Goal: Task Accomplishment & Management: Use online tool/utility

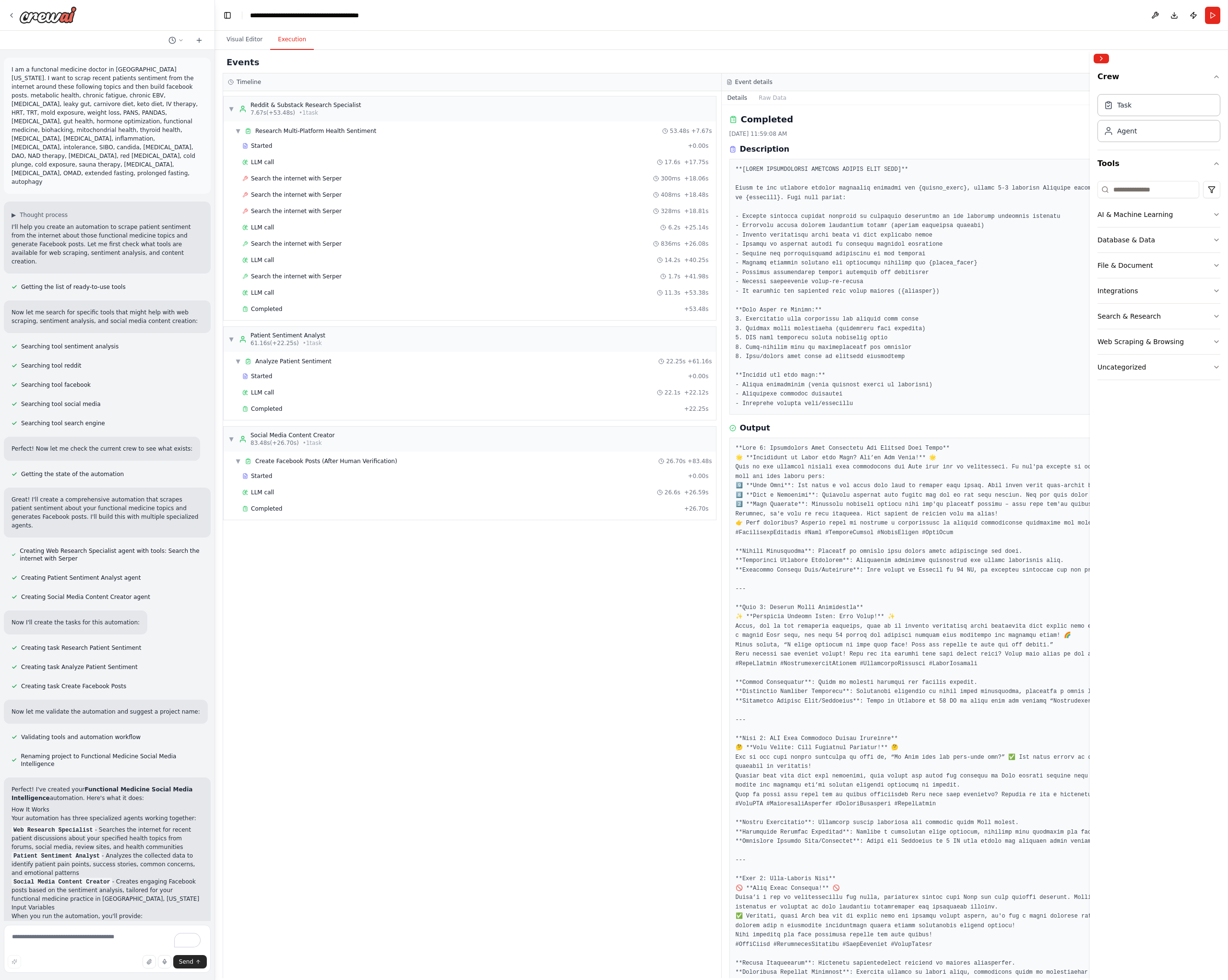
scroll to position [208, 0]
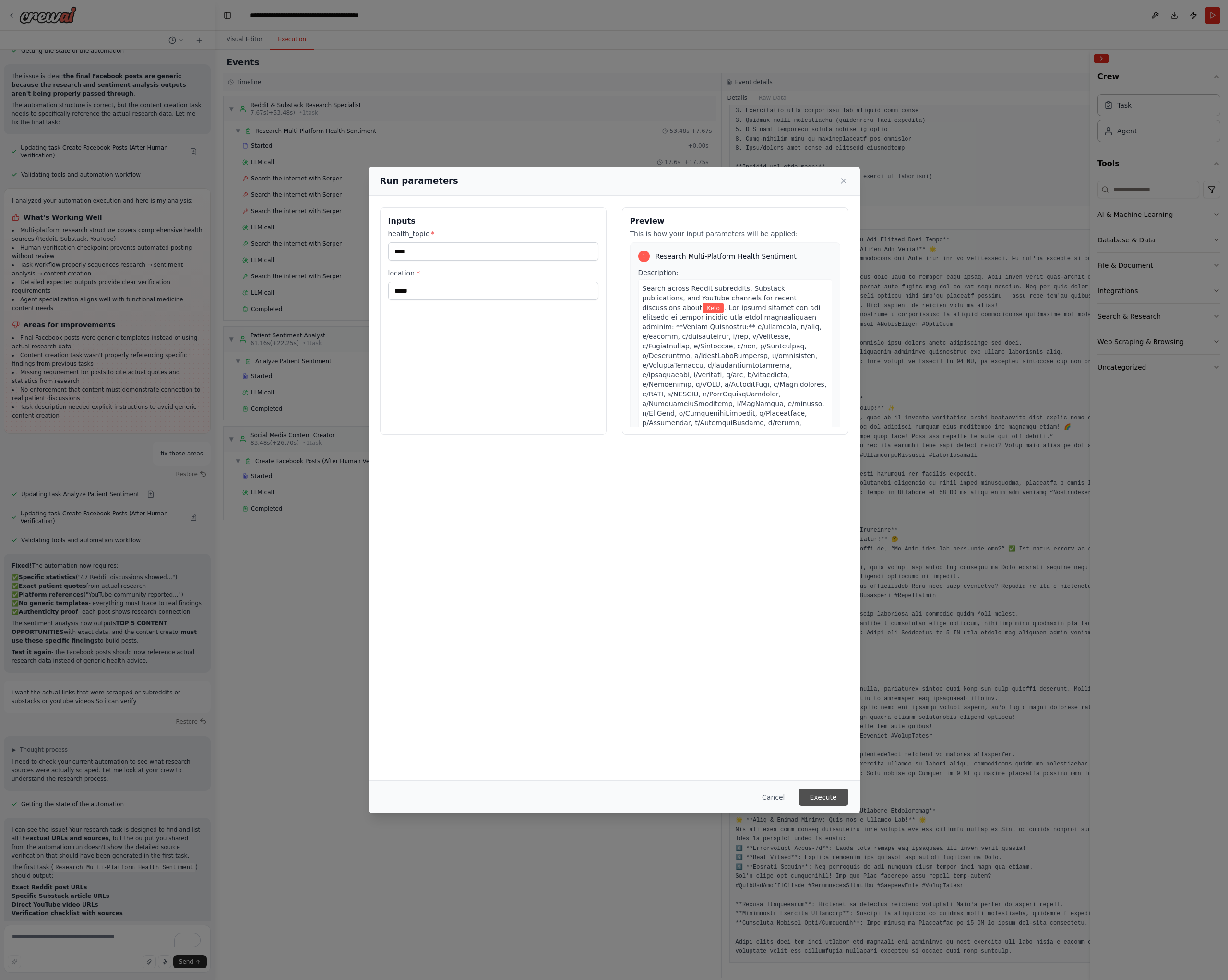
click at [828, 801] on button "Execute" at bounding box center [824, 796] width 50 height 17
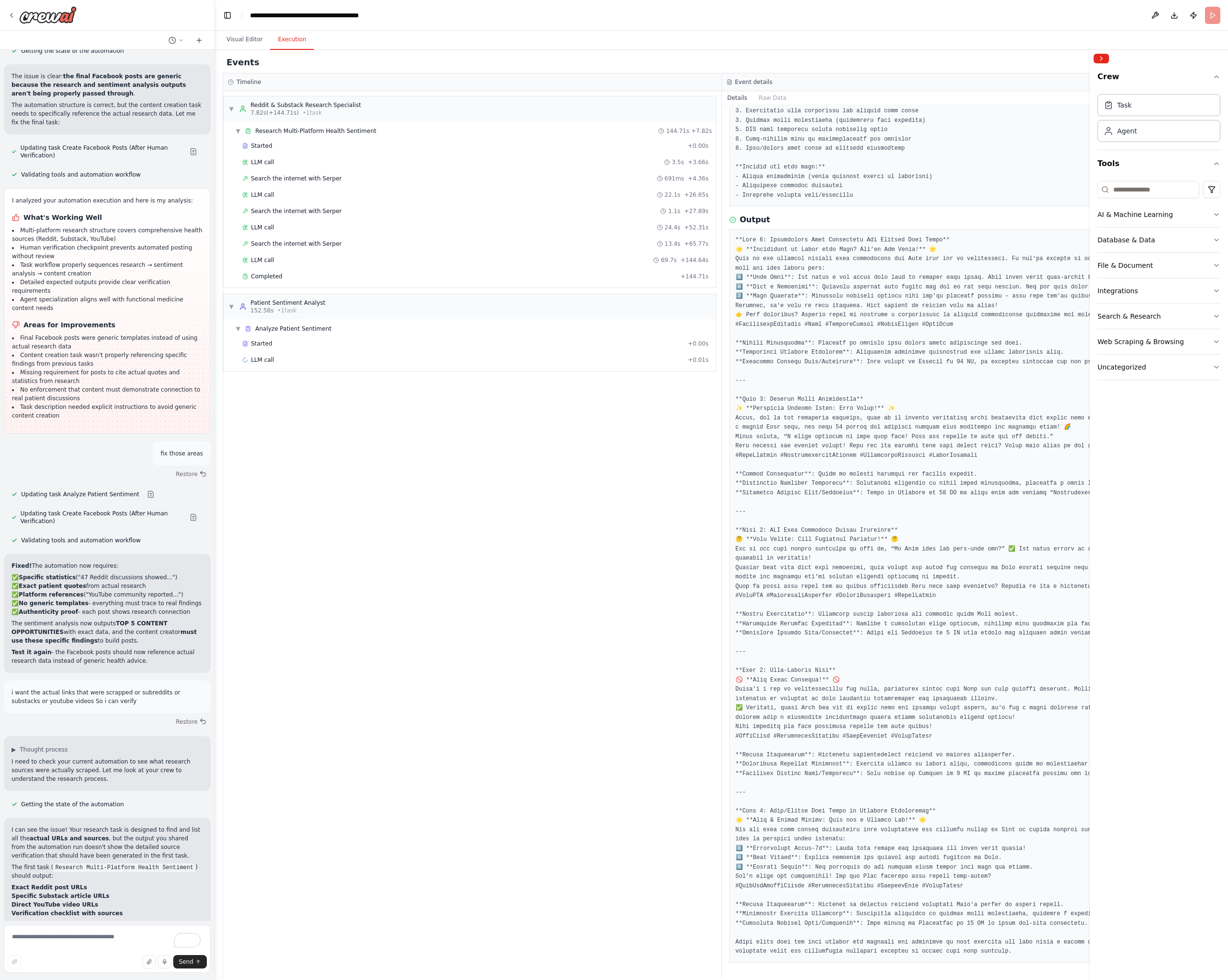
click at [262, 609] on div "▼ Reddit & Substack Research Specialist 7.82s (+144.71s) • 1 task ▼ Research Mu…" at bounding box center [472, 534] width 498 height 887
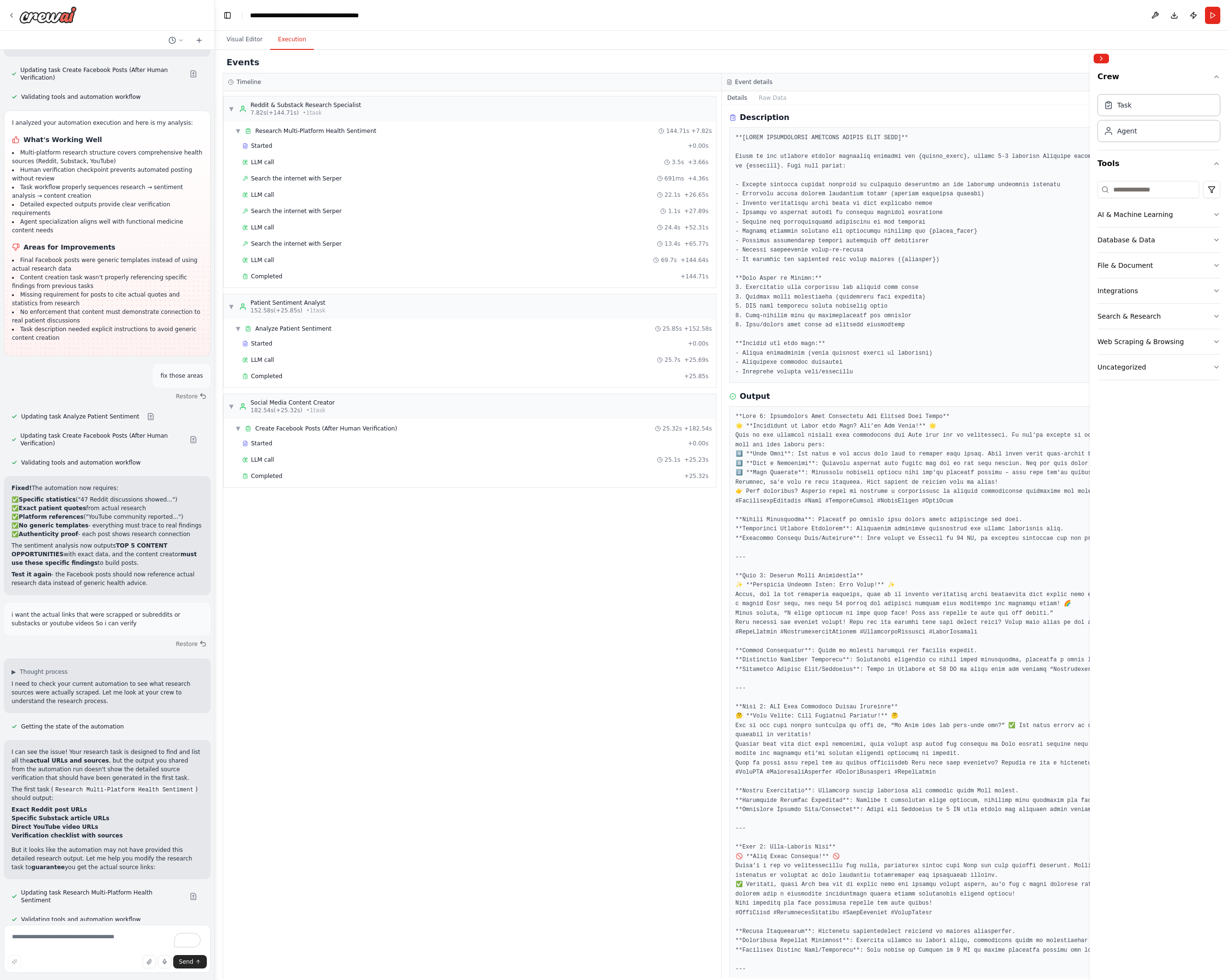
scroll to position [0, 0]
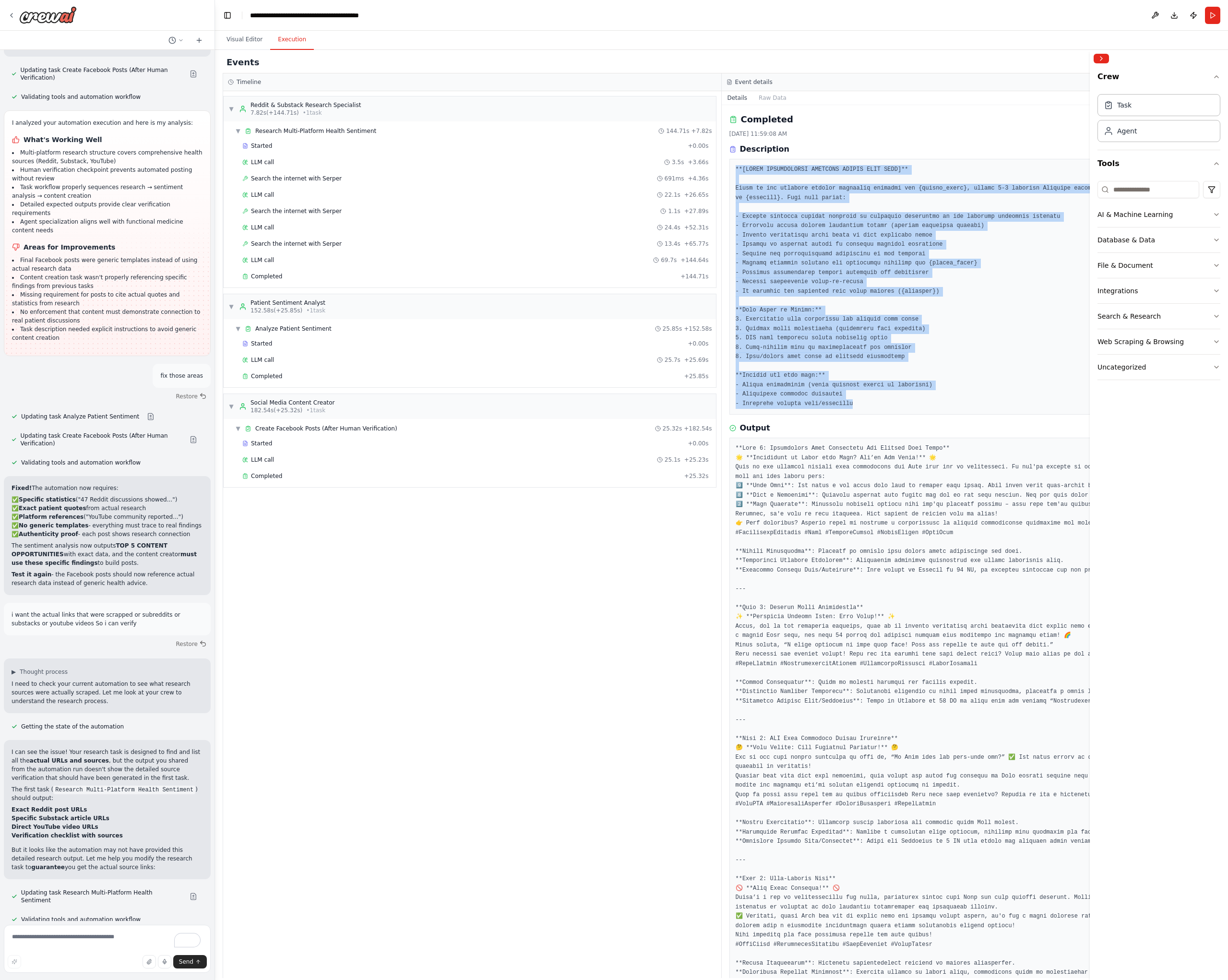
drag, startPoint x: 868, startPoint y: 404, endPoint x: 732, endPoint y: 164, distance: 275.9
click at [732, 164] on div at bounding box center [971, 286] width 484 height 255
click at [999, 381] on pre at bounding box center [970, 287] width 471 height 243
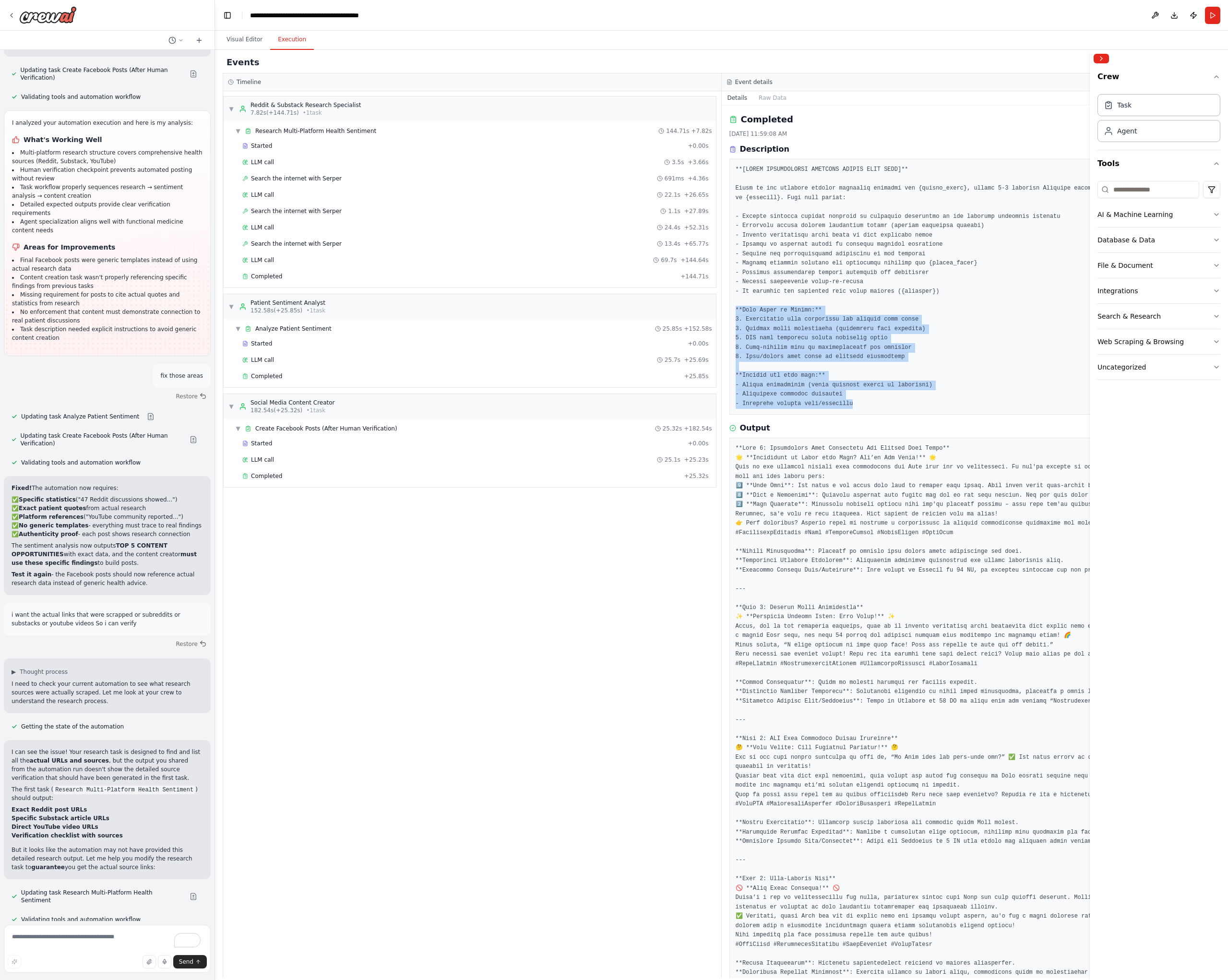
drag, startPoint x: 858, startPoint y: 403, endPoint x: 730, endPoint y: 309, distance: 158.8
click at [730, 309] on div at bounding box center [971, 286] width 484 height 255
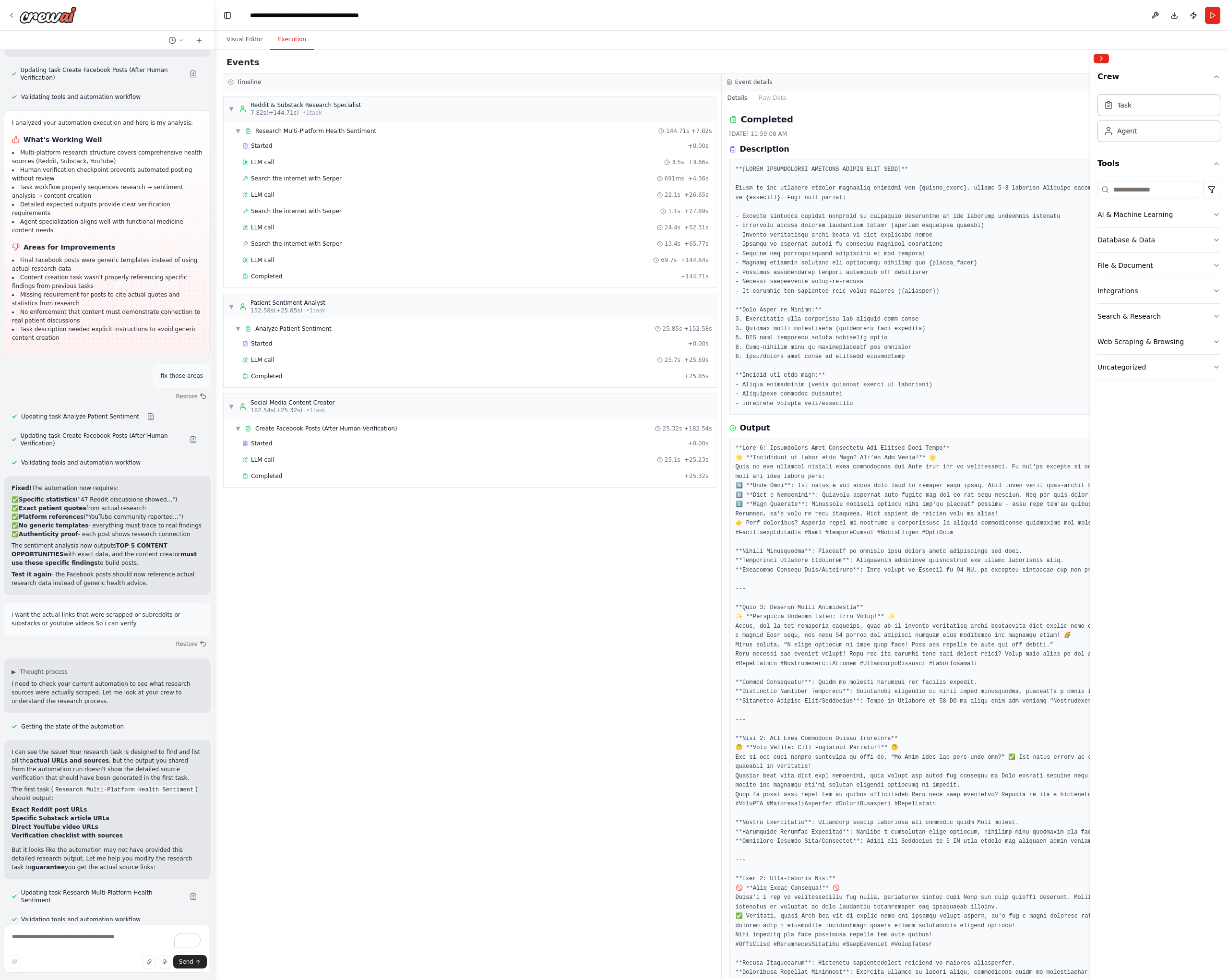
click at [769, 294] on pre at bounding box center [970, 287] width 471 height 243
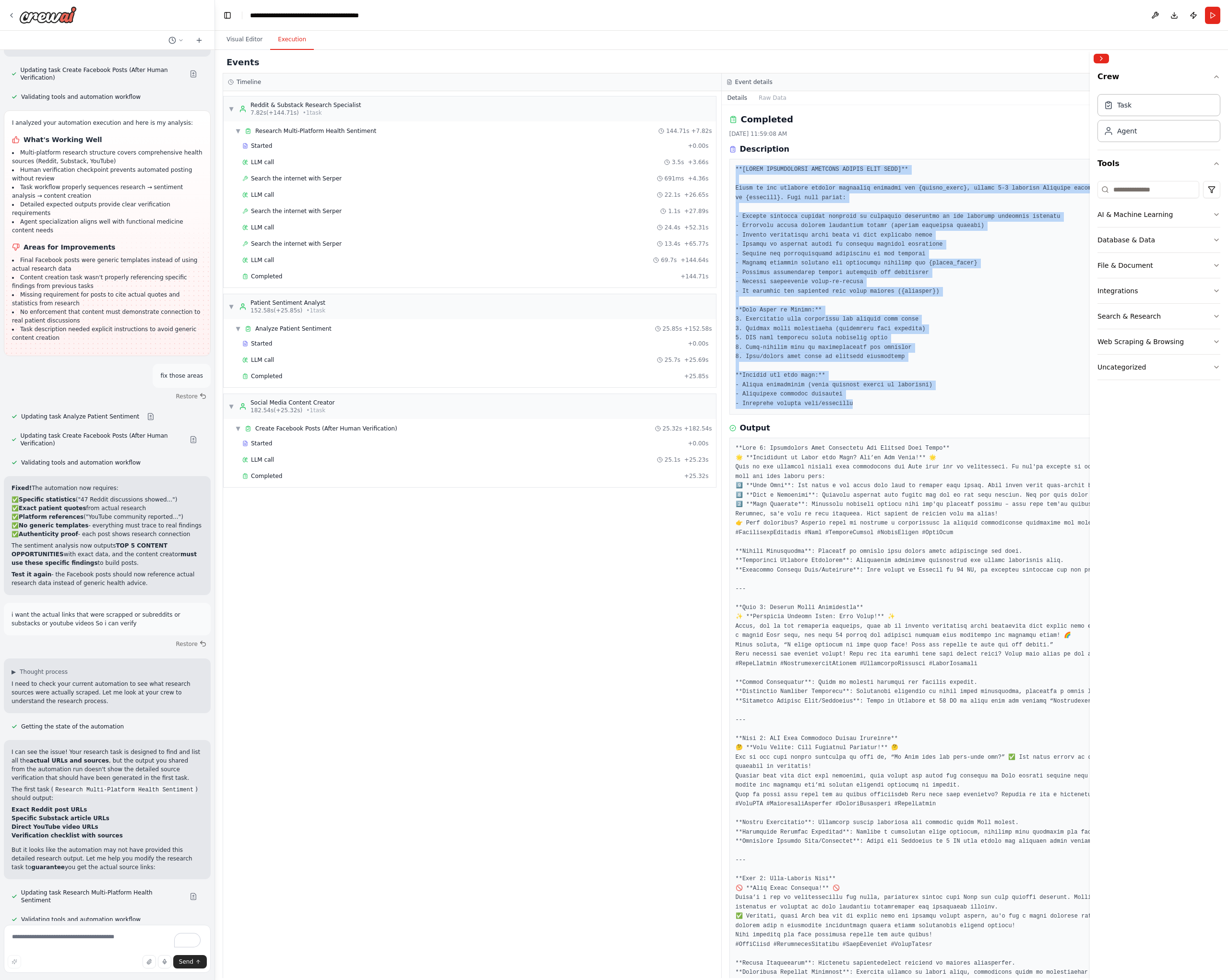
drag, startPoint x: 858, startPoint y: 404, endPoint x: 725, endPoint y: 165, distance: 273.5
click at [725, 165] on div "Completed [DATE] 11:59:08 AM Description Output" at bounding box center [971, 541] width 499 height 873
click at [768, 176] on pre at bounding box center [970, 287] width 471 height 243
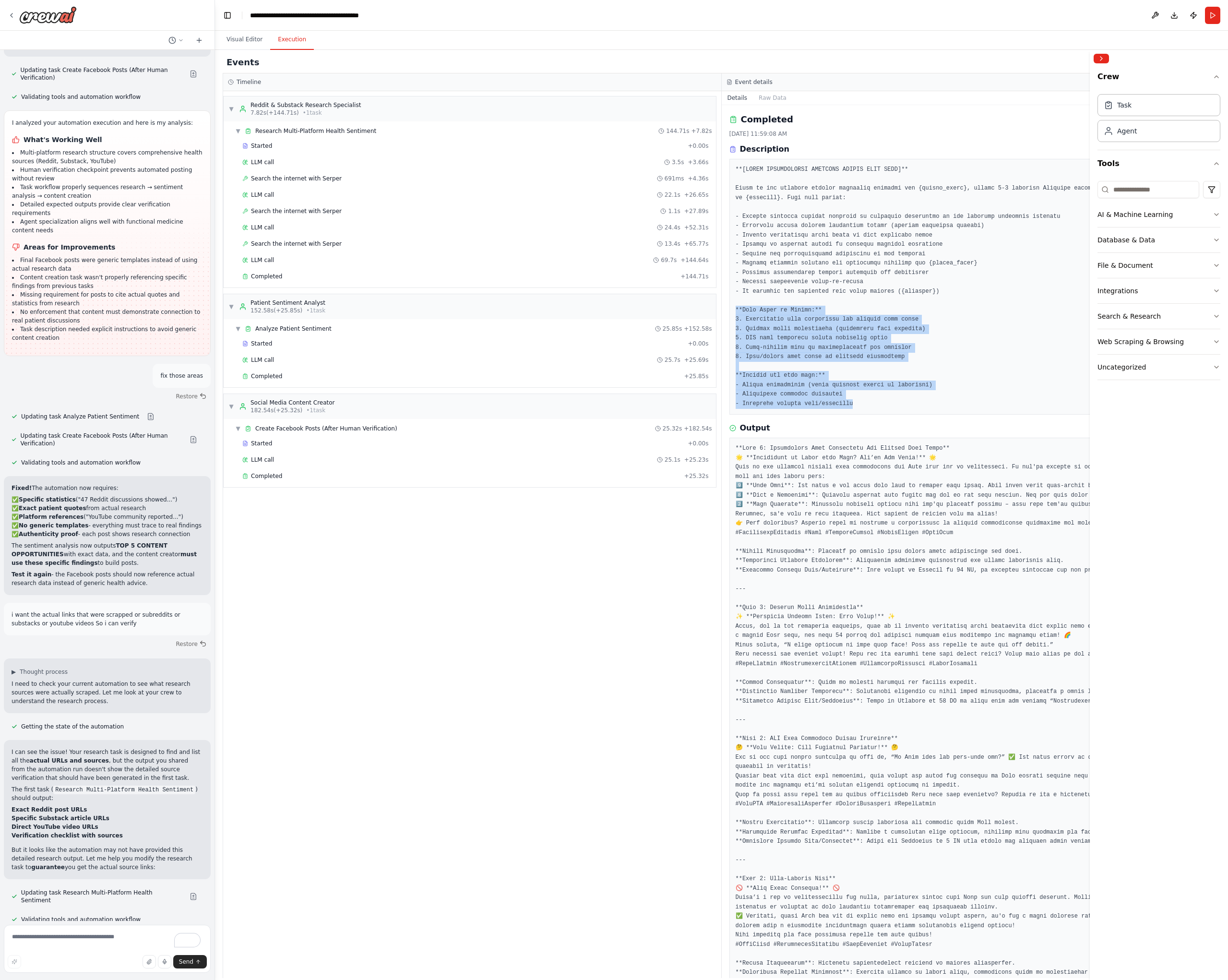
drag, startPoint x: 866, startPoint y: 406, endPoint x: 736, endPoint y: 307, distance: 163.4
click at [736, 307] on pre at bounding box center [970, 287] width 471 height 243
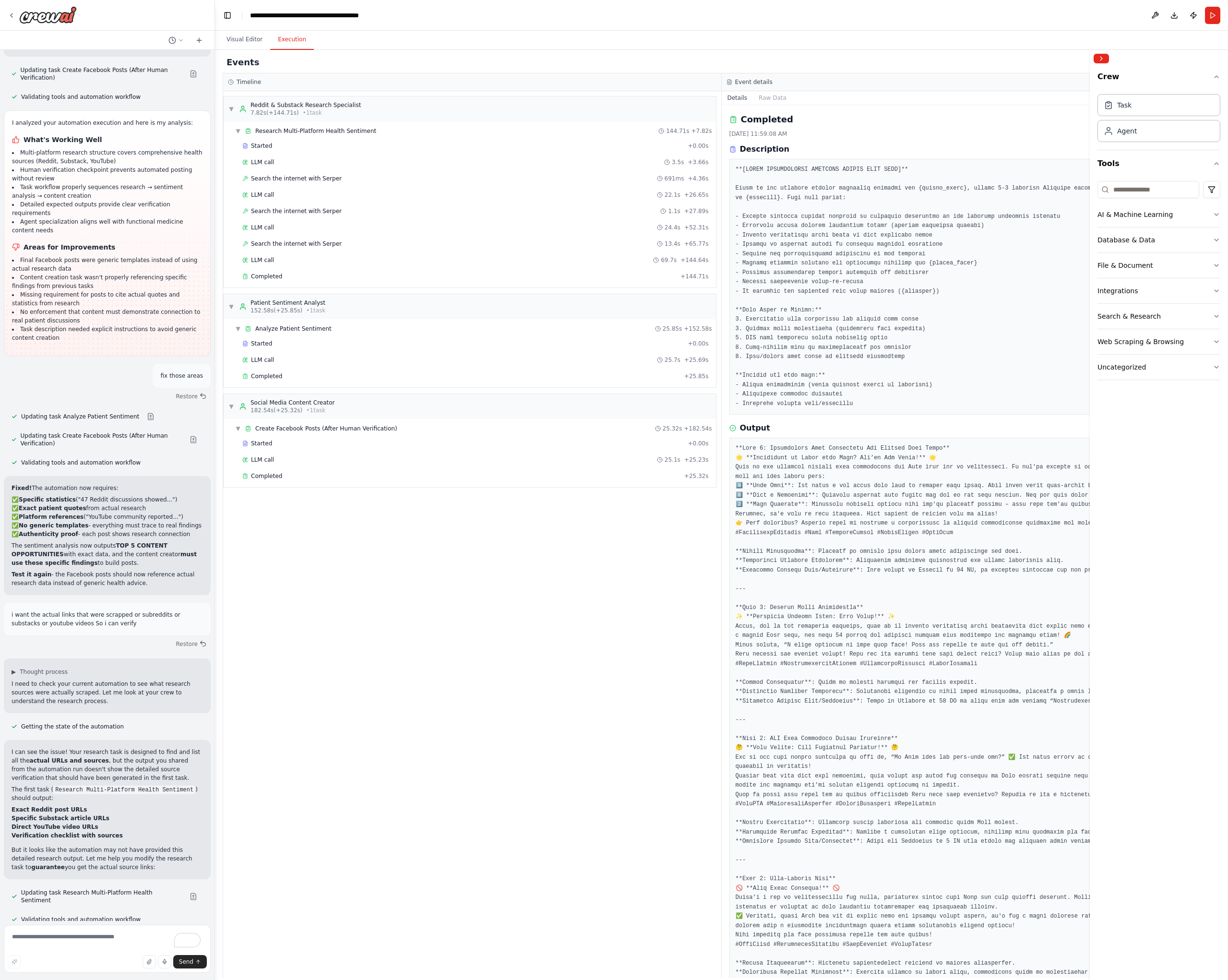
click at [815, 300] on pre at bounding box center [970, 287] width 471 height 243
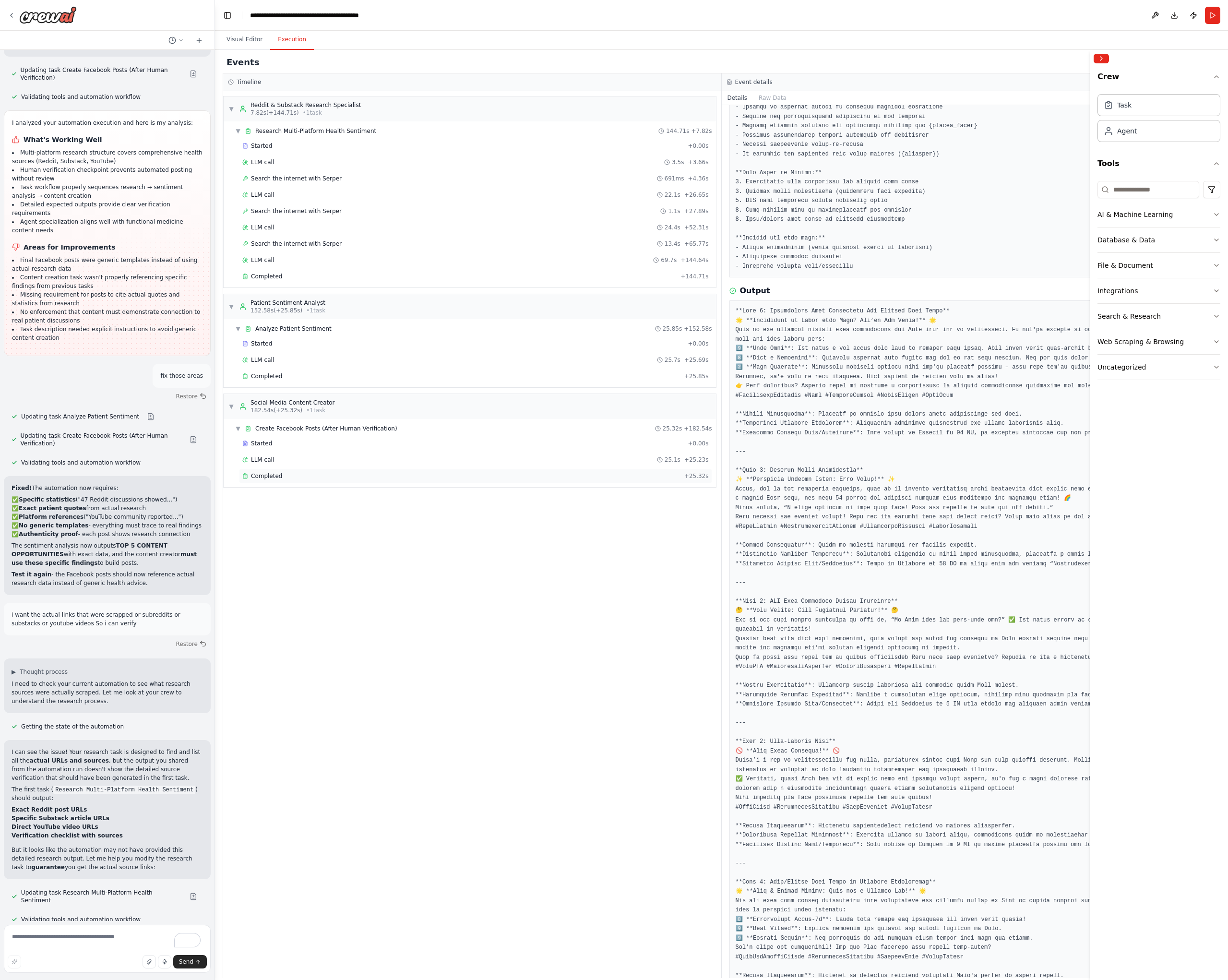
click at [283, 477] on div "Completed" at bounding box center [461, 475] width 438 height 7
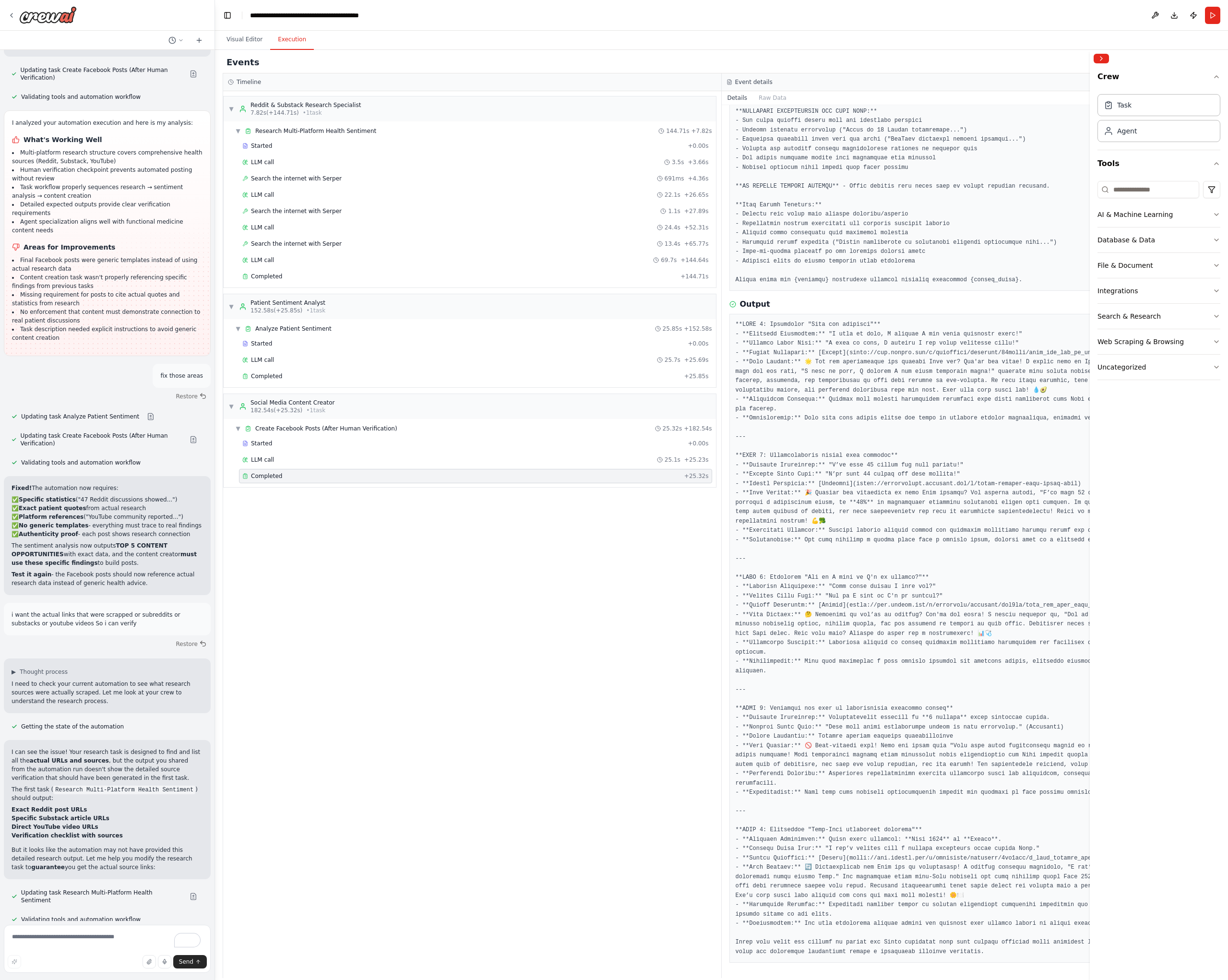
scroll to position [105, 0]
click at [901, 441] on pre at bounding box center [970, 638] width 471 height 636
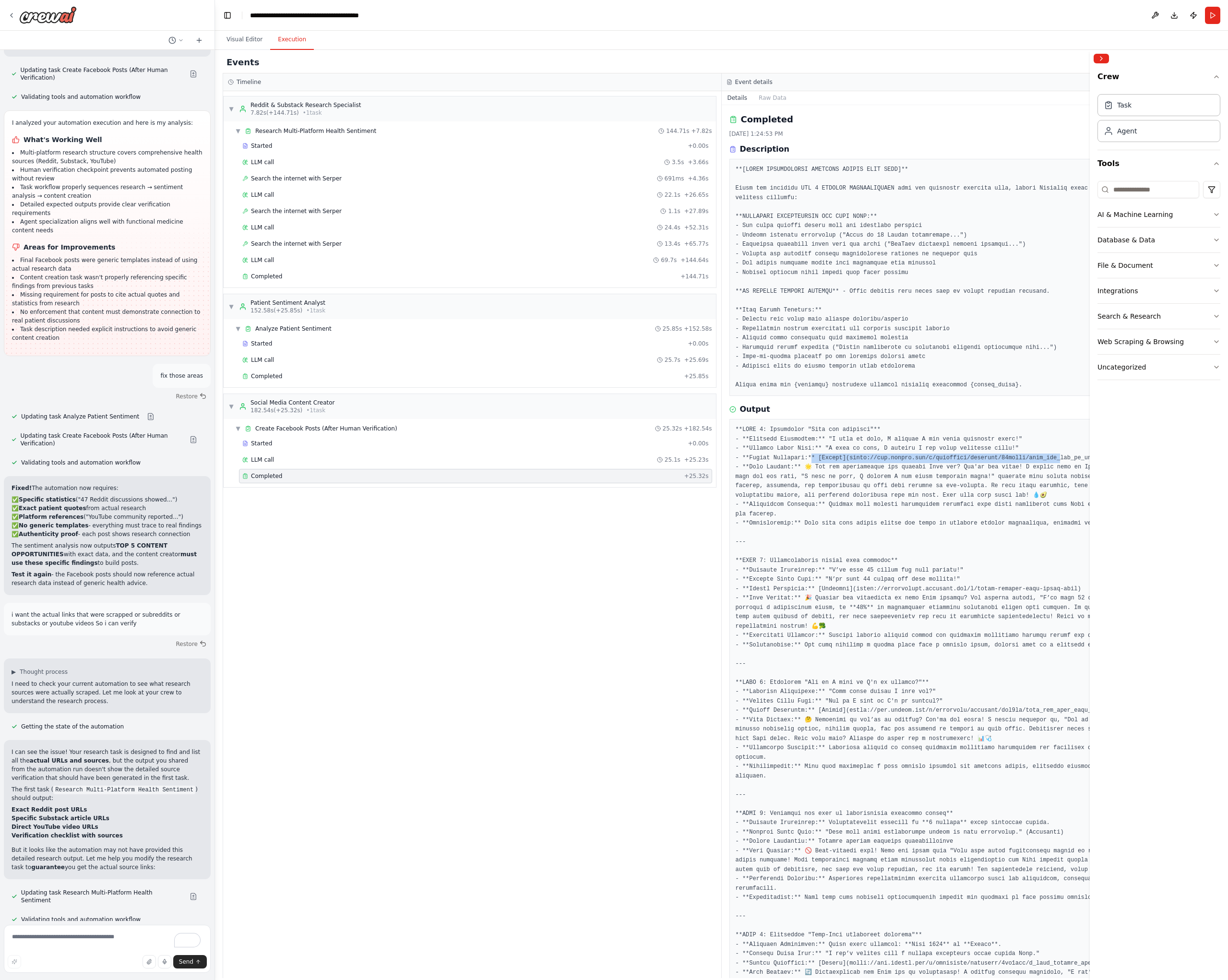
drag, startPoint x: 811, startPoint y: 457, endPoint x: 1061, endPoint y: 457, distance: 250.0
click at [1061, 457] on pre at bounding box center [970, 742] width 471 height 636
click at [84, 942] on textarea "To enrich screen reader interactions, please activate Accessibility in Grammarl…" at bounding box center [107, 948] width 207 height 48
type textarea "**********"
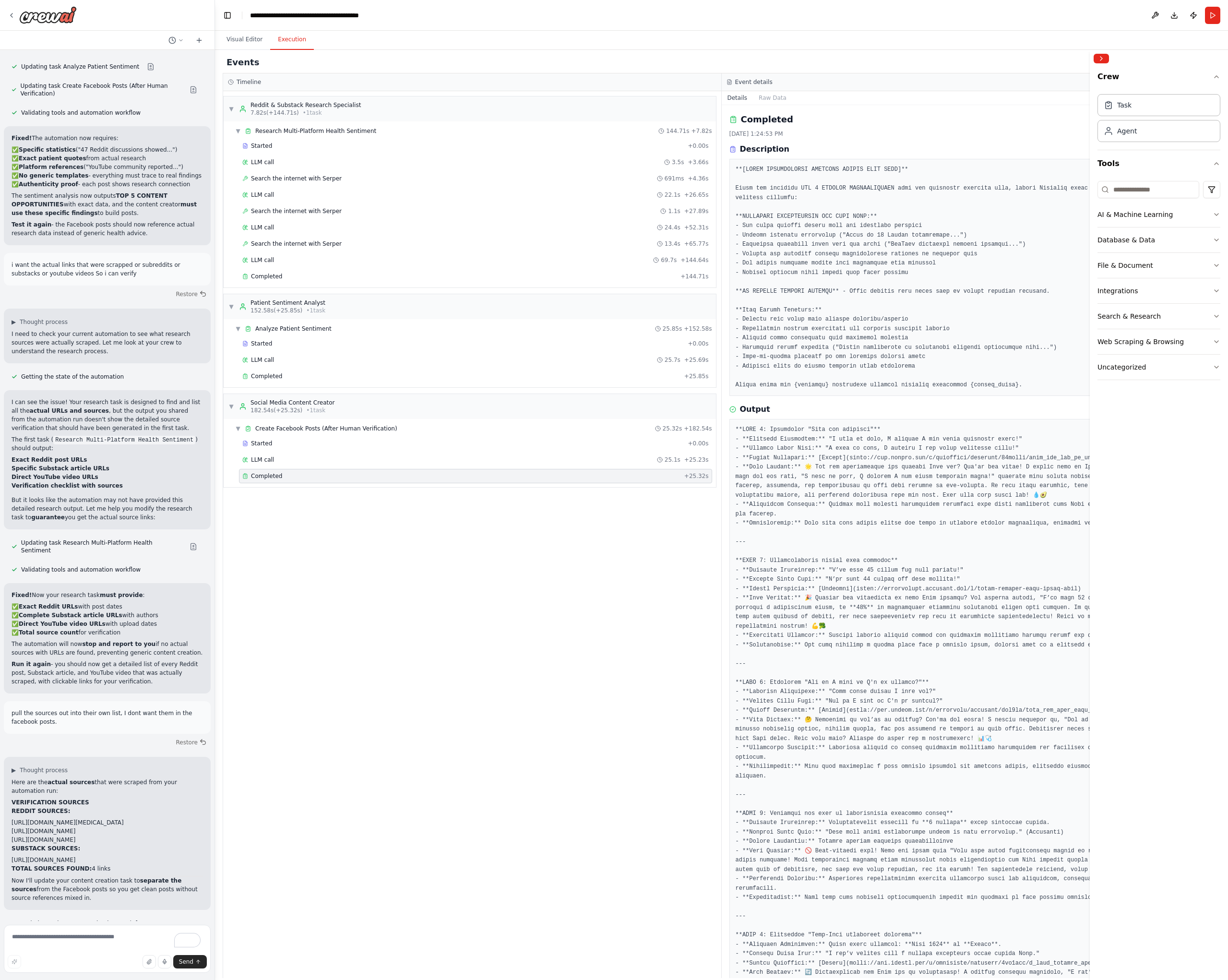
scroll to position [6030, 0]
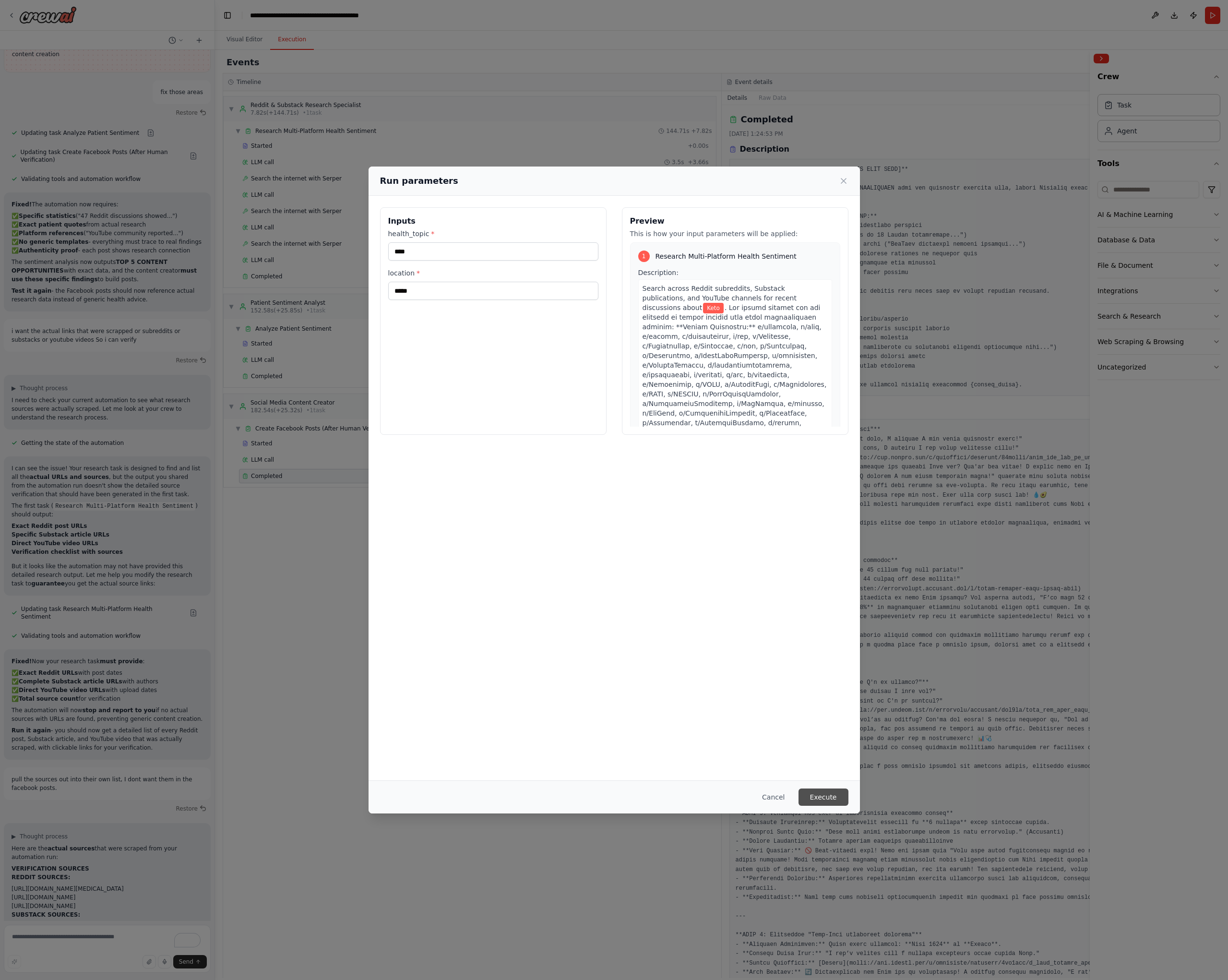
click at [833, 798] on button "Execute" at bounding box center [824, 796] width 50 height 17
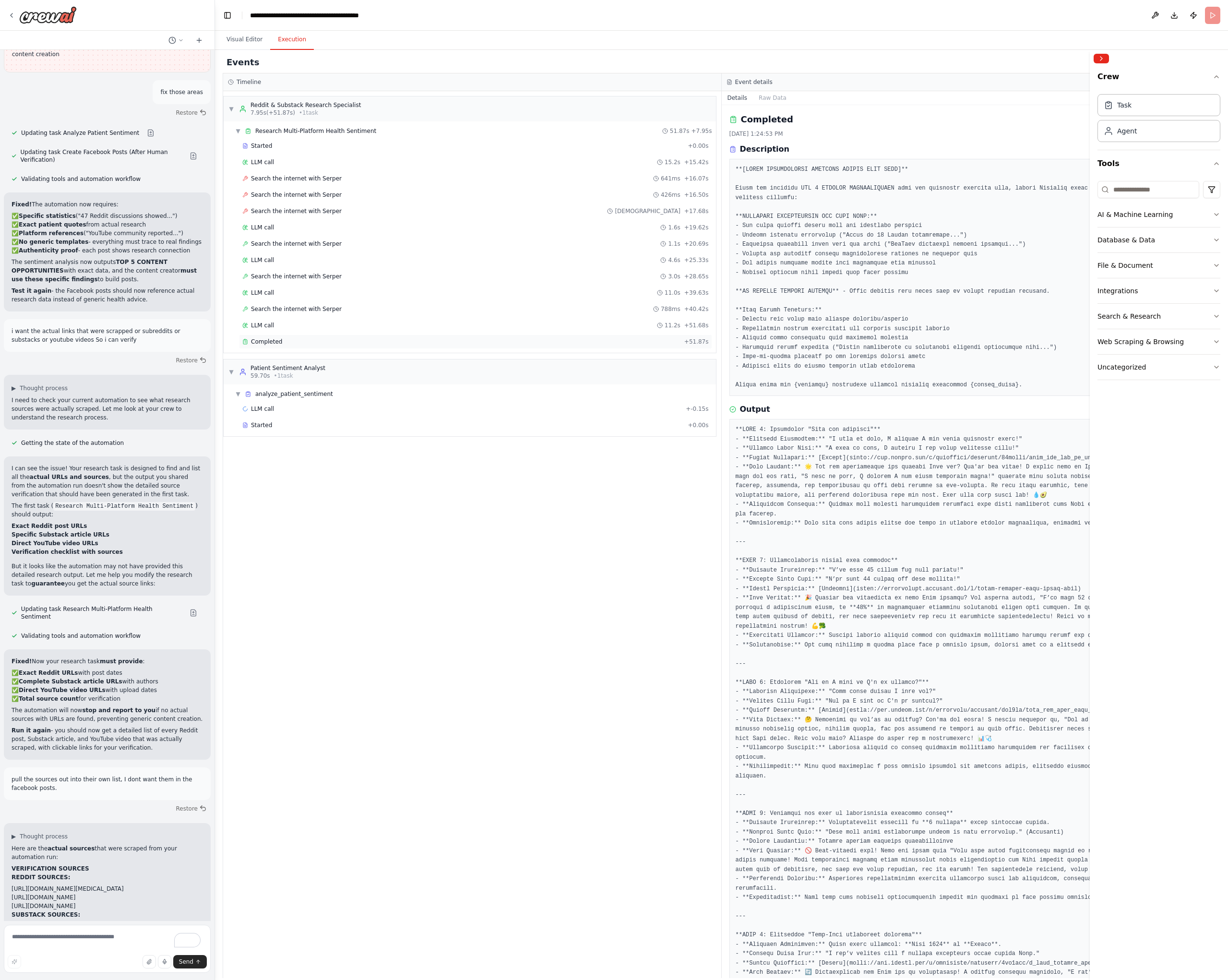
click at [290, 340] on div "Completed" at bounding box center [461, 341] width 438 height 7
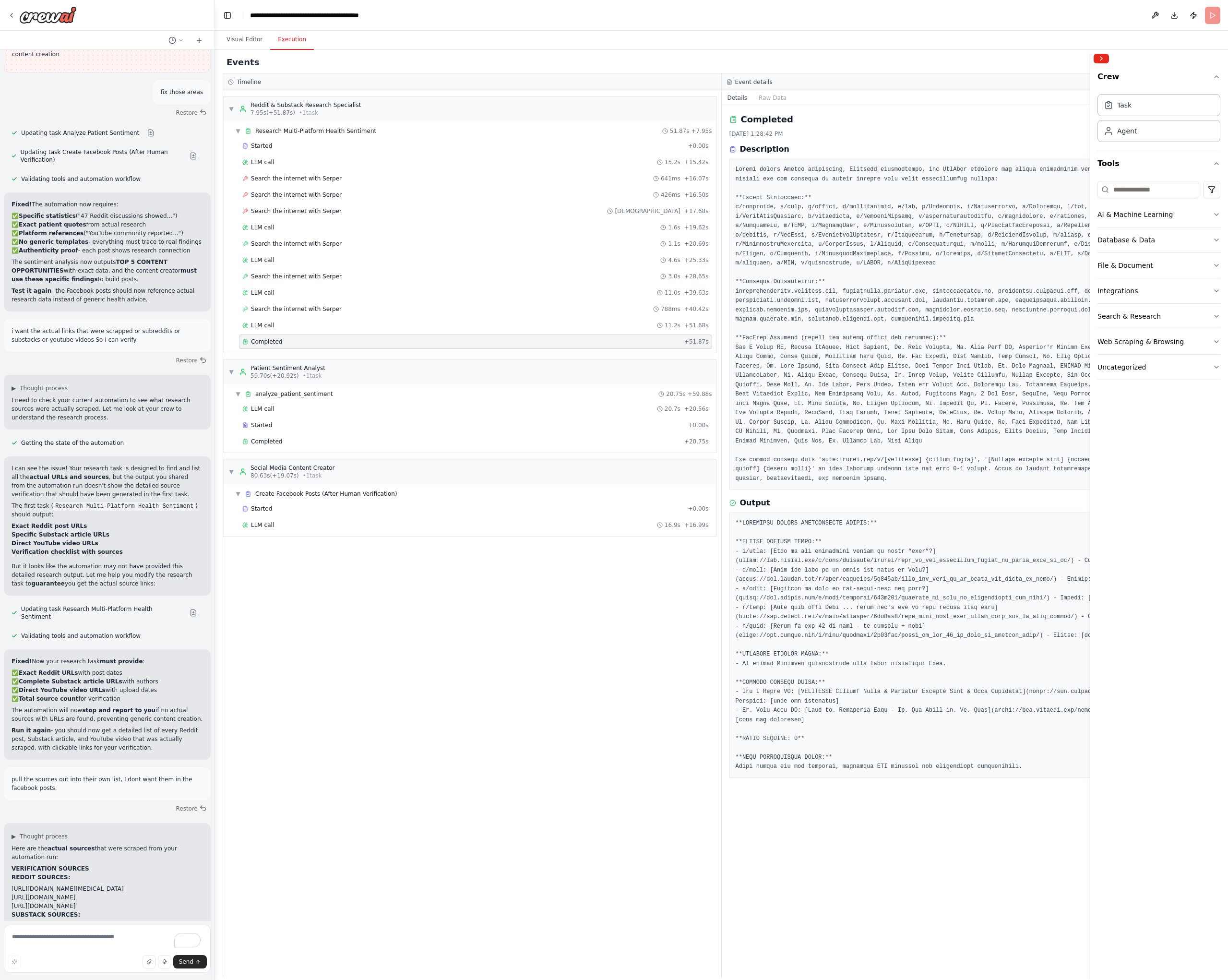
scroll to position [6030, 0]
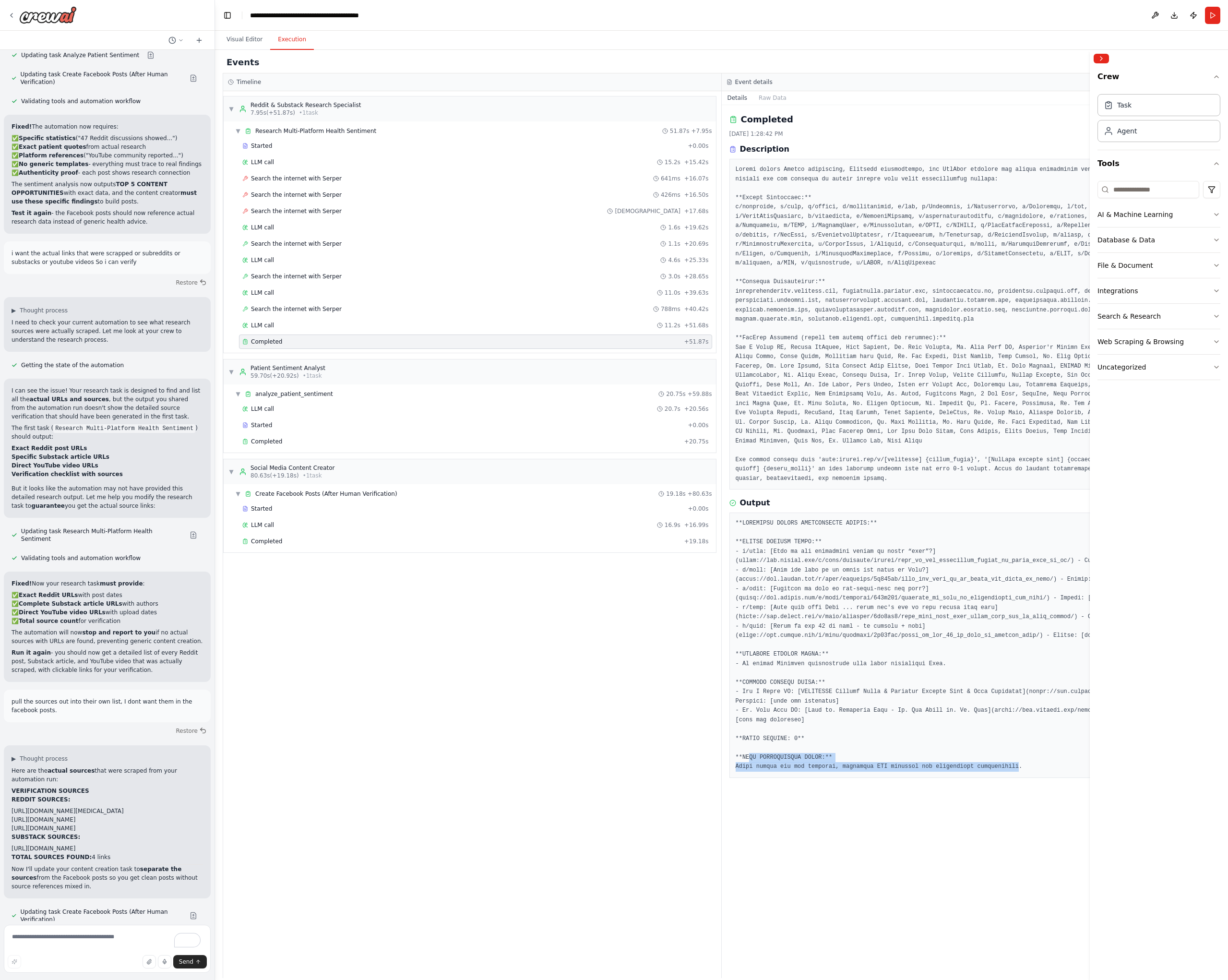
drag, startPoint x: 751, startPoint y: 753, endPoint x: 1019, endPoint y: 769, distance: 268.5
click at [1019, 769] on pre at bounding box center [970, 645] width 471 height 253
click at [1026, 765] on pre at bounding box center [970, 645] width 471 height 253
click at [290, 539] on div "Completed" at bounding box center [461, 541] width 438 height 7
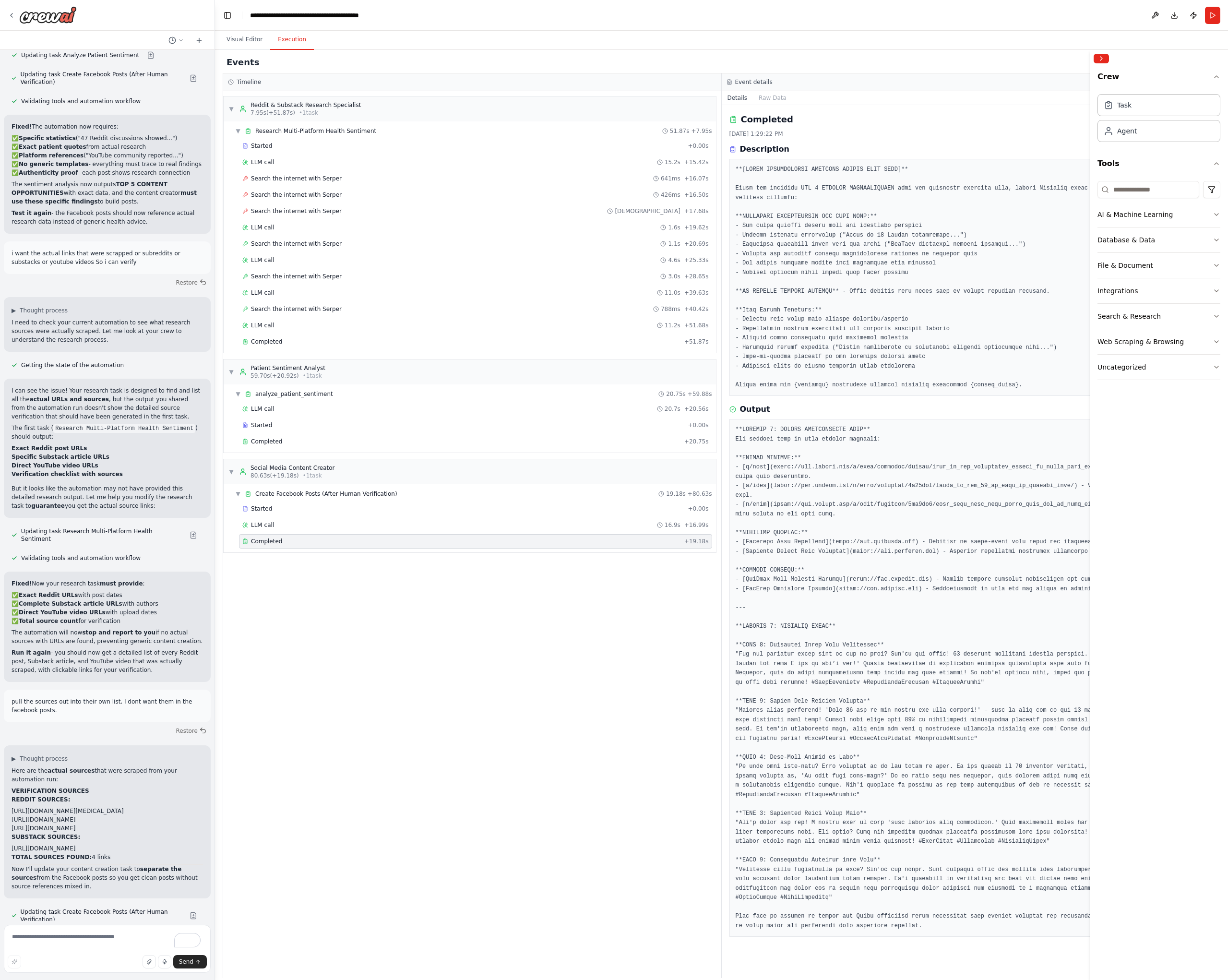
click at [978, 688] on pre at bounding box center [970, 677] width 471 height 505
click at [387, 534] on div "Started + 0.00s LLM call 16.9s + 16.99s Completed + 19.18s" at bounding box center [473, 525] width 485 height 49
click at [386, 537] on div "Completed" at bounding box center [461, 541] width 438 height 7
click at [378, 526] on div "LLM call 16.9s + 16.99s" at bounding box center [475, 524] width 466 height 7
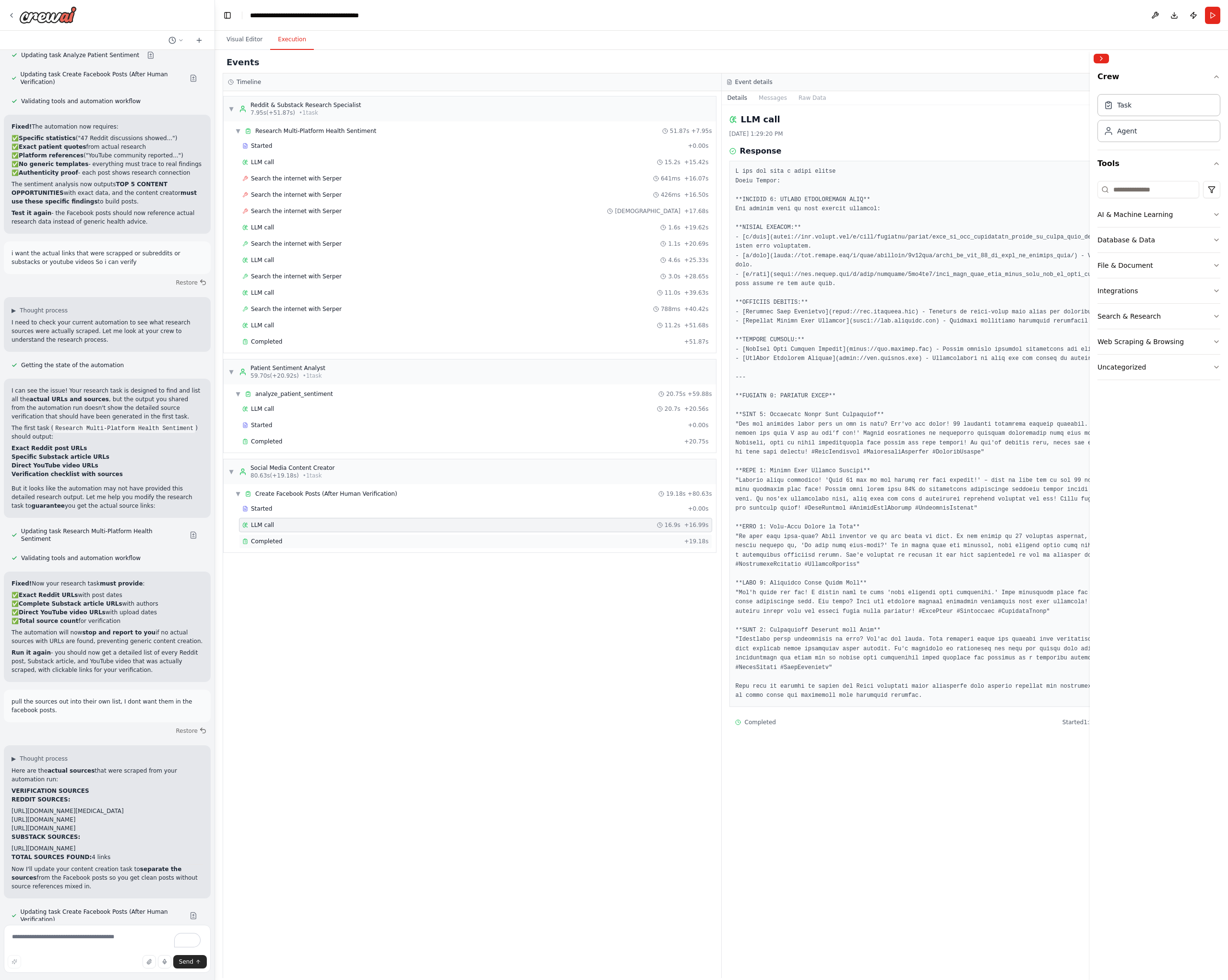
click at [374, 543] on div "Completed" at bounding box center [461, 541] width 438 height 7
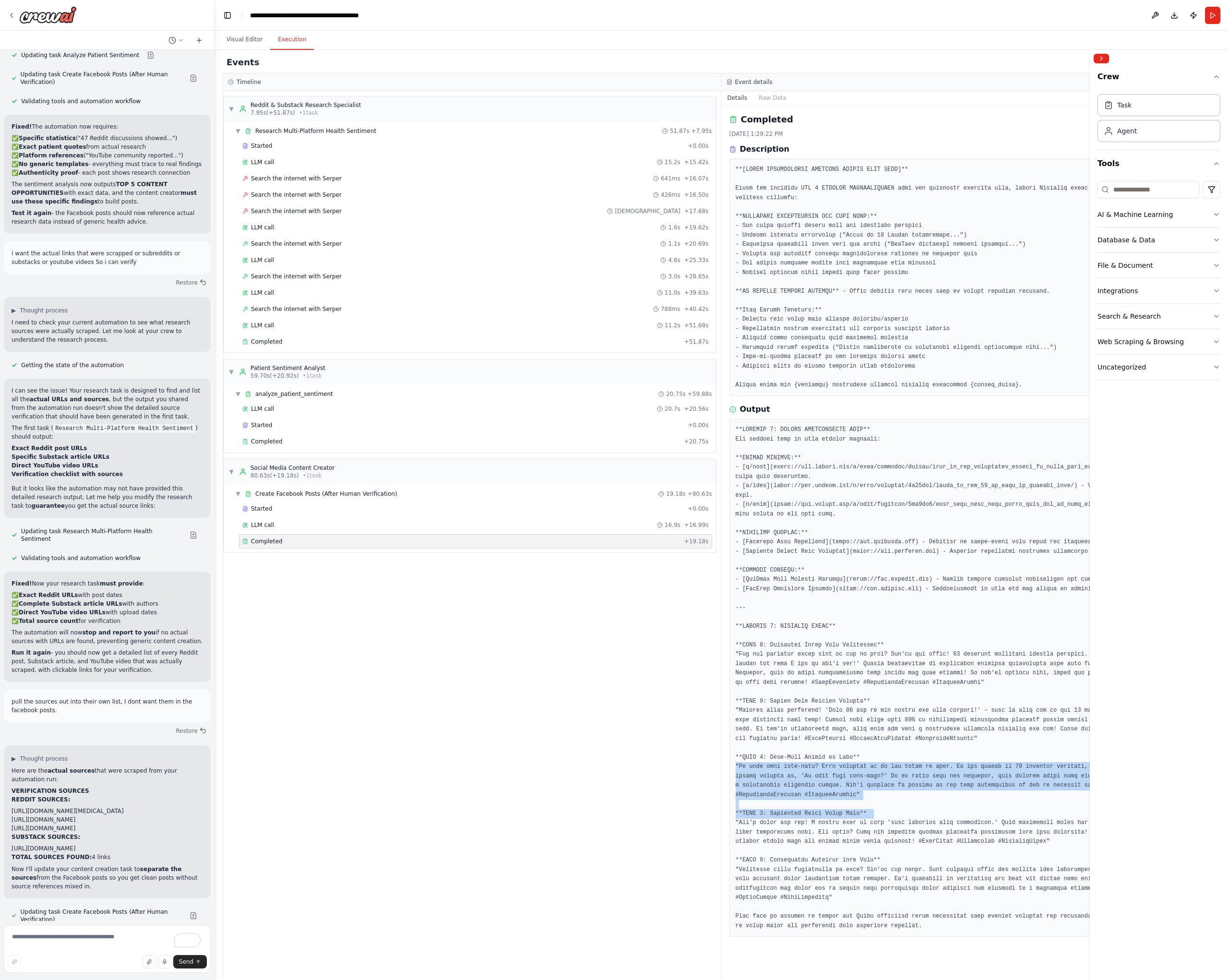
drag, startPoint x: 736, startPoint y: 764, endPoint x: 946, endPoint y: 813, distance: 215.6
click at [946, 813] on pre at bounding box center [970, 677] width 471 height 505
click at [956, 779] on pre at bounding box center [970, 677] width 471 height 505
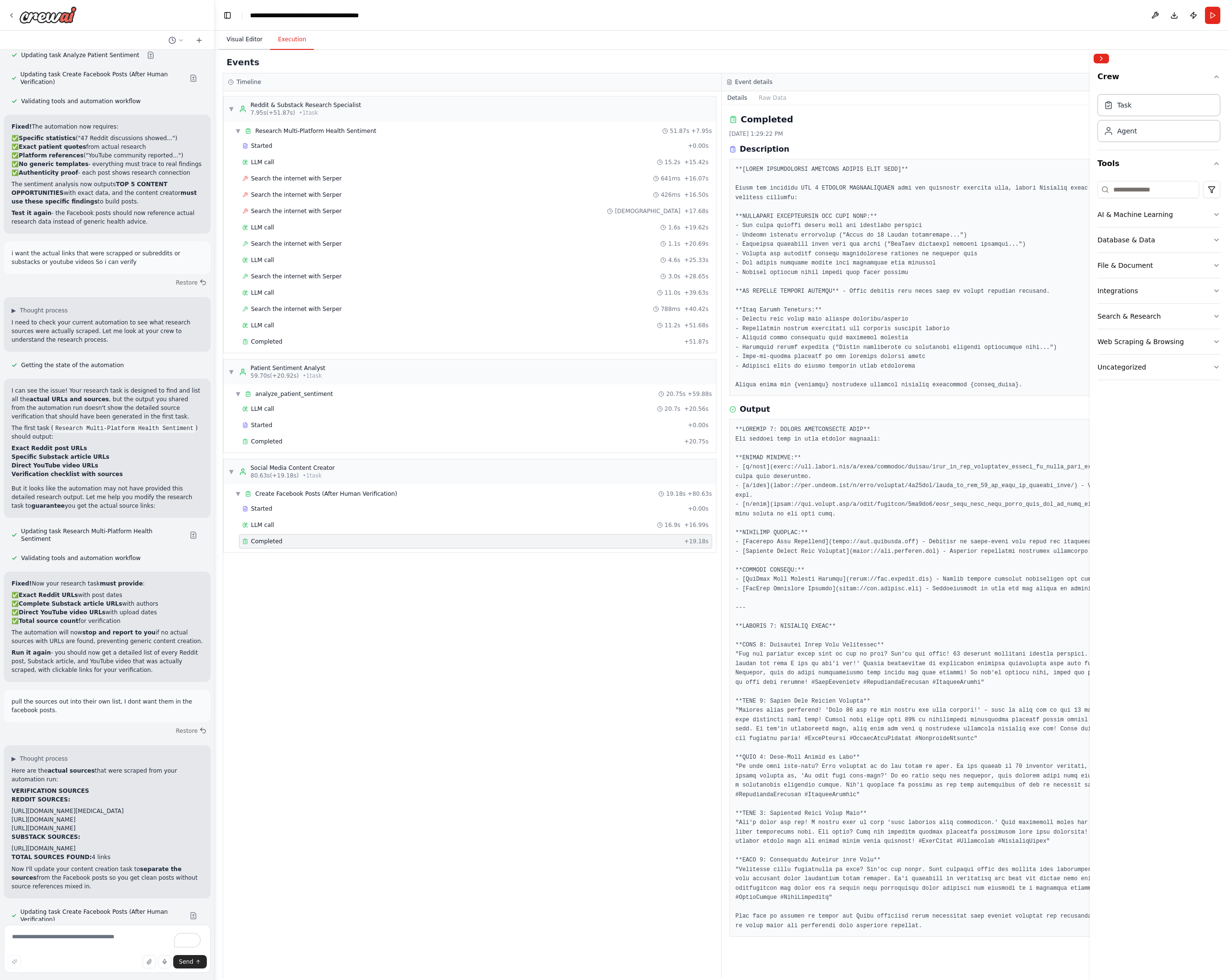
click at [244, 38] on button "Visual Editor" at bounding box center [244, 40] width 51 height 20
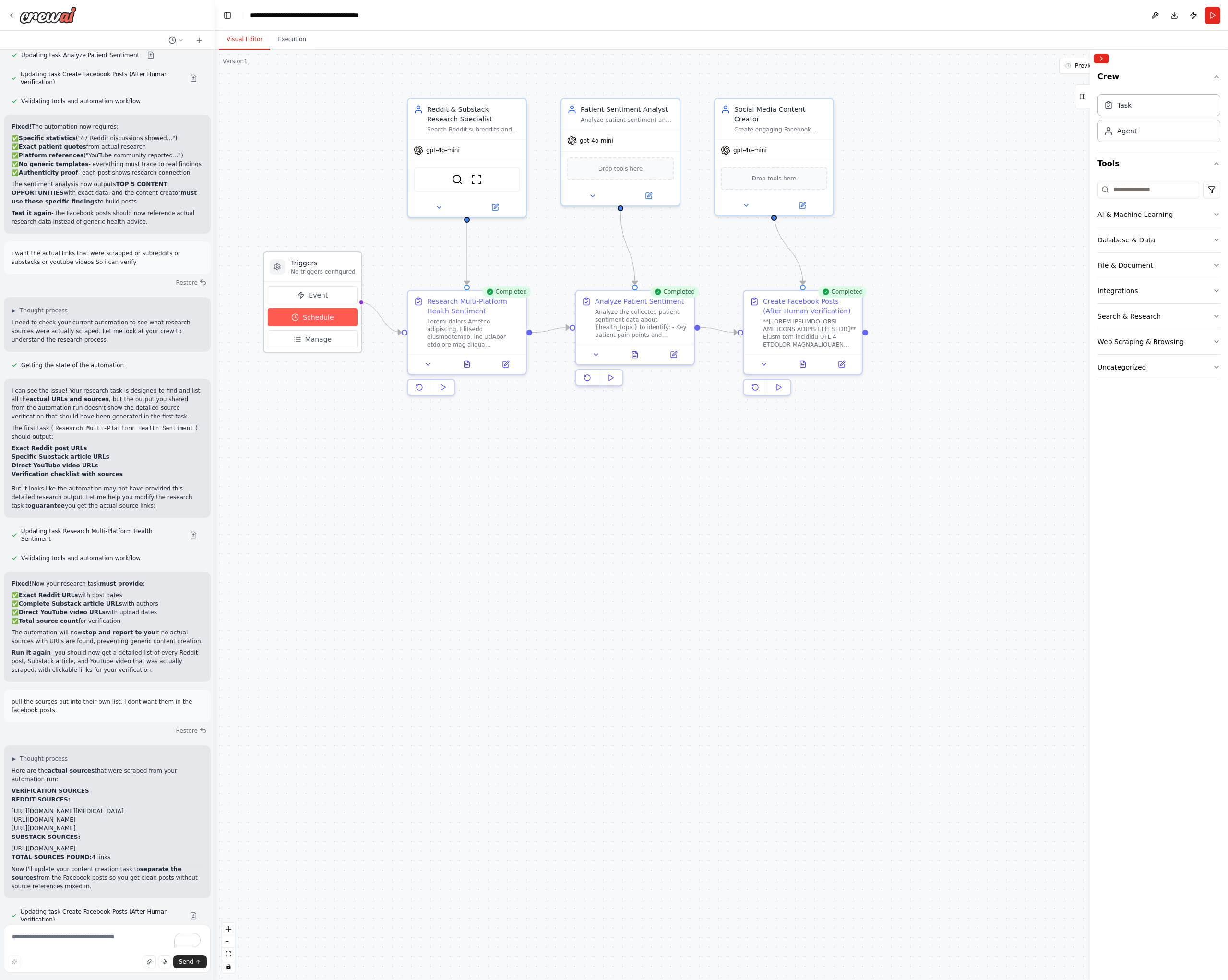
click at [322, 320] on span "Schedule" at bounding box center [318, 317] width 31 height 10
select select "******"
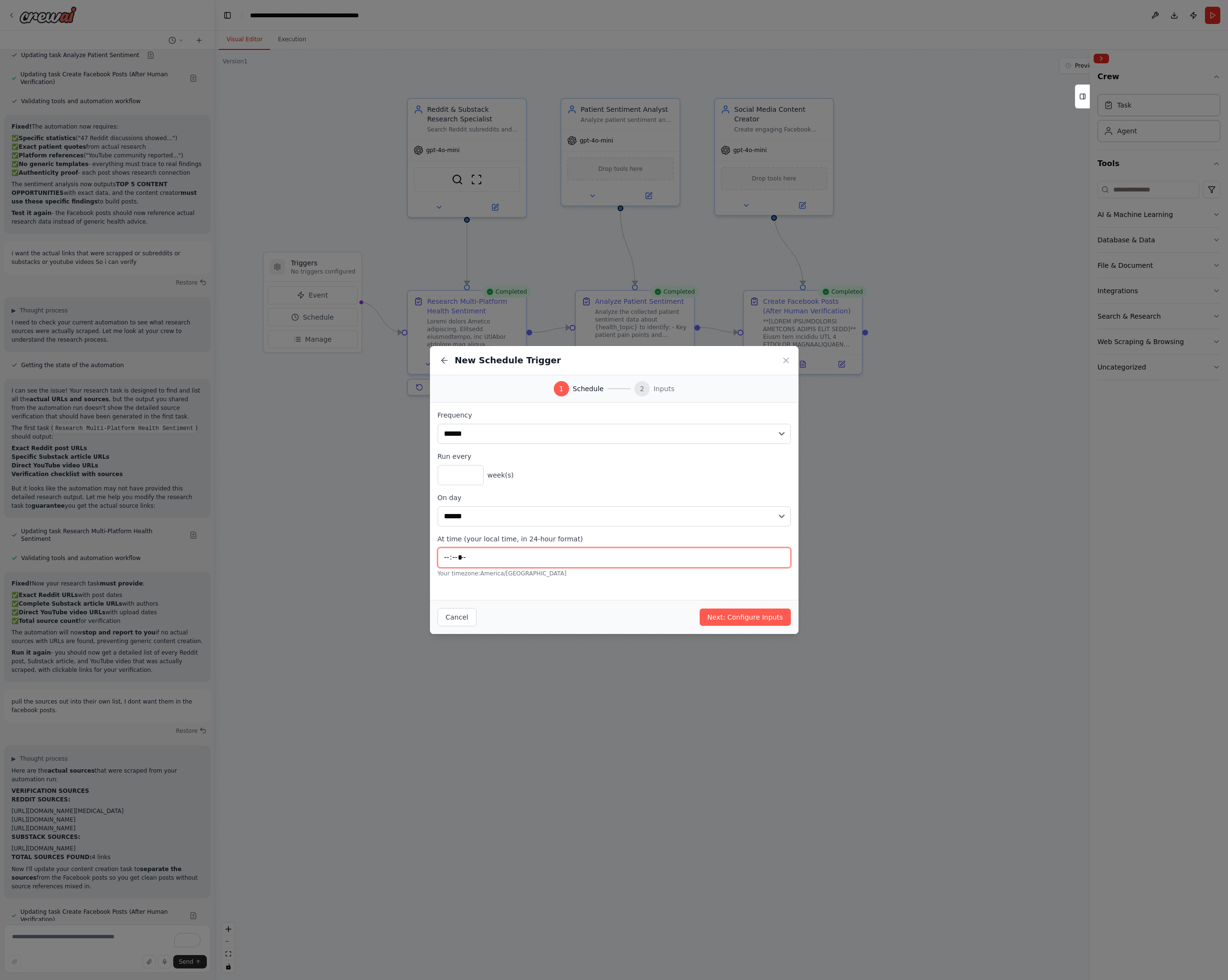
click at [497, 554] on input "*****" at bounding box center [614, 557] width 353 height 20
click at [471, 557] on input "*****" at bounding box center [614, 557] width 353 height 20
type input "*****"
click at [494, 519] on select "****** ******* ********* ******** ****** ******** ******" at bounding box center [614, 516] width 353 height 20
select select "*"
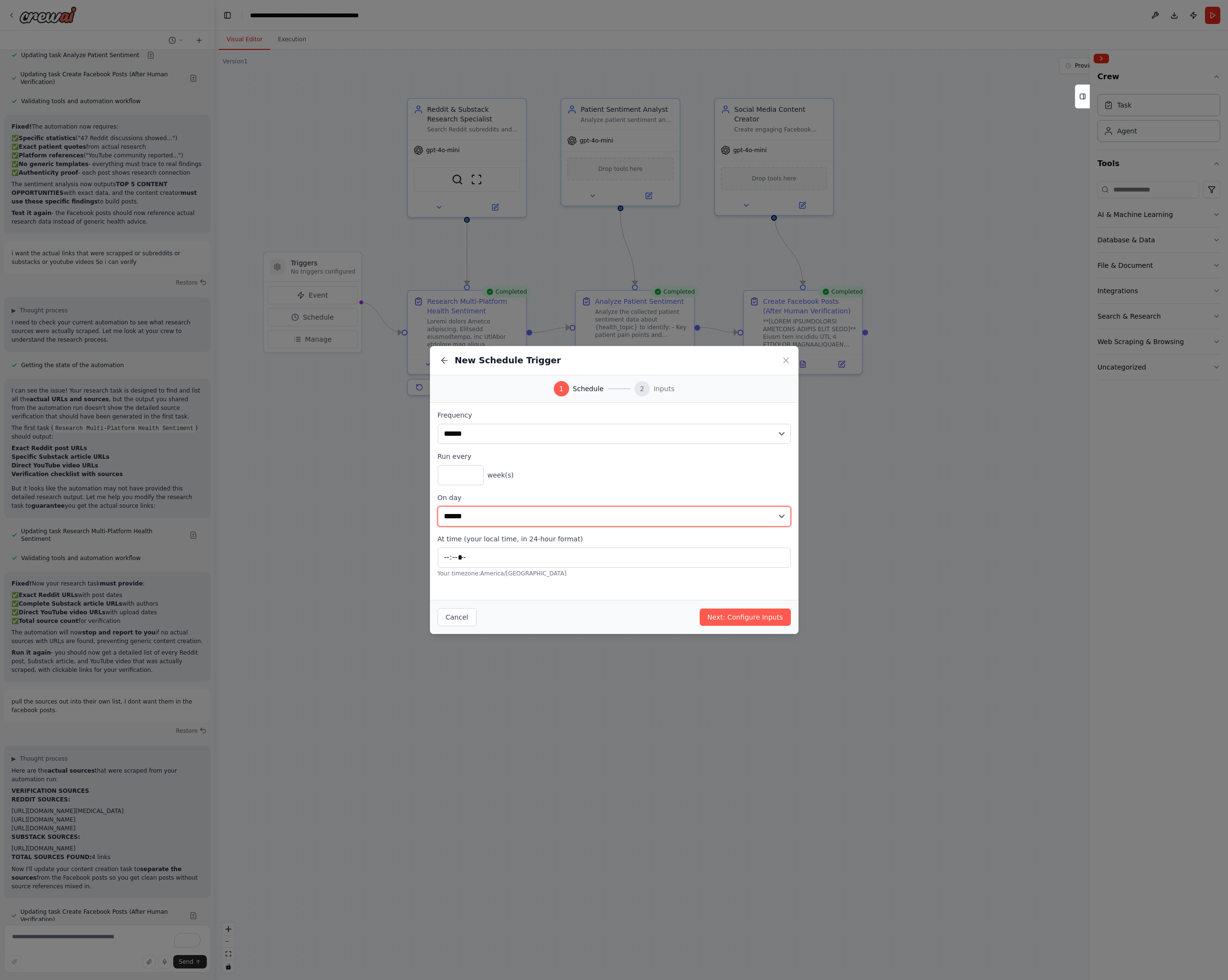
click at [438, 506] on select "****** ******* ********* ******** ****** ******** ******" at bounding box center [614, 516] width 353 height 20
click at [751, 621] on button "Next: Configure Inputs" at bounding box center [745, 616] width 91 height 17
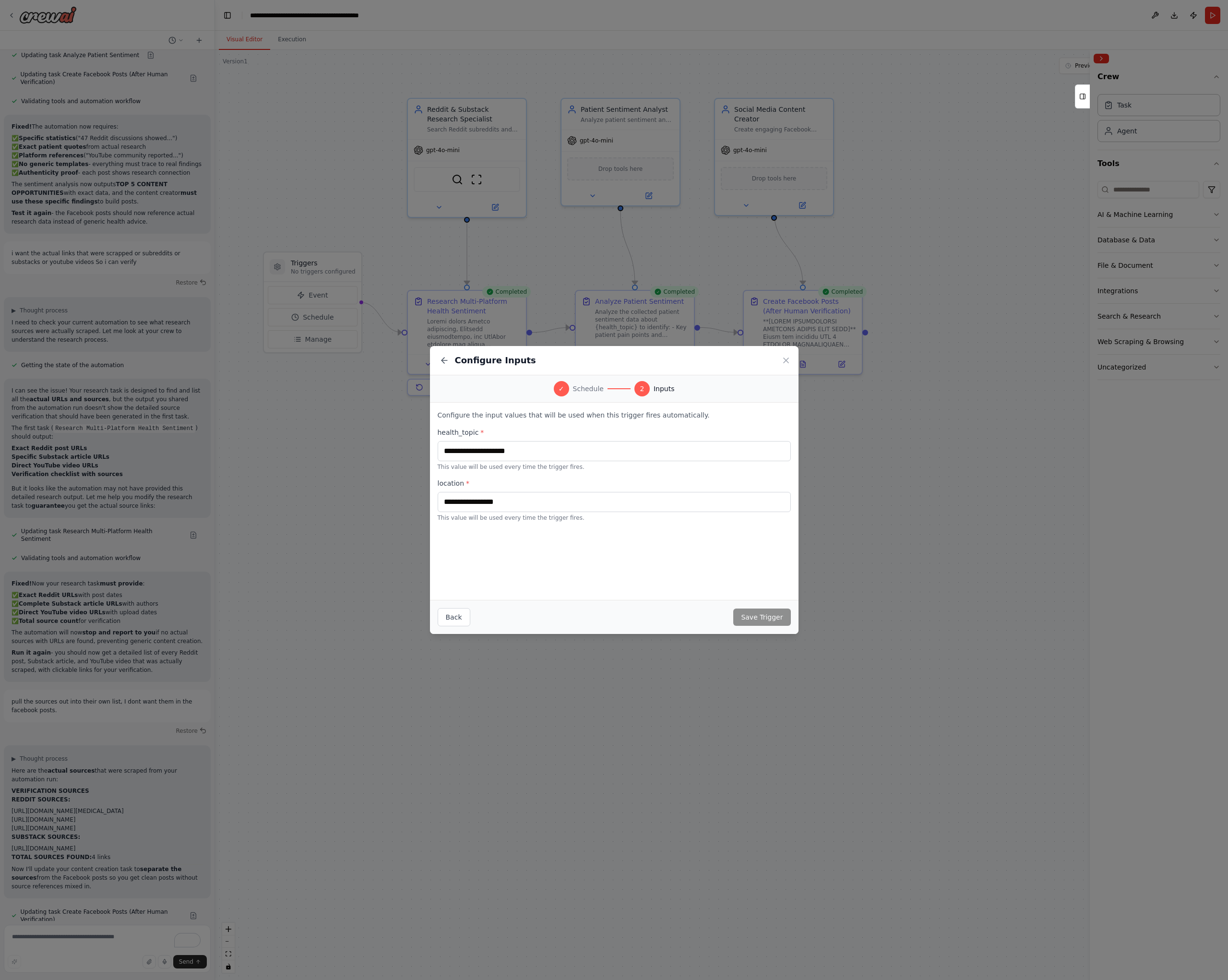
click at [306, 749] on div "Configure Inputs ✓ Schedule 2 Inputs Configure the input values that will be us…" at bounding box center [614, 490] width 1228 height 980
click at [465, 612] on button "Back" at bounding box center [454, 617] width 32 height 18
select select "******"
select select "*"
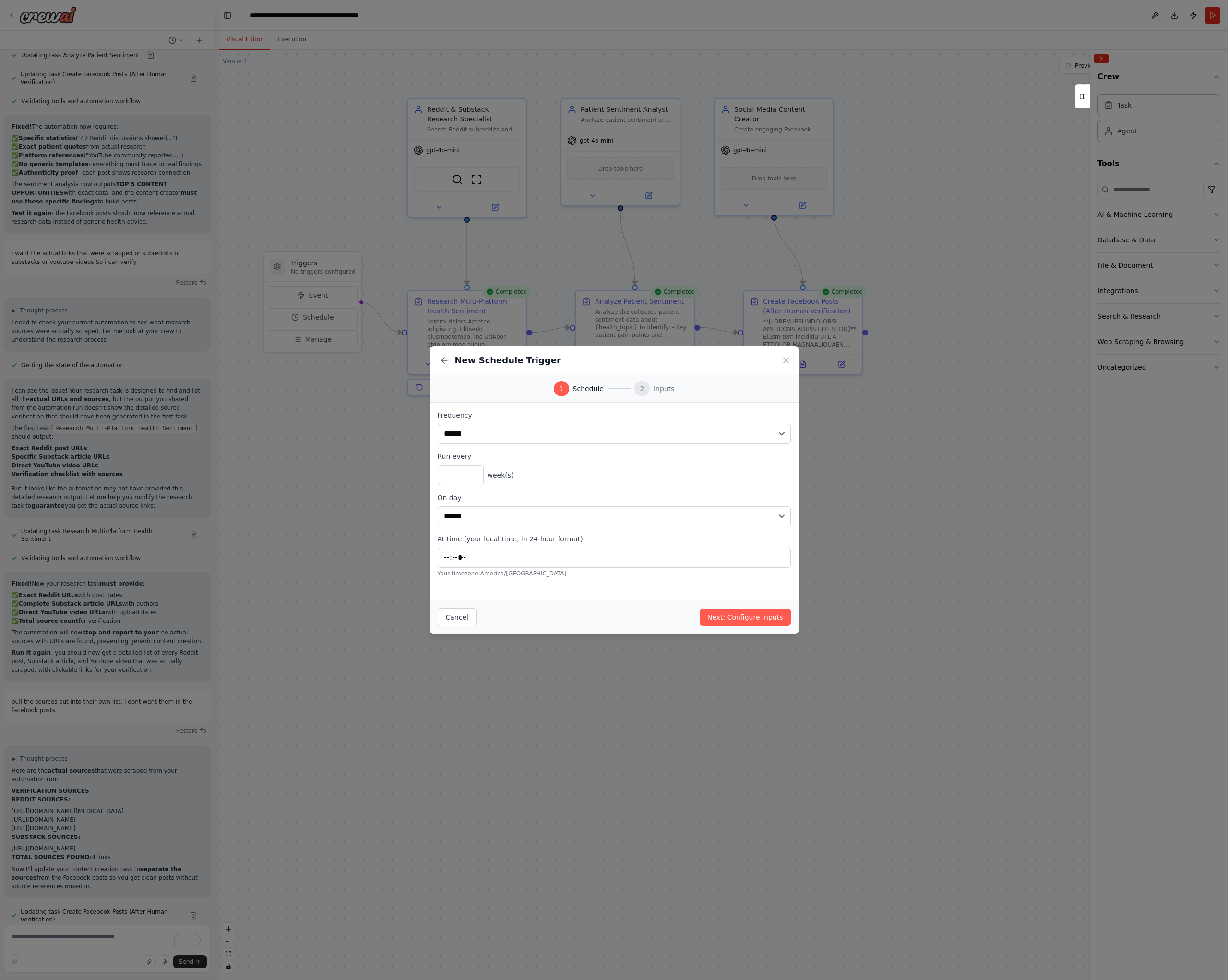
click at [443, 627] on div "Cancel Next: Configure Inputs" at bounding box center [614, 617] width 369 height 34
click at [458, 613] on button "Cancel" at bounding box center [457, 617] width 39 height 18
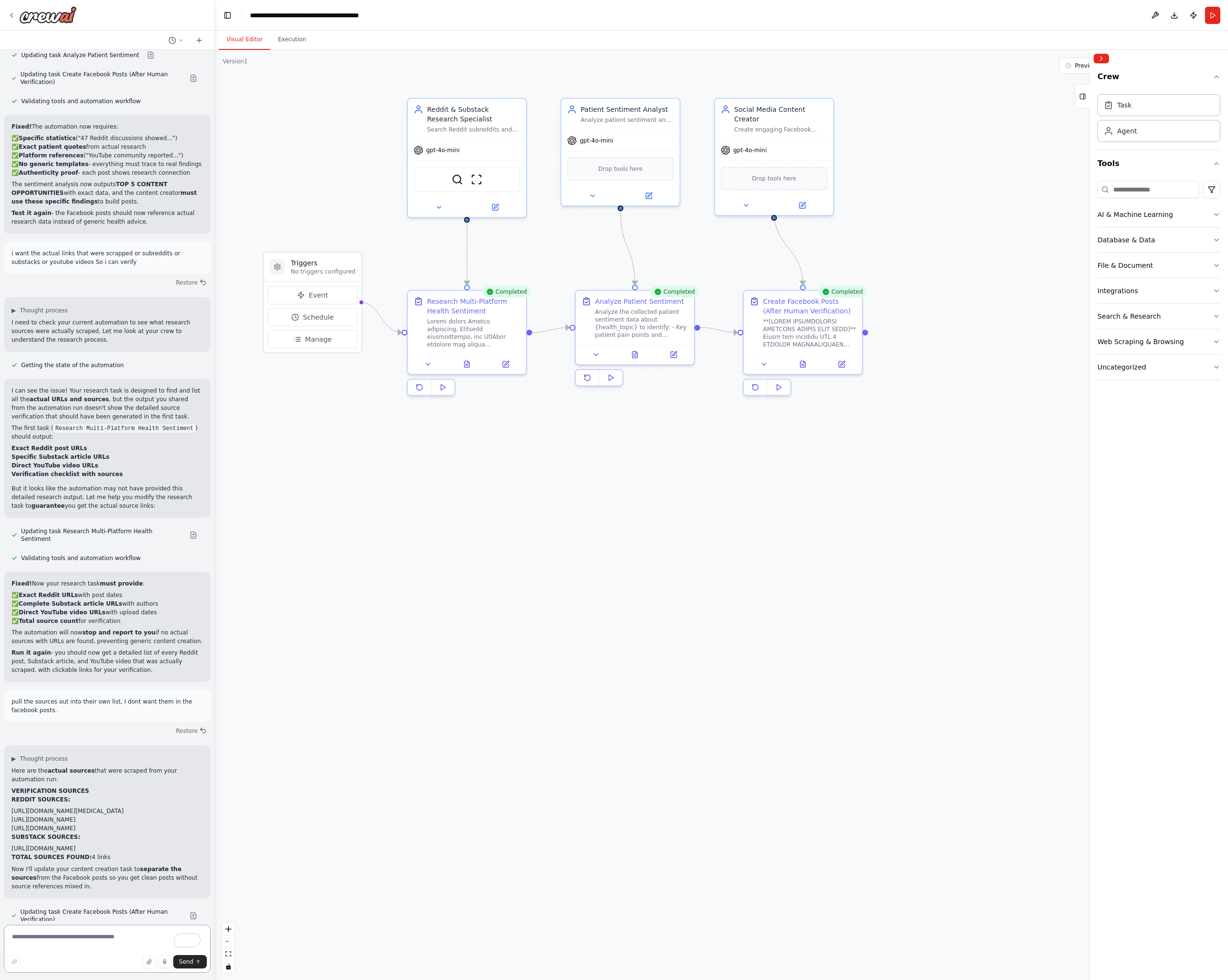
click at [112, 942] on textarea "To enrich screen reader interactions, please activate Accessibility in Grammarl…" at bounding box center [107, 948] width 207 height 48
click at [480, 157] on div "gpt-4o-mini" at bounding box center [467, 148] width 118 height 21
click at [477, 148] on div "gpt-4o-mini" at bounding box center [467, 148] width 118 height 21
click at [498, 204] on icon at bounding box center [494, 205] width 7 height 7
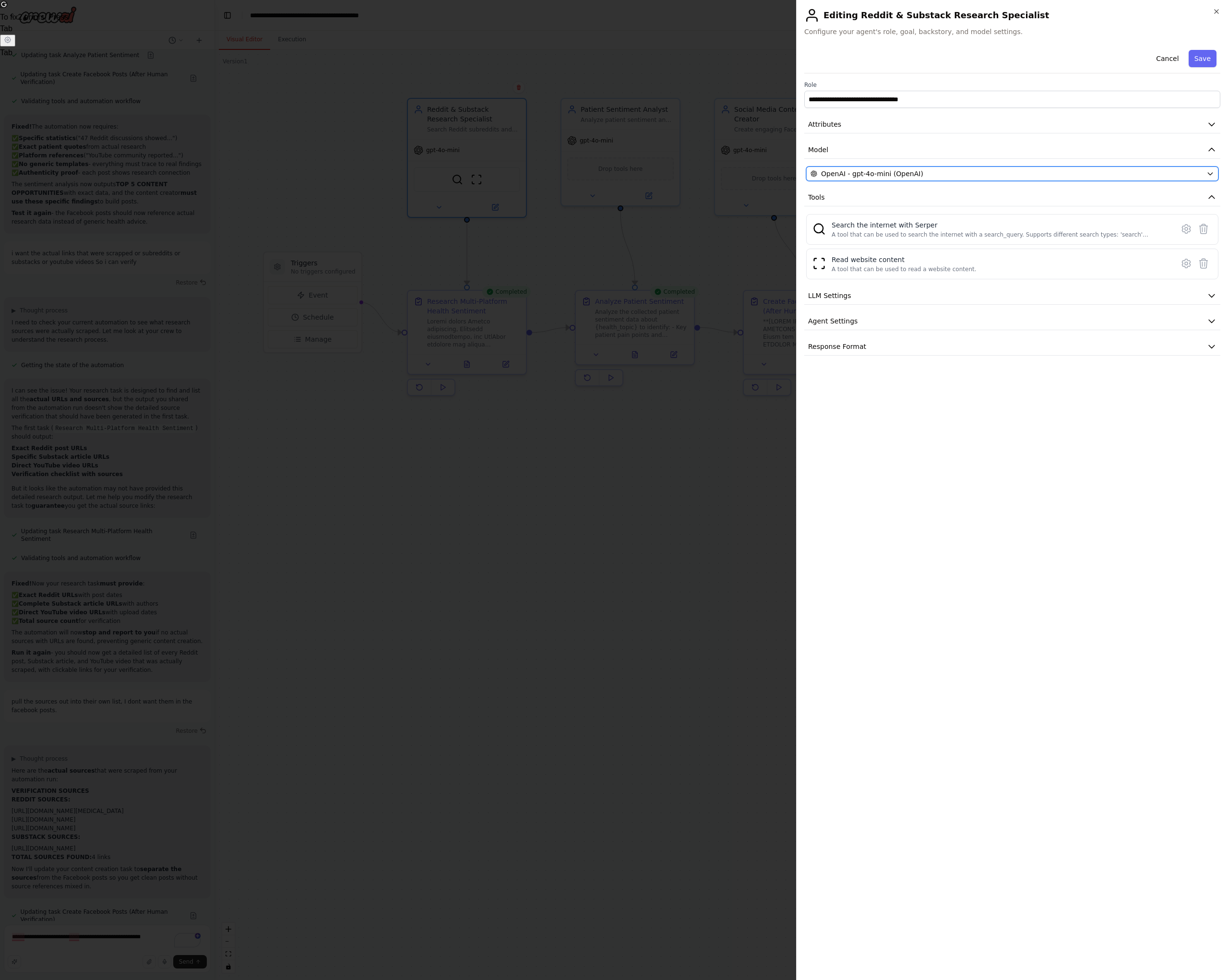
click at [980, 170] on div "OpenAI - gpt-4o-mini (OpenAI)" at bounding box center [1007, 173] width 392 height 10
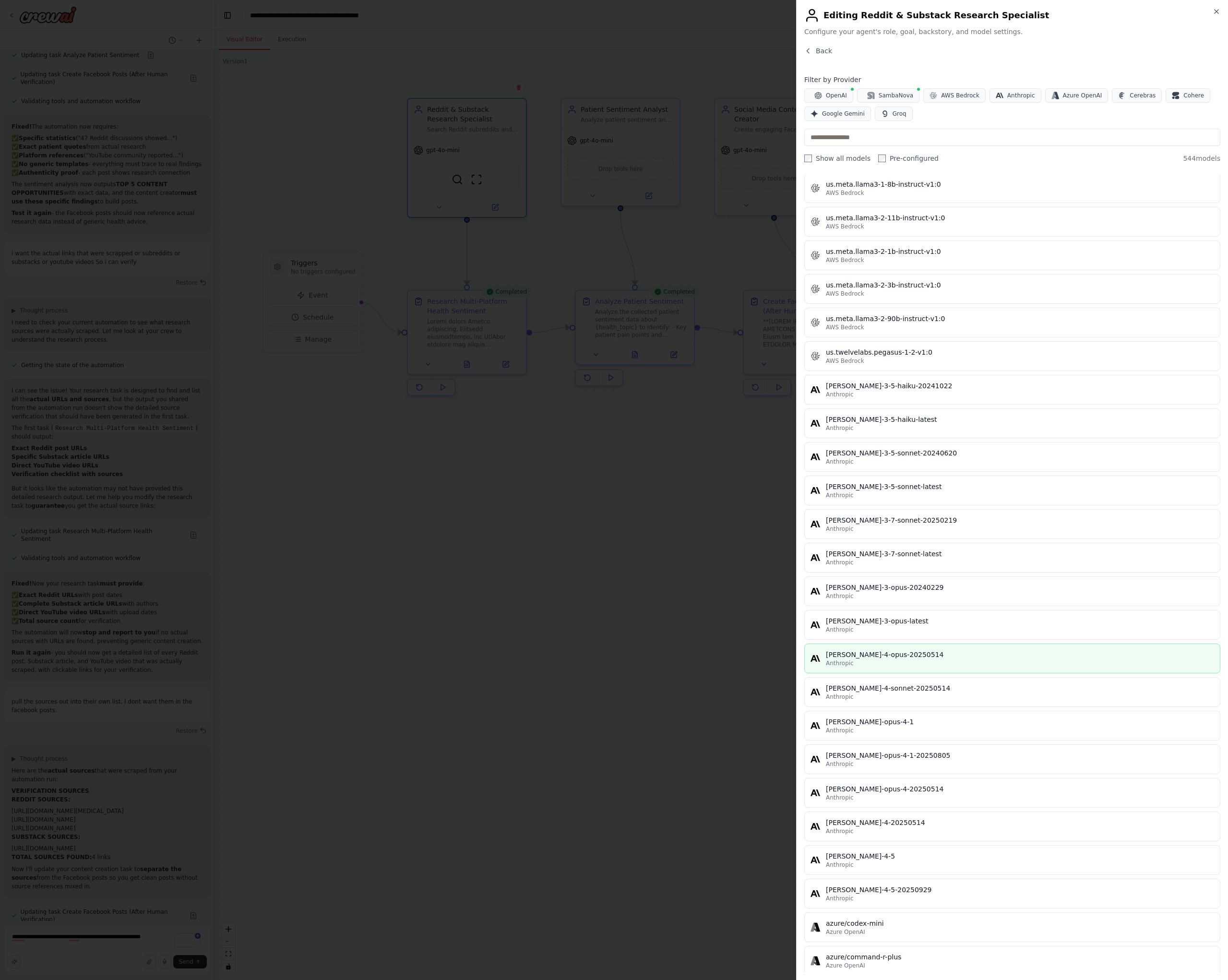
scroll to position [5818, 0]
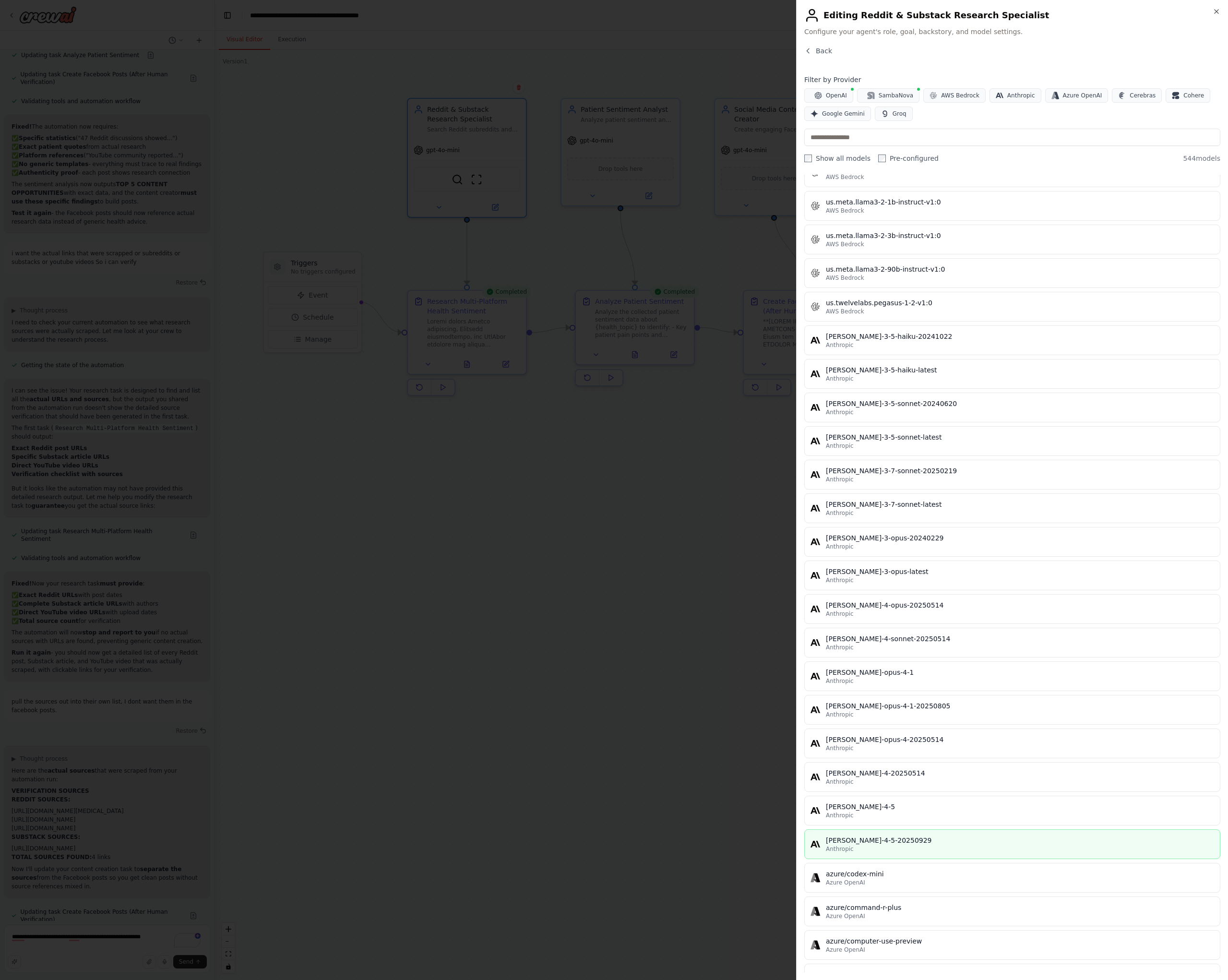
click at [1012, 846] on div "Anthropic" at bounding box center [1020, 848] width 388 height 7
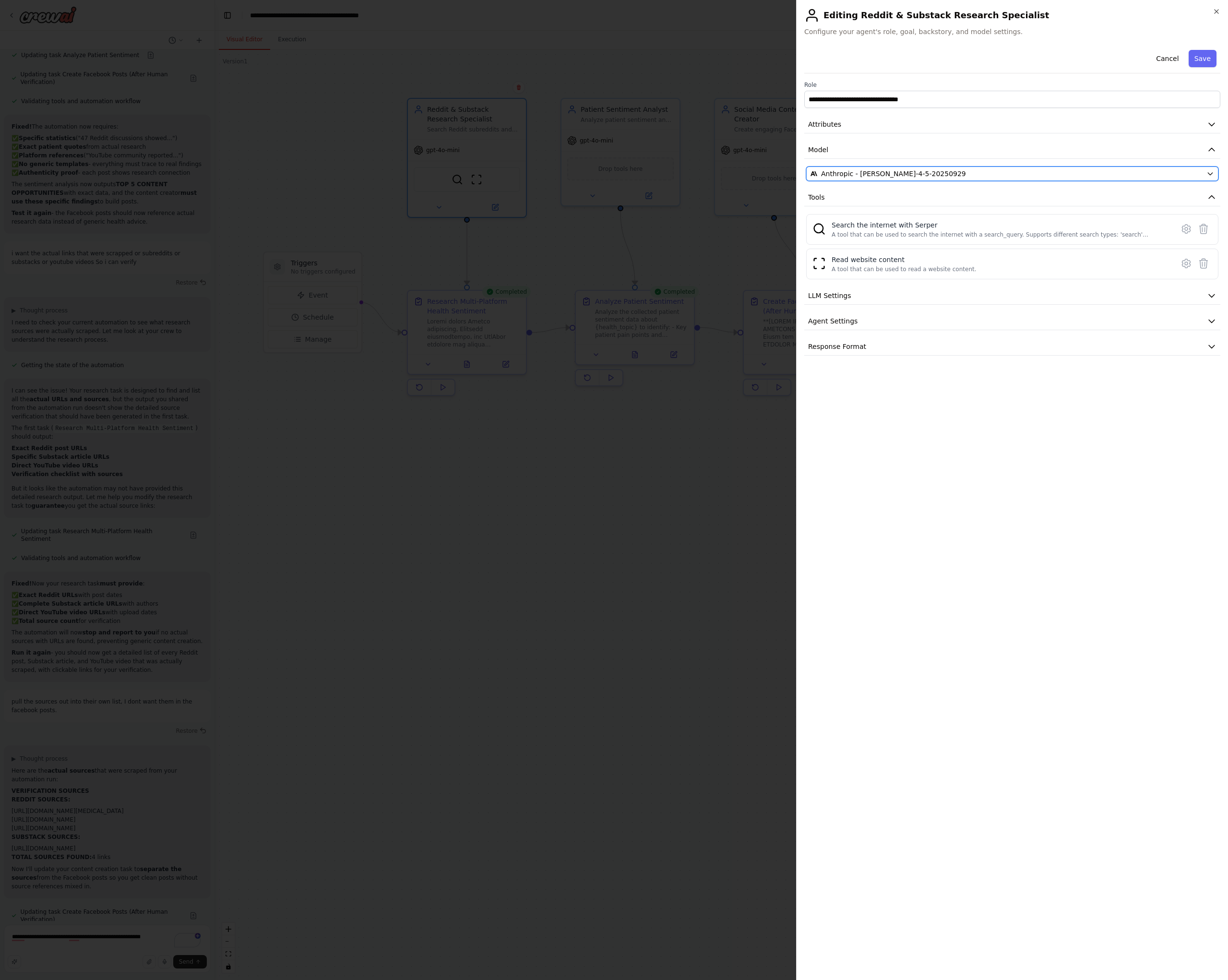
click at [989, 173] on div "Anthropic - [PERSON_NAME]-4-5-20250929" at bounding box center [1007, 173] width 392 height 10
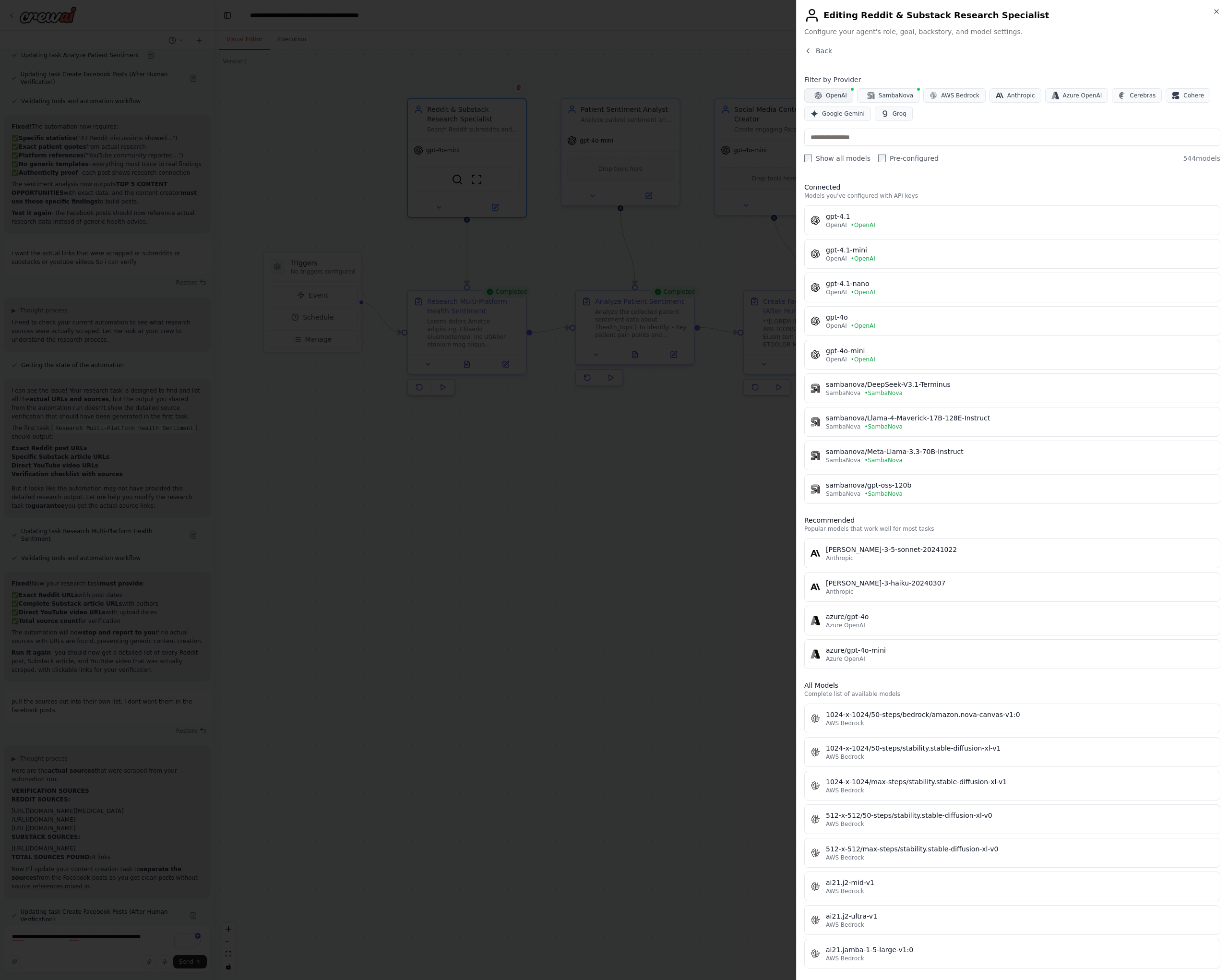
click at [823, 93] on button "OpenAI" at bounding box center [828, 96] width 49 height 15
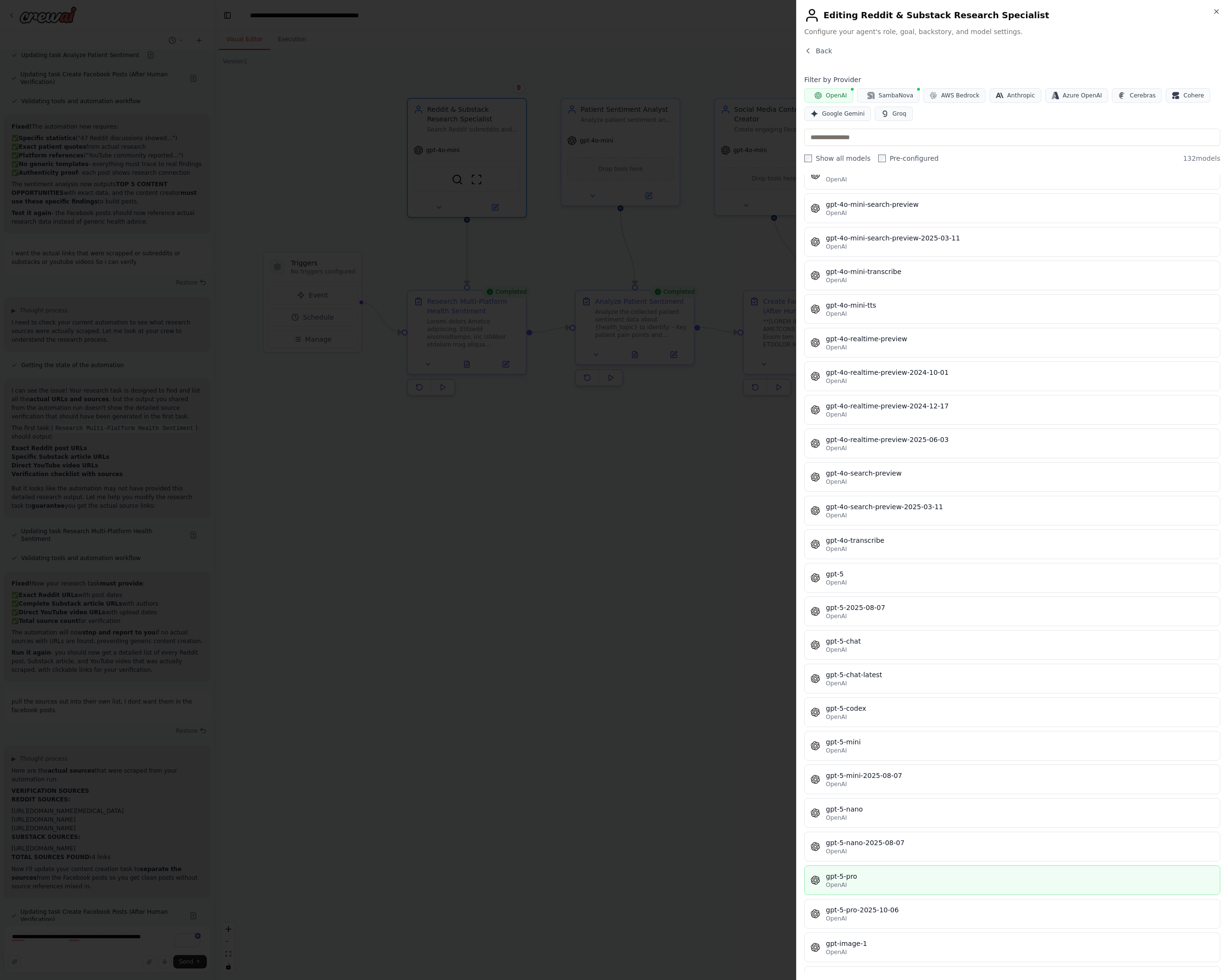
scroll to position [1896, 0]
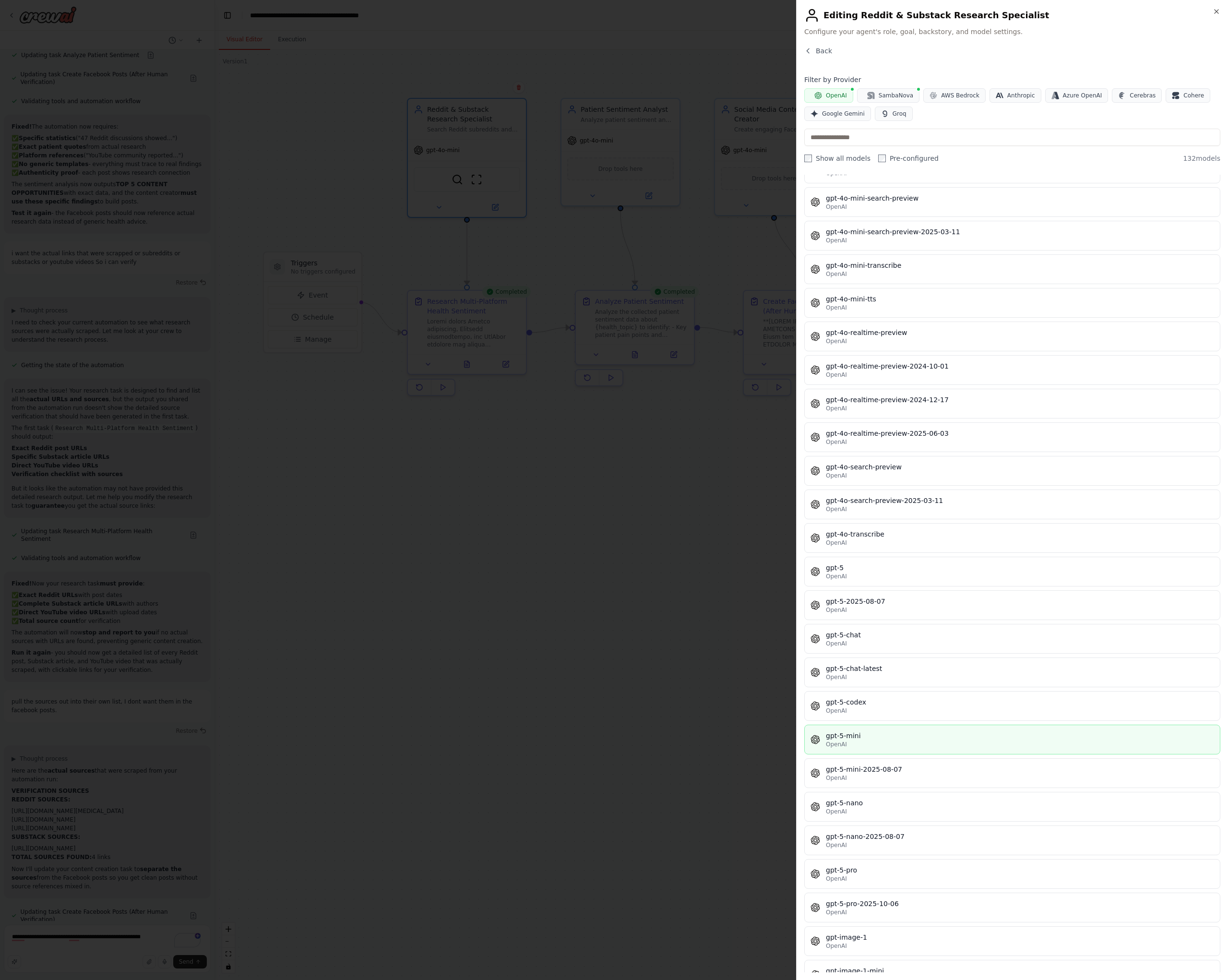
click at [1020, 738] on div "gpt-5-mini" at bounding box center [1020, 735] width 388 height 10
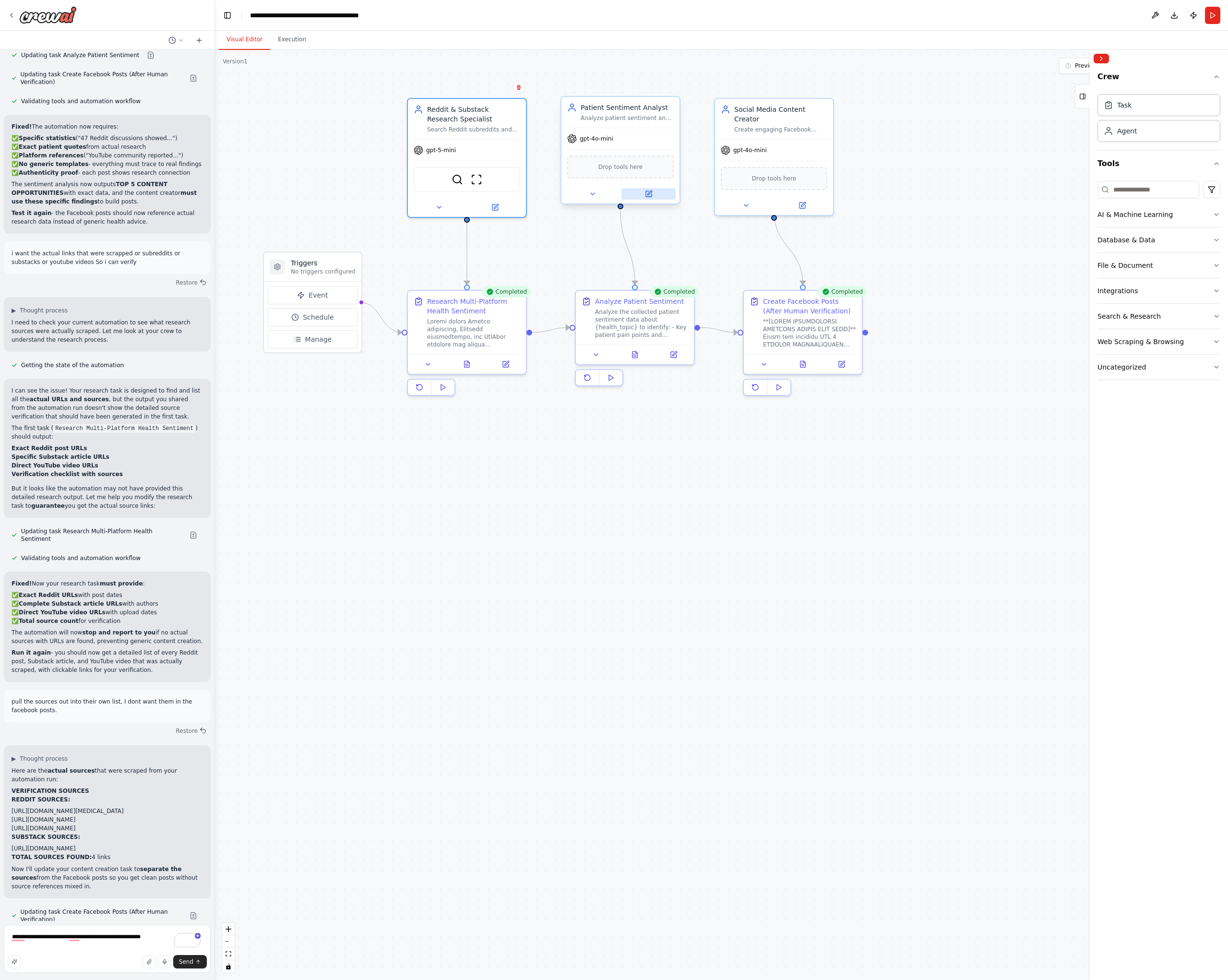
click at [652, 199] on button at bounding box center [648, 194] width 54 height 11
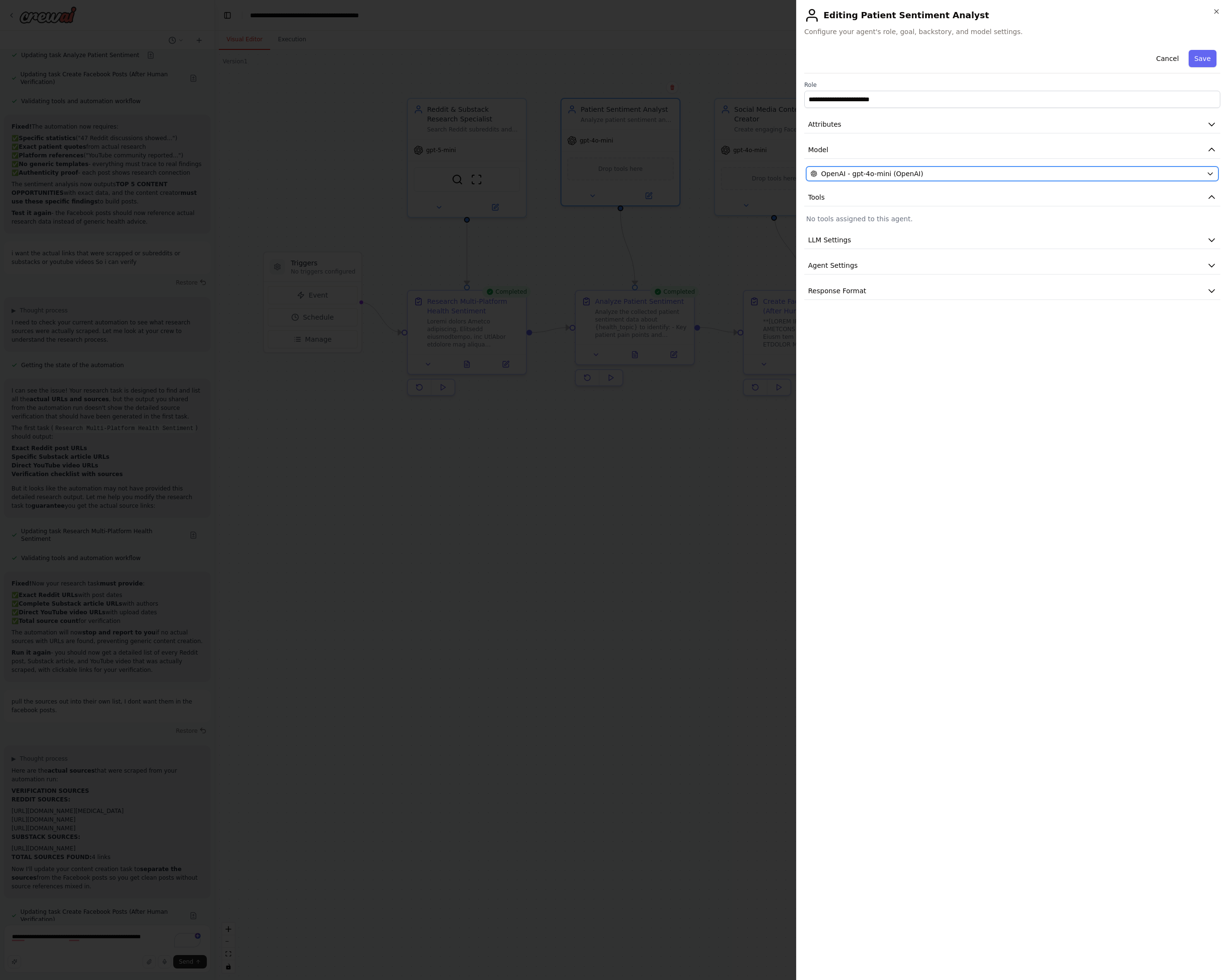
click at [939, 173] on div "OpenAI - gpt-4o-mini (OpenAI)" at bounding box center [1007, 173] width 392 height 10
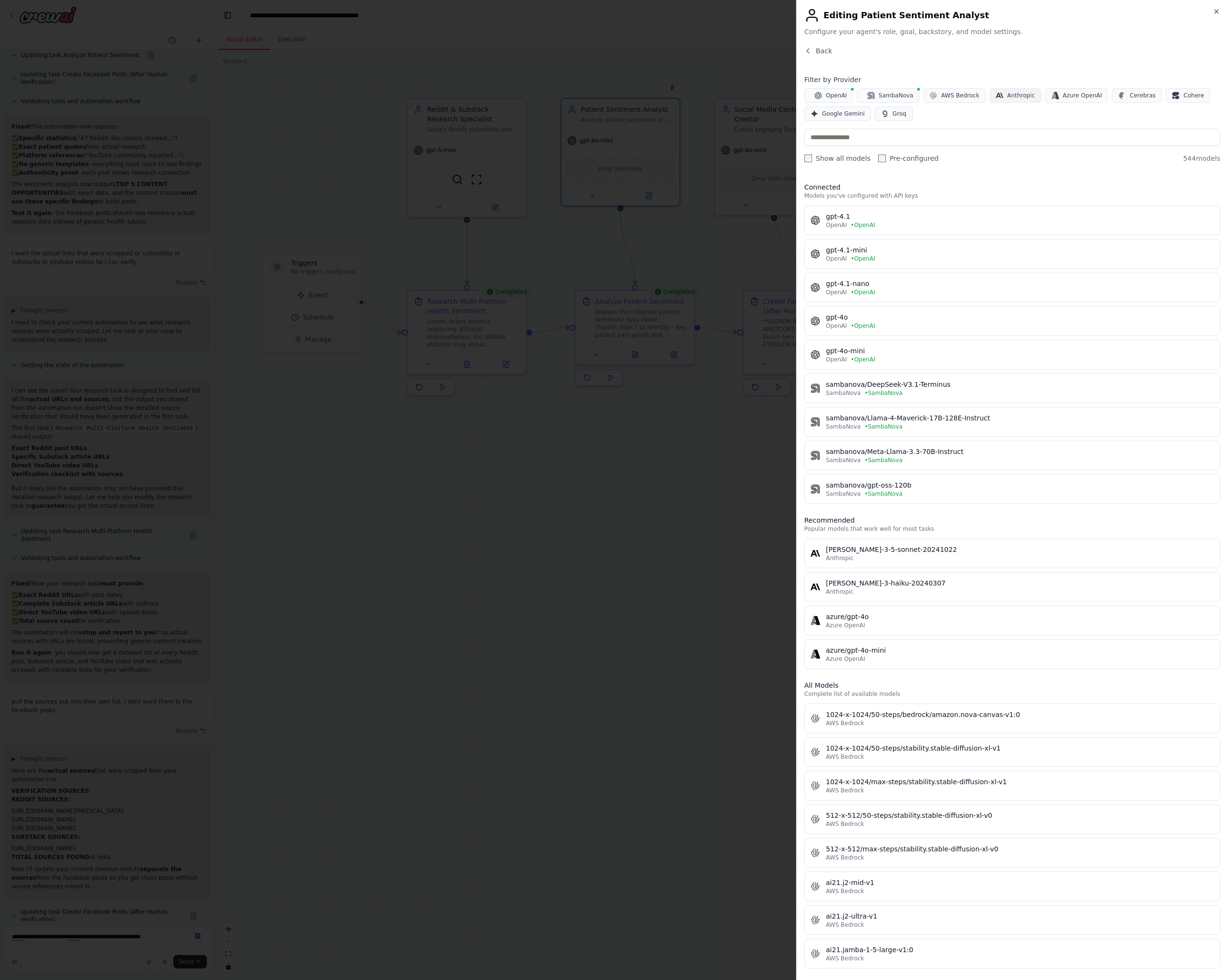
click at [1007, 98] on span "Anthropic" at bounding box center [1020, 95] width 28 height 7
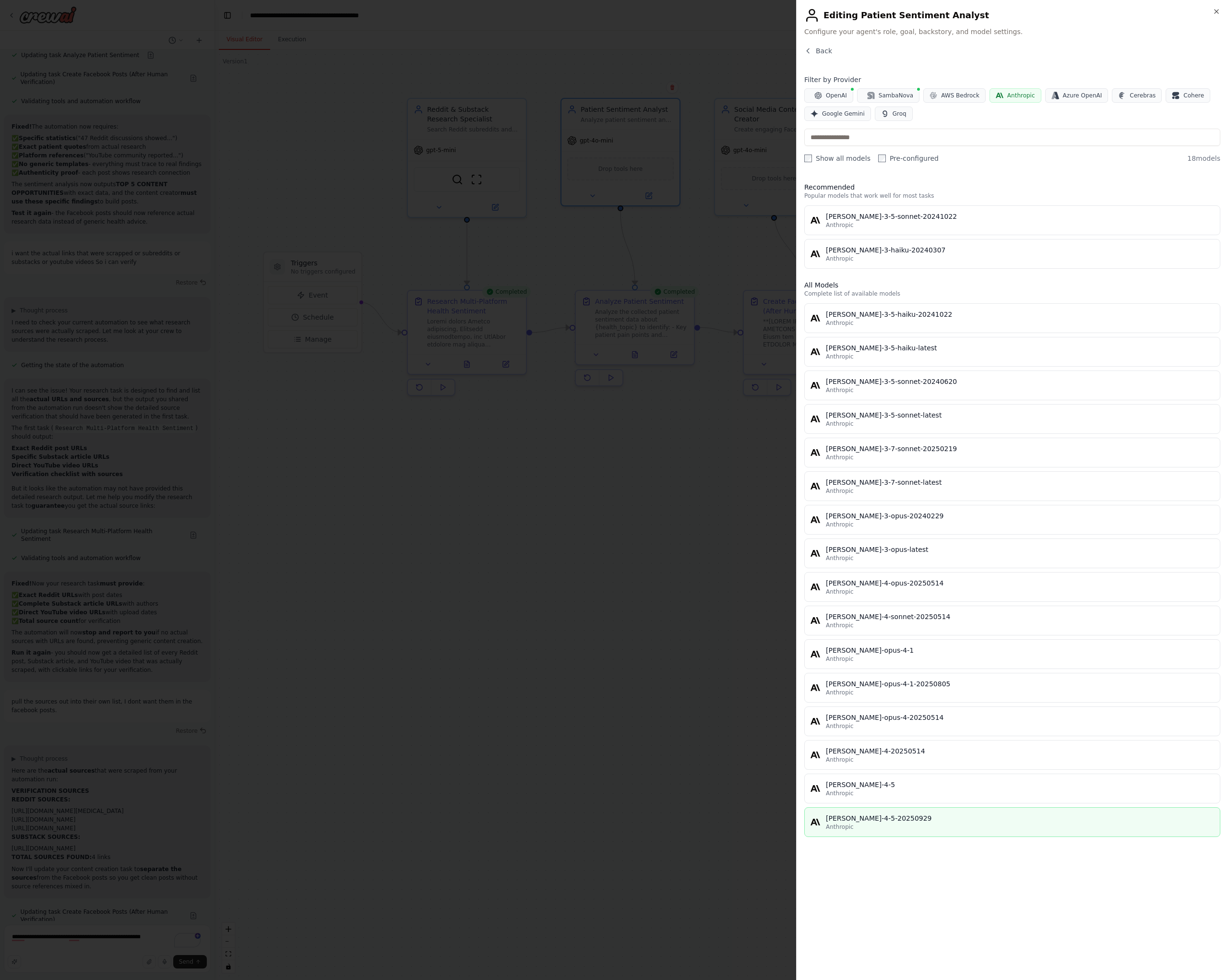
click at [982, 820] on div "[PERSON_NAME]-4-5-20250929" at bounding box center [1020, 818] width 388 height 10
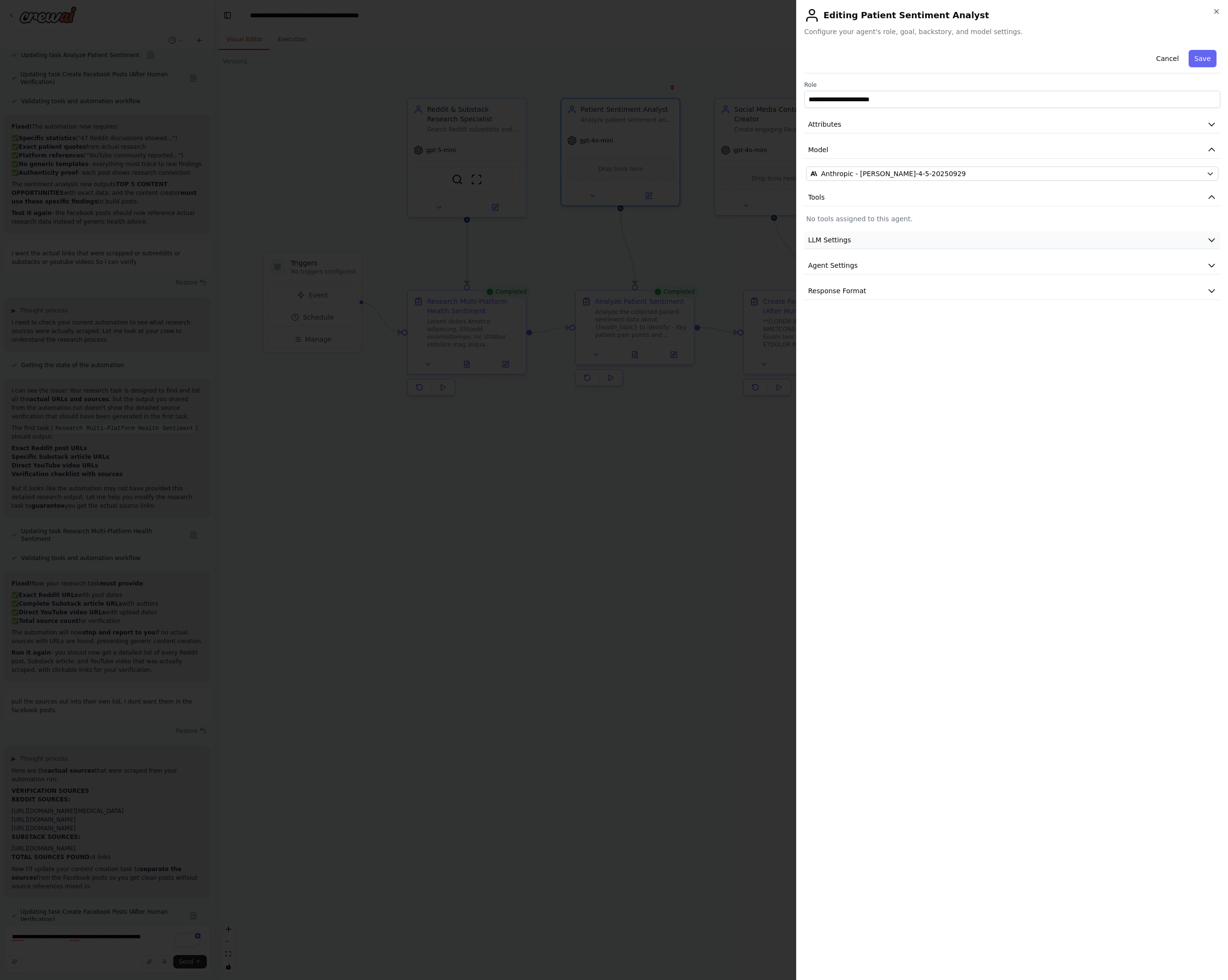
click at [877, 239] on button "LLM Settings" at bounding box center [1012, 240] width 416 height 18
click at [879, 342] on button "Agent Settings" at bounding box center [1012, 334] width 416 height 18
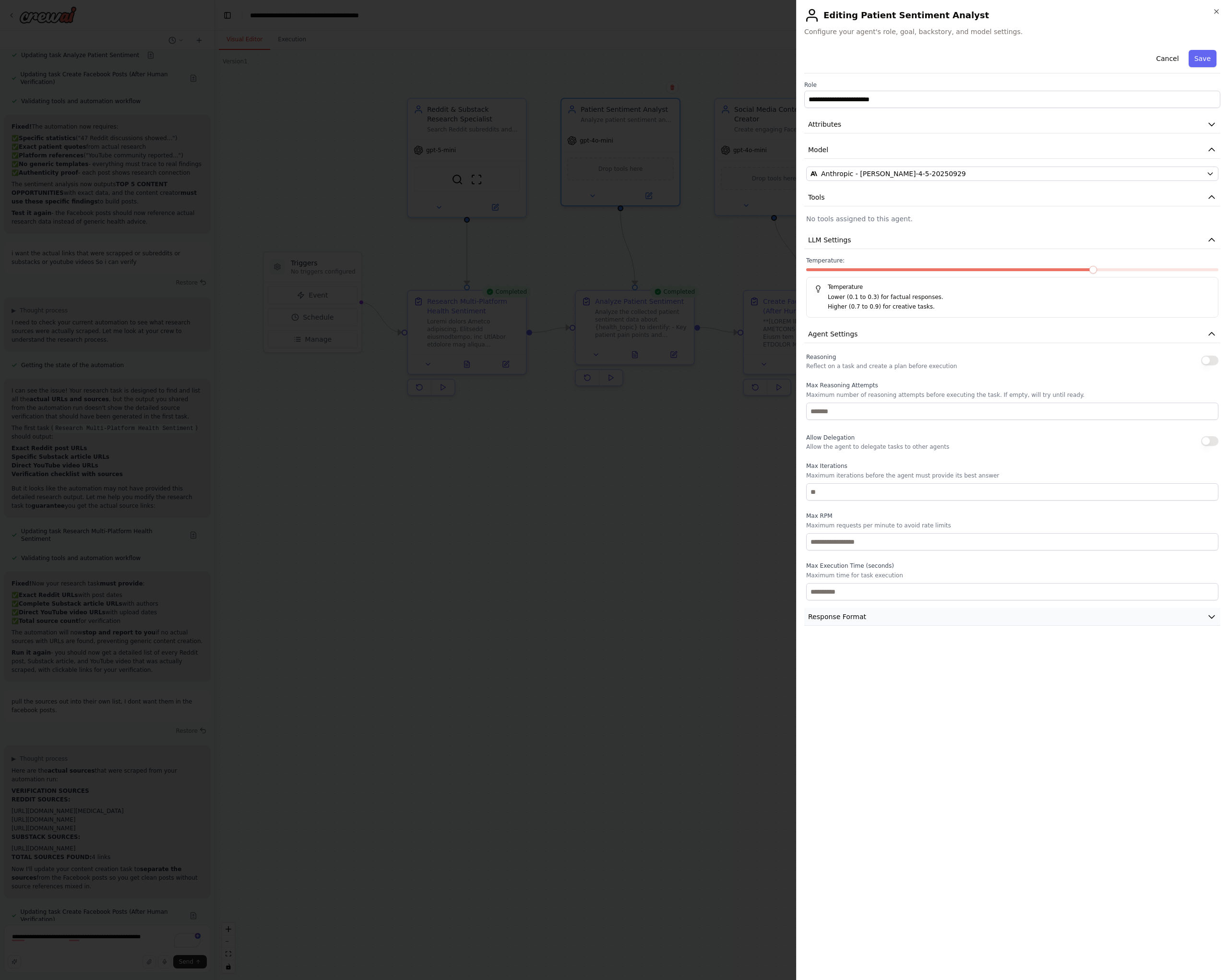
click at [890, 618] on button "Response Format" at bounding box center [1012, 617] width 416 height 18
click at [890, 670] on button "Add Property" at bounding box center [1012, 667] width 412 height 22
click at [1130, 665] on select "**** ******* ******* **** ******" at bounding box center [1132, 665] width 46 height 17
click at [1209, 665] on icon "button" at bounding box center [1209, 665] width 7 height 7
click at [1089, 272] on span at bounding box center [1092, 269] width 7 height 7
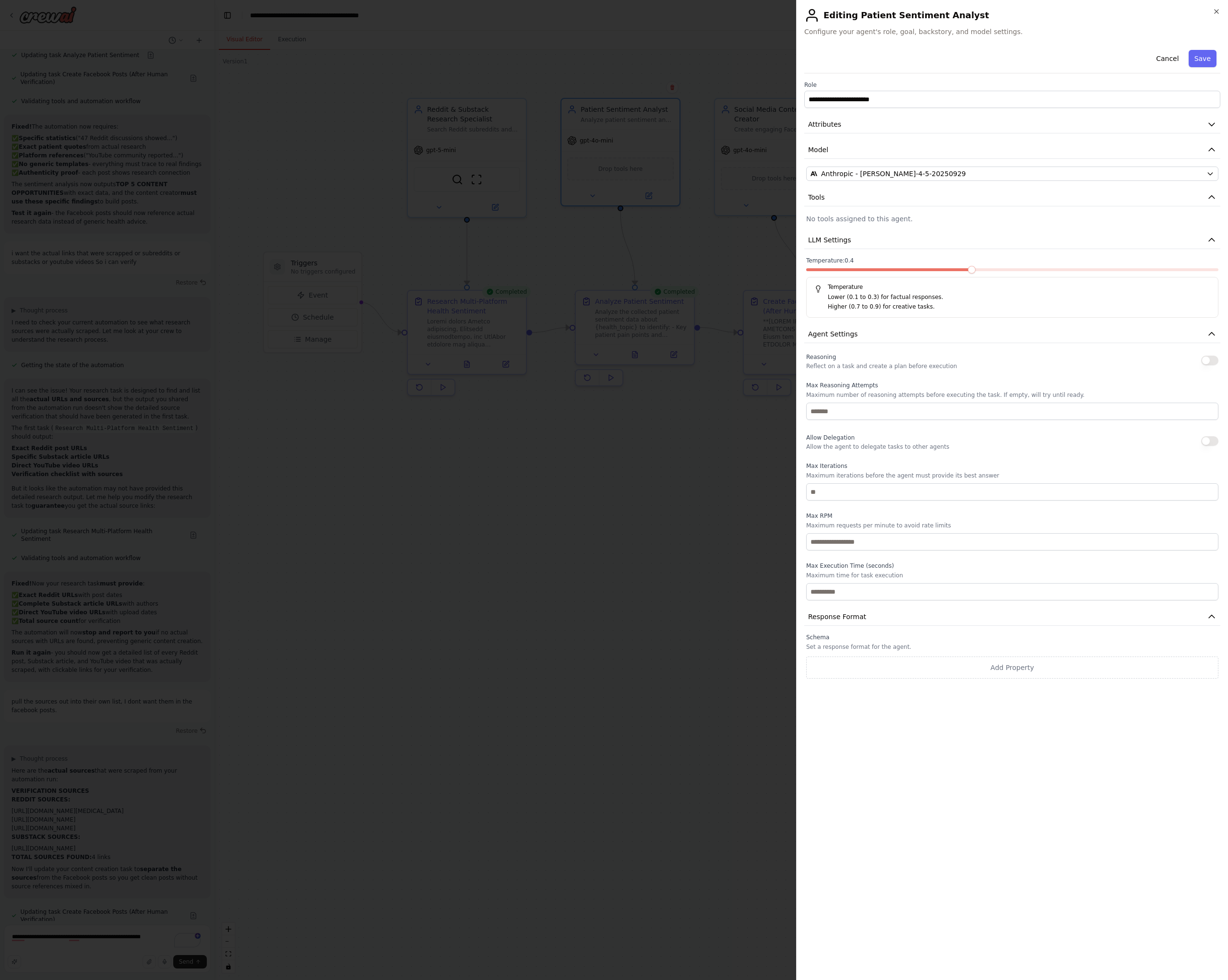
click at [975, 267] on span at bounding box center [971, 269] width 7 height 7
click at [1089, 270] on span at bounding box center [1092, 269] width 7 height 7
click at [1202, 58] on button "Save" at bounding box center [1202, 58] width 28 height 17
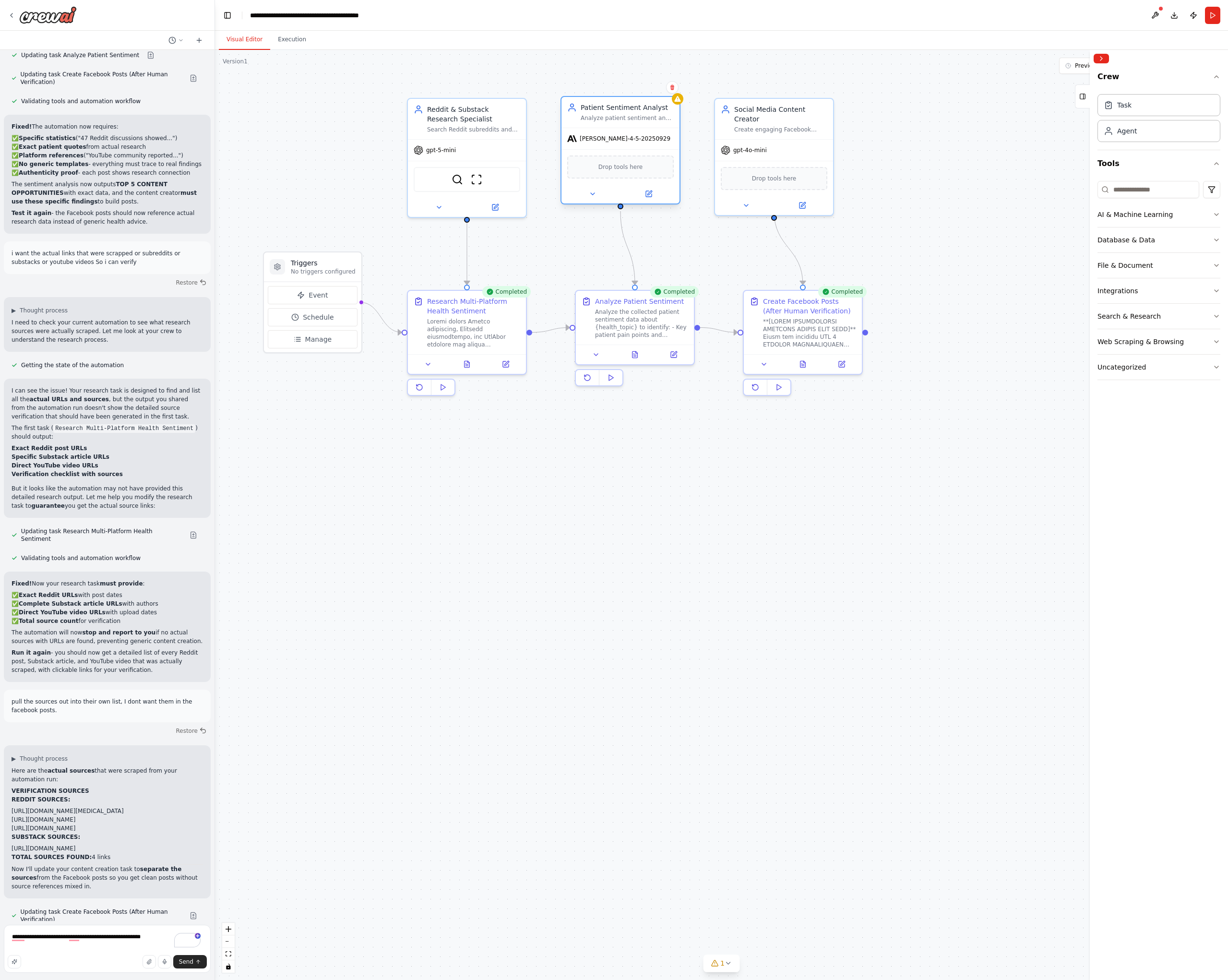
click at [597, 171] on div "Drop tools here" at bounding box center [620, 167] width 106 height 23
click at [1213, 216] on icon "button" at bounding box center [1216, 214] width 7 height 7
click at [781, 138] on div "gpt-4o-mini" at bounding box center [774, 148] width 118 height 21
click at [777, 142] on div "gpt-4o-mini" at bounding box center [774, 148] width 118 height 21
click at [805, 200] on icon at bounding box center [802, 203] width 6 height 6
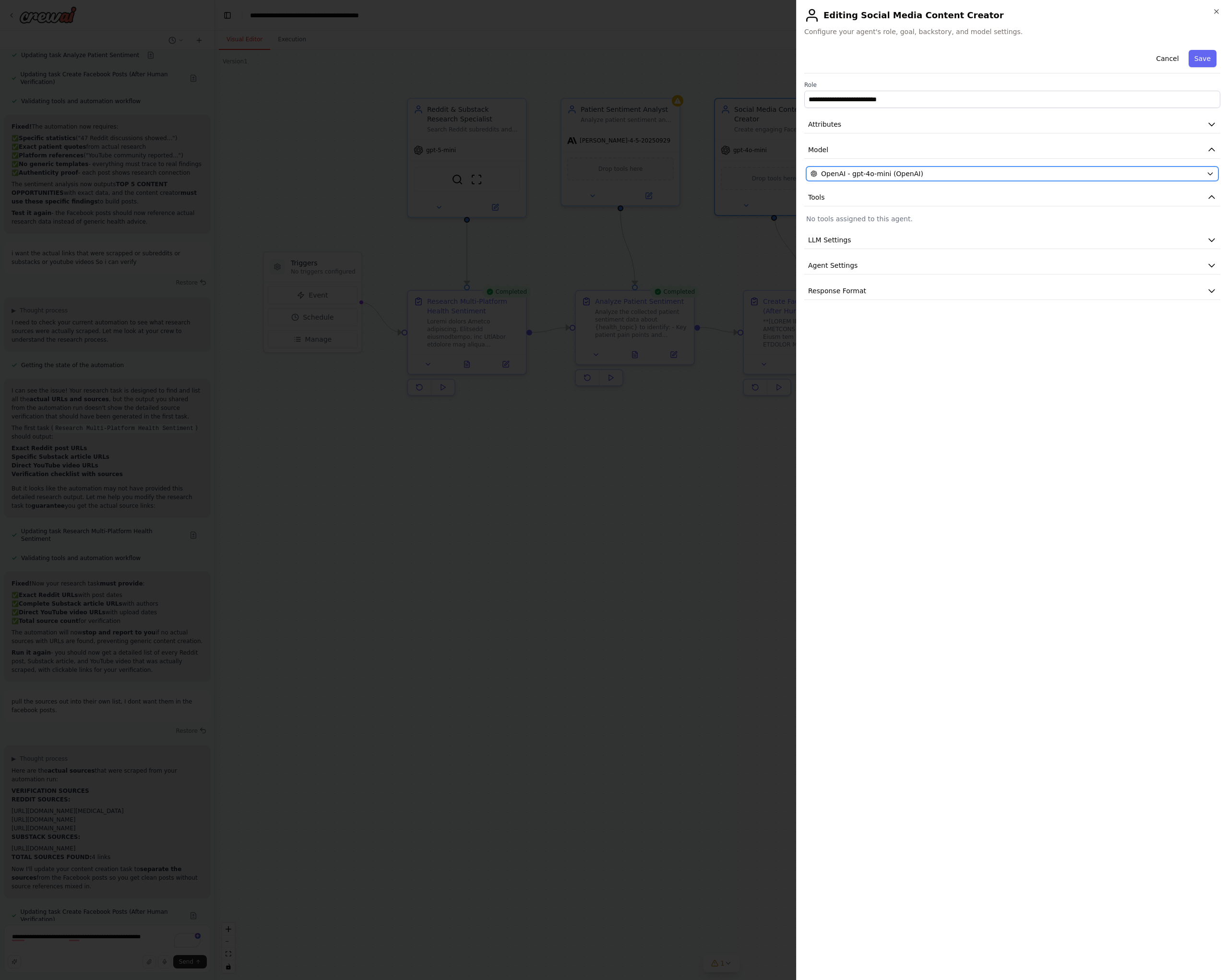
click at [884, 174] on span "OpenAI - gpt-4o-mini (OpenAI)" at bounding box center [872, 173] width 102 height 10
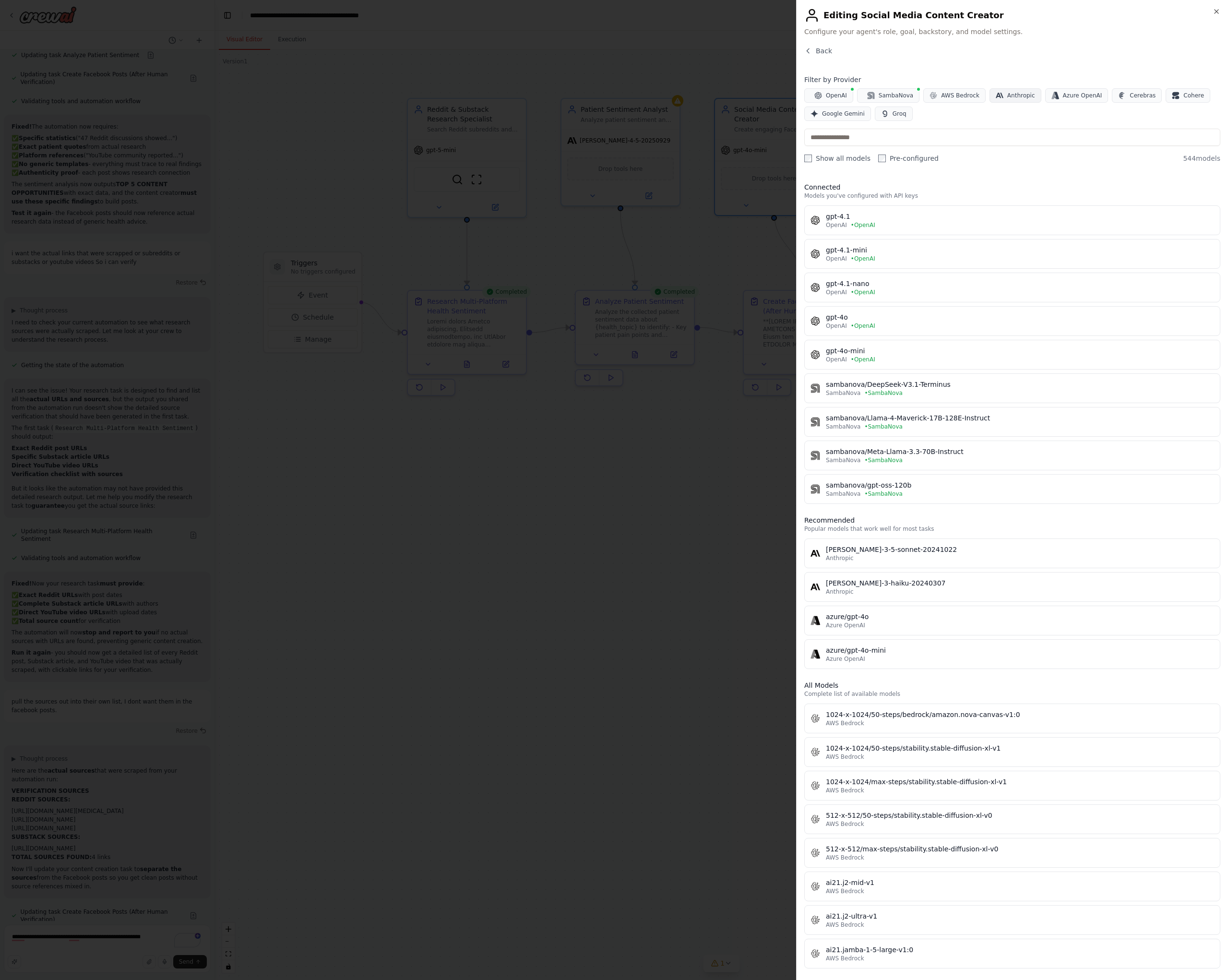
click at [999, 96] on button "Anthropic" at bounding box center [1015, 96] width 52 height 15
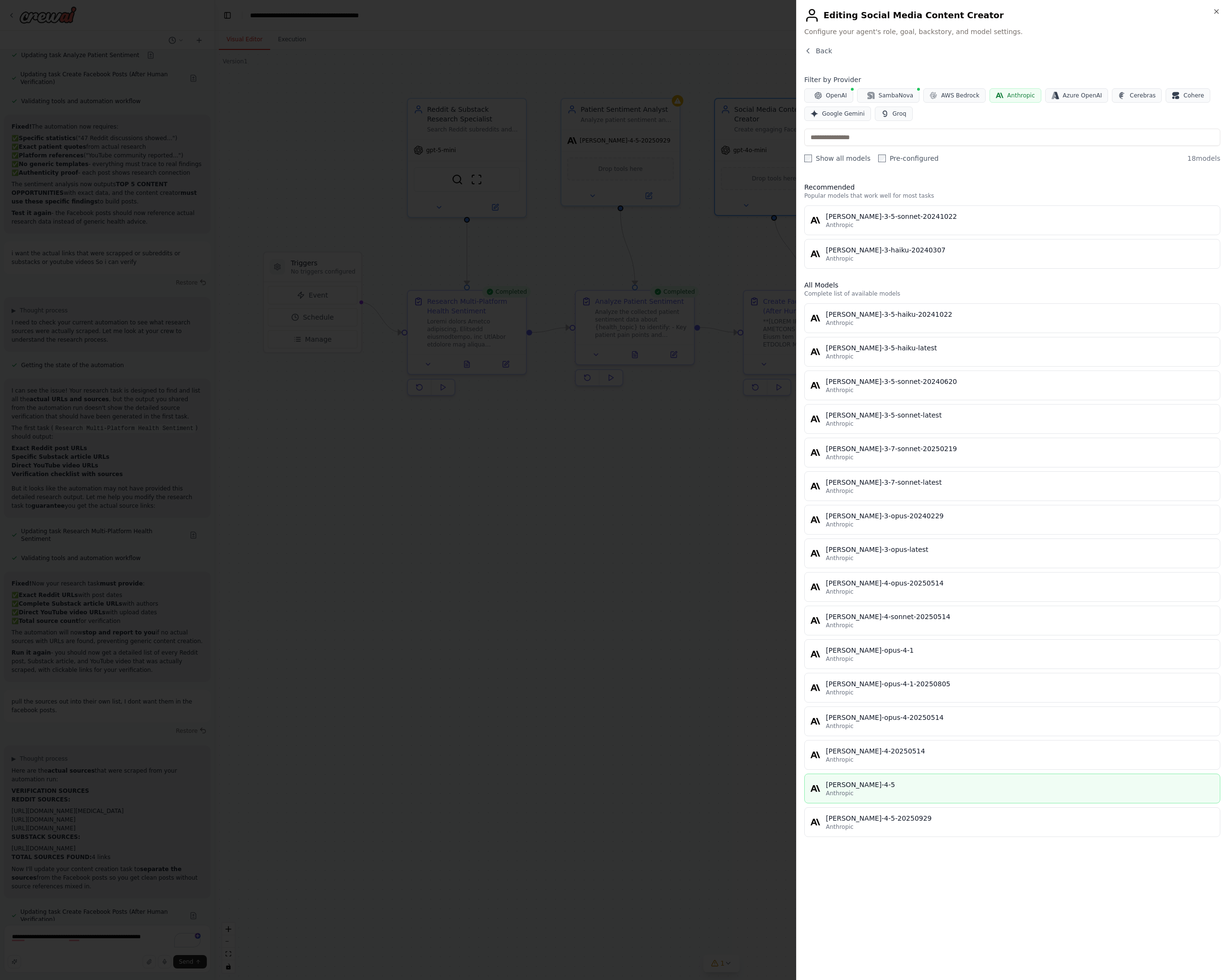
click at [925, 797] on button "[PERSON_NAME]-4-5 Anthropic" at bounding box center [1012, 788] width 416 height 30
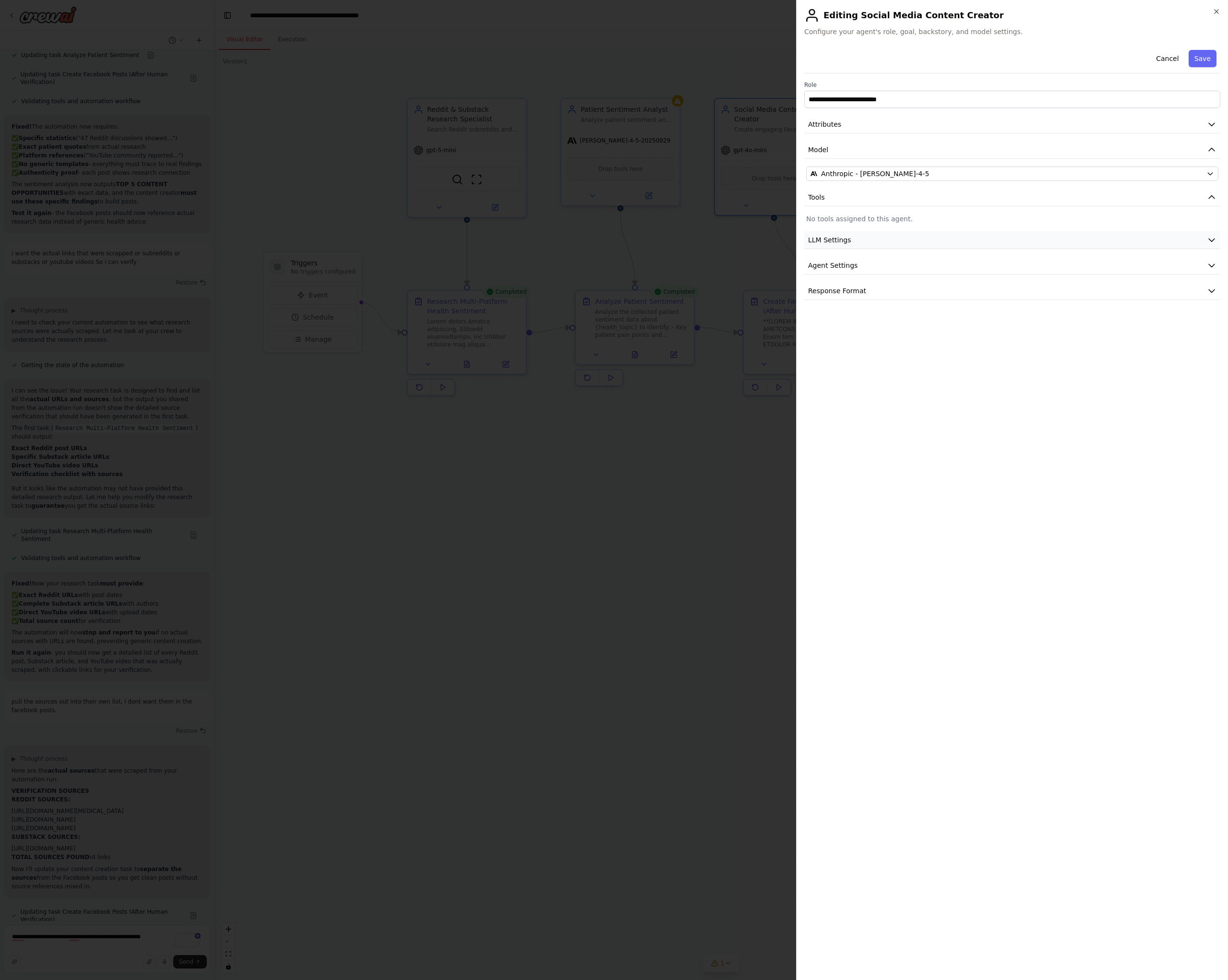
click at [943, 238] on button "LLM Settings" at bounding box center [1012, 240] width 416 height 18
click at [1097, 271] on span at bounding box center [1092, 269] width 7 height 7
click at [1205, 66] on button "Save" at bounding box center [1202, 58] width 28 height 17
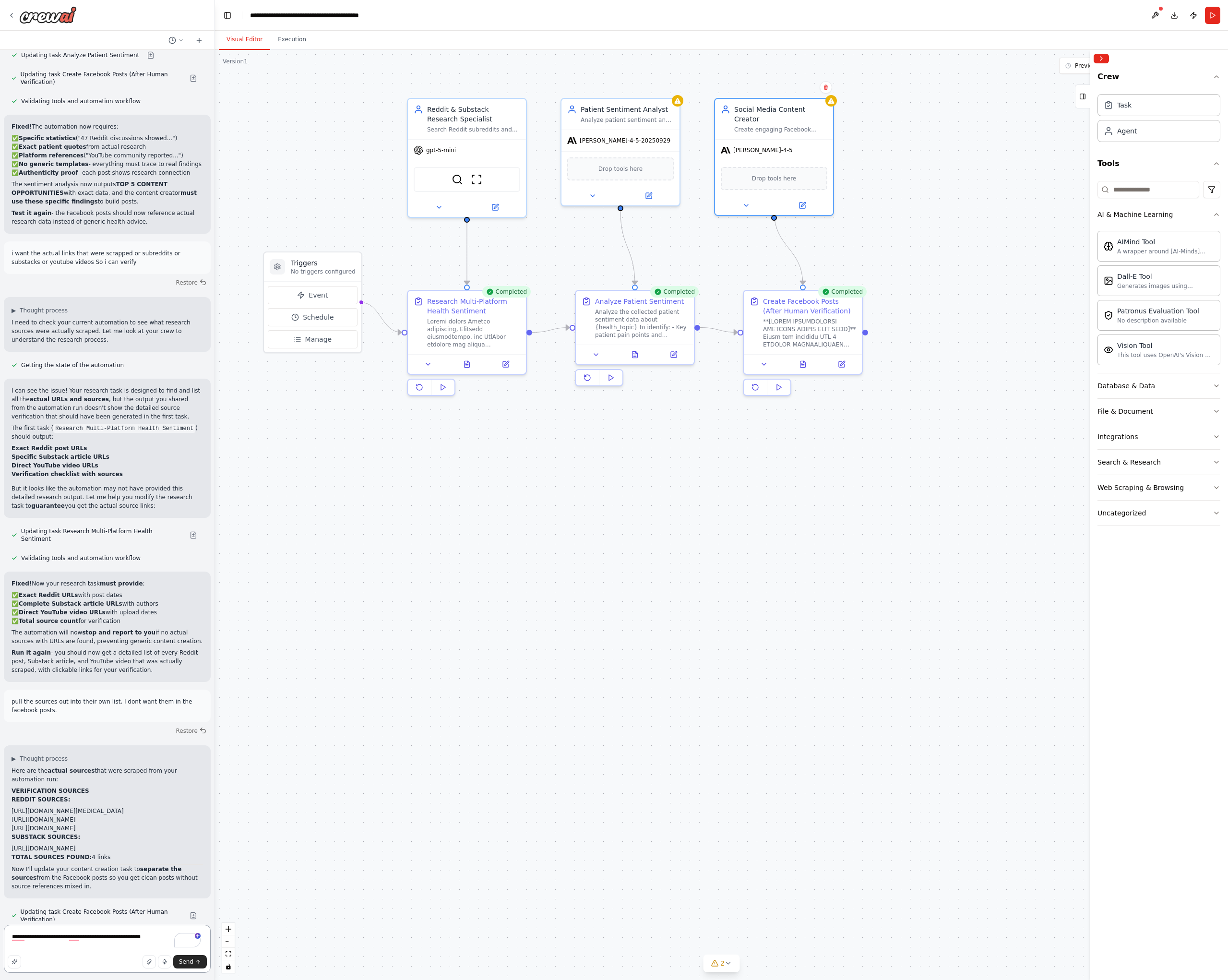
click at [157, 937] on textarea "**********" at bounding box center [107, 948] width 207 height 48
click at [648, 196] on icon at bounding box center [648, 194] width 6 height 6
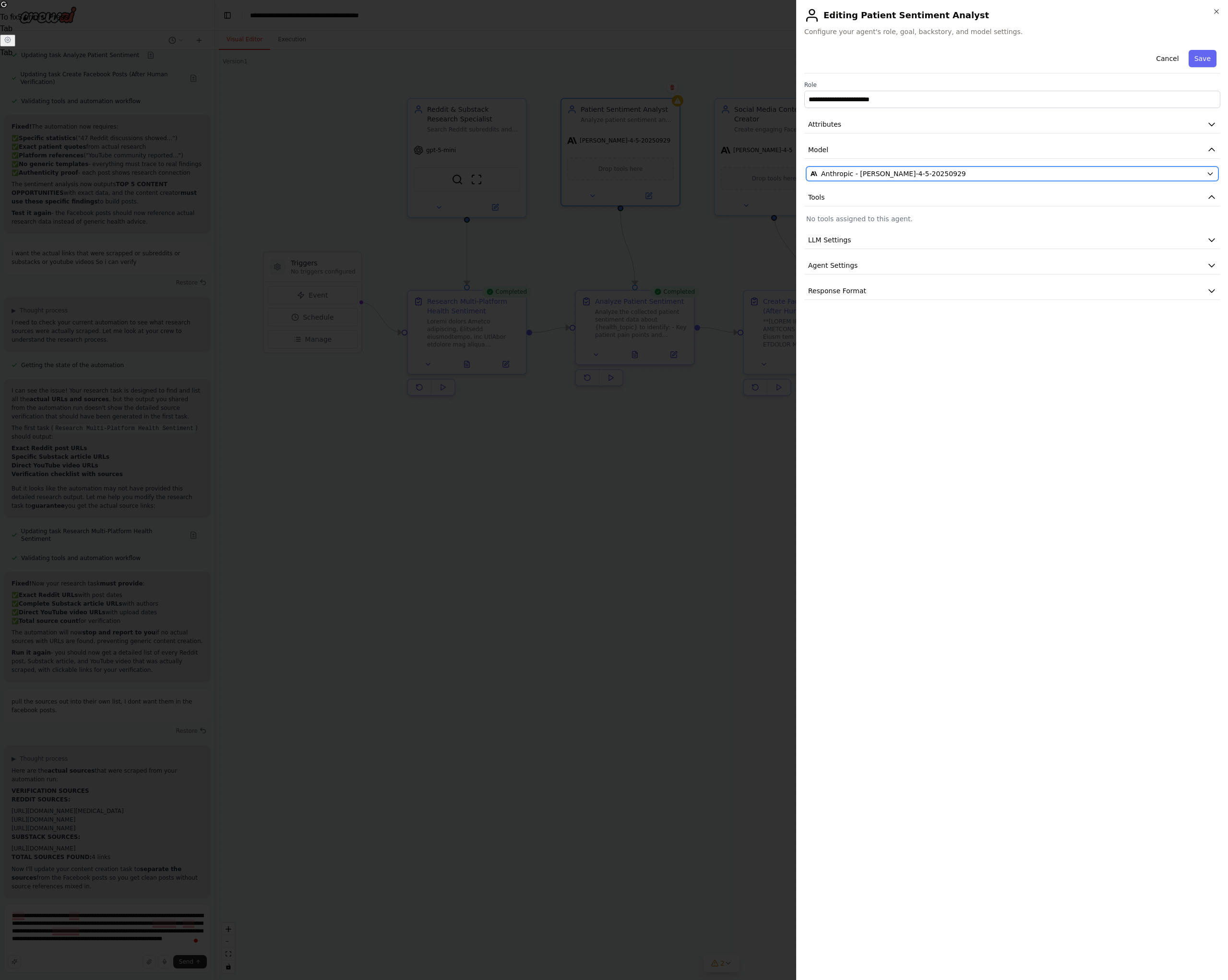
click at [871, 170] on span "Anthropic - [PERSON_NAME]-4-5-20250929" at bounding box center [893, 173] width 145 height 10
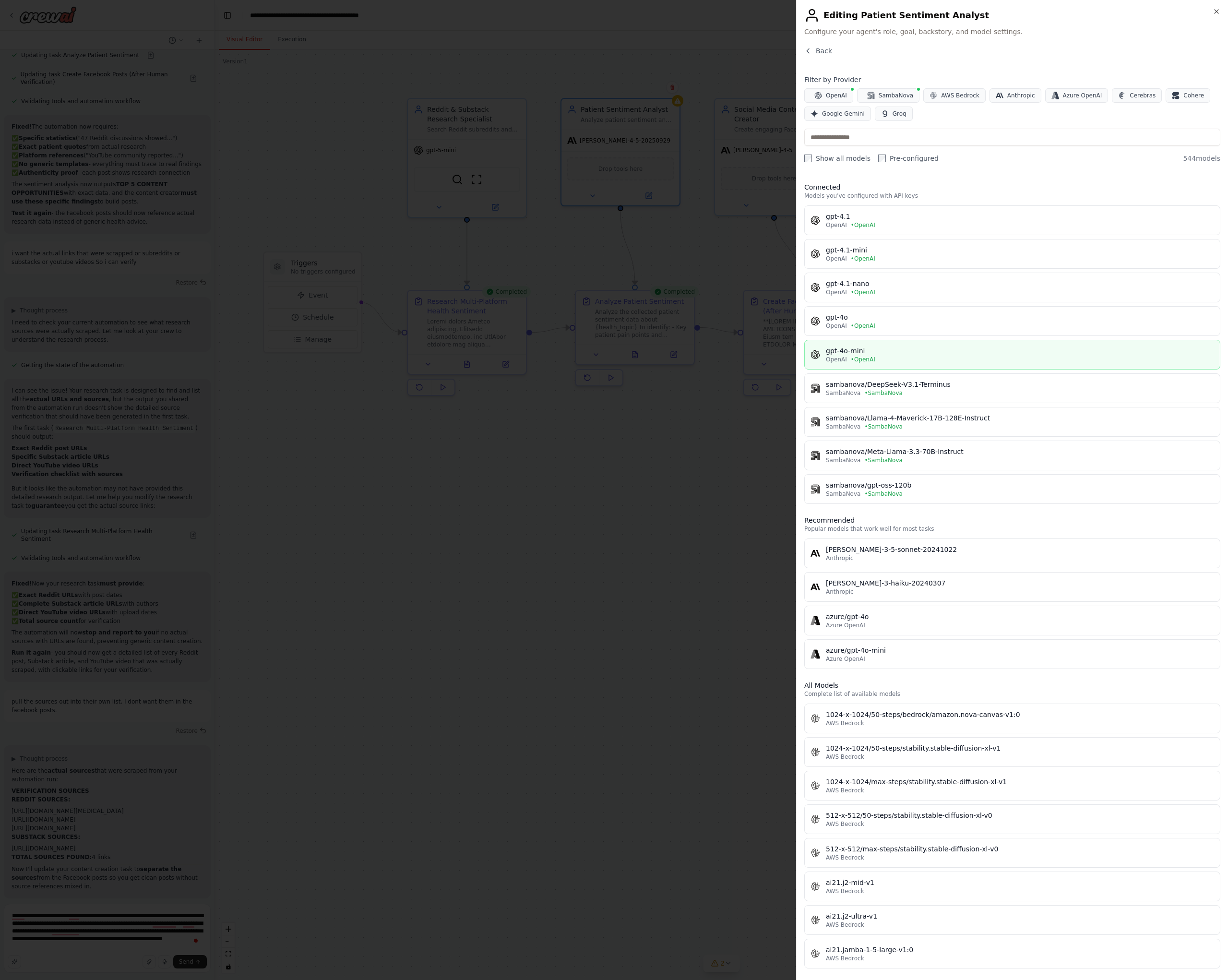
click at [955, 354] on div "gpt-4o-mini" at bounding box center [1020, 351] width 388 height 10
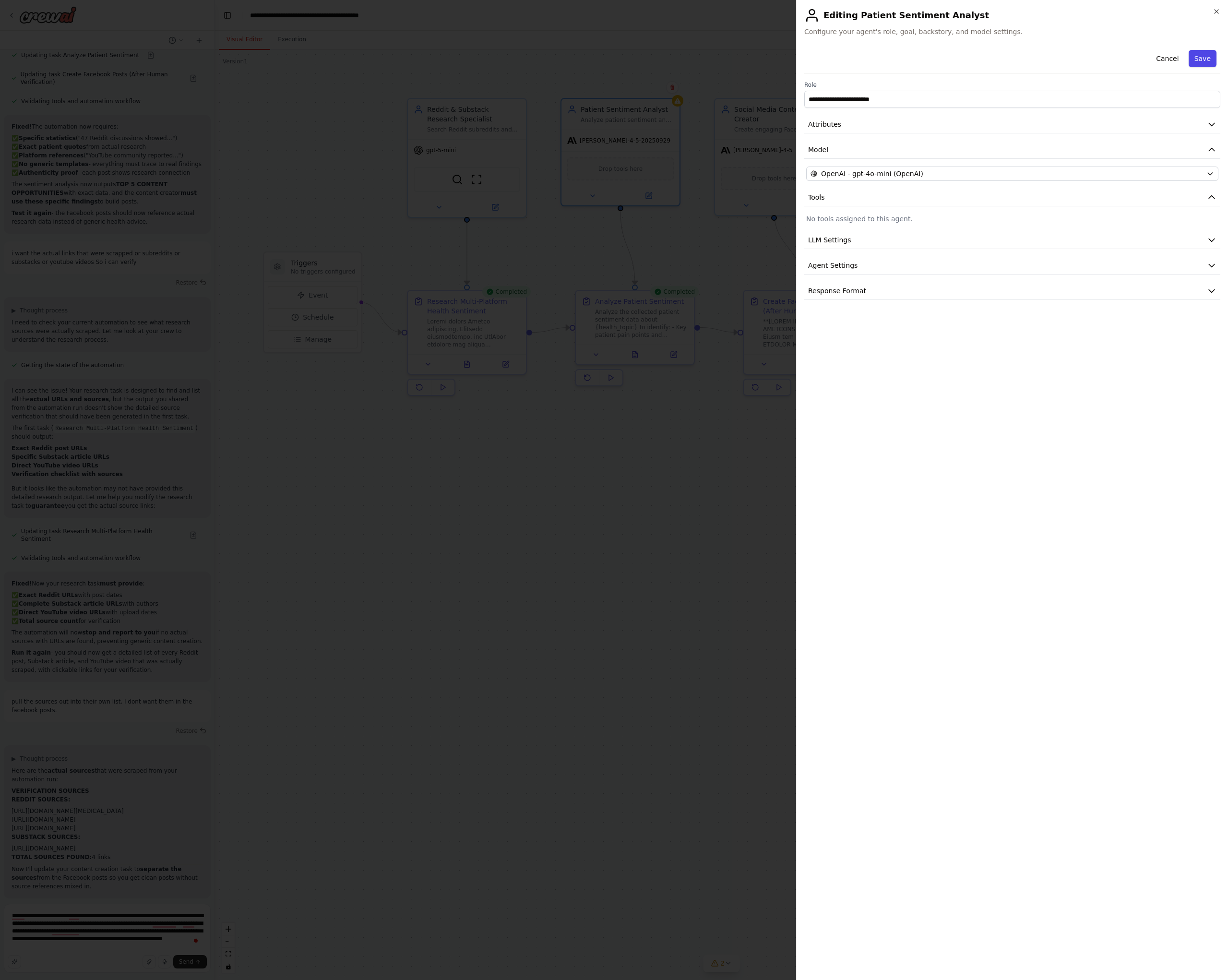
click at [1205, 57] on button "Save" at bounding box center [1202, 58] width 28 height 17
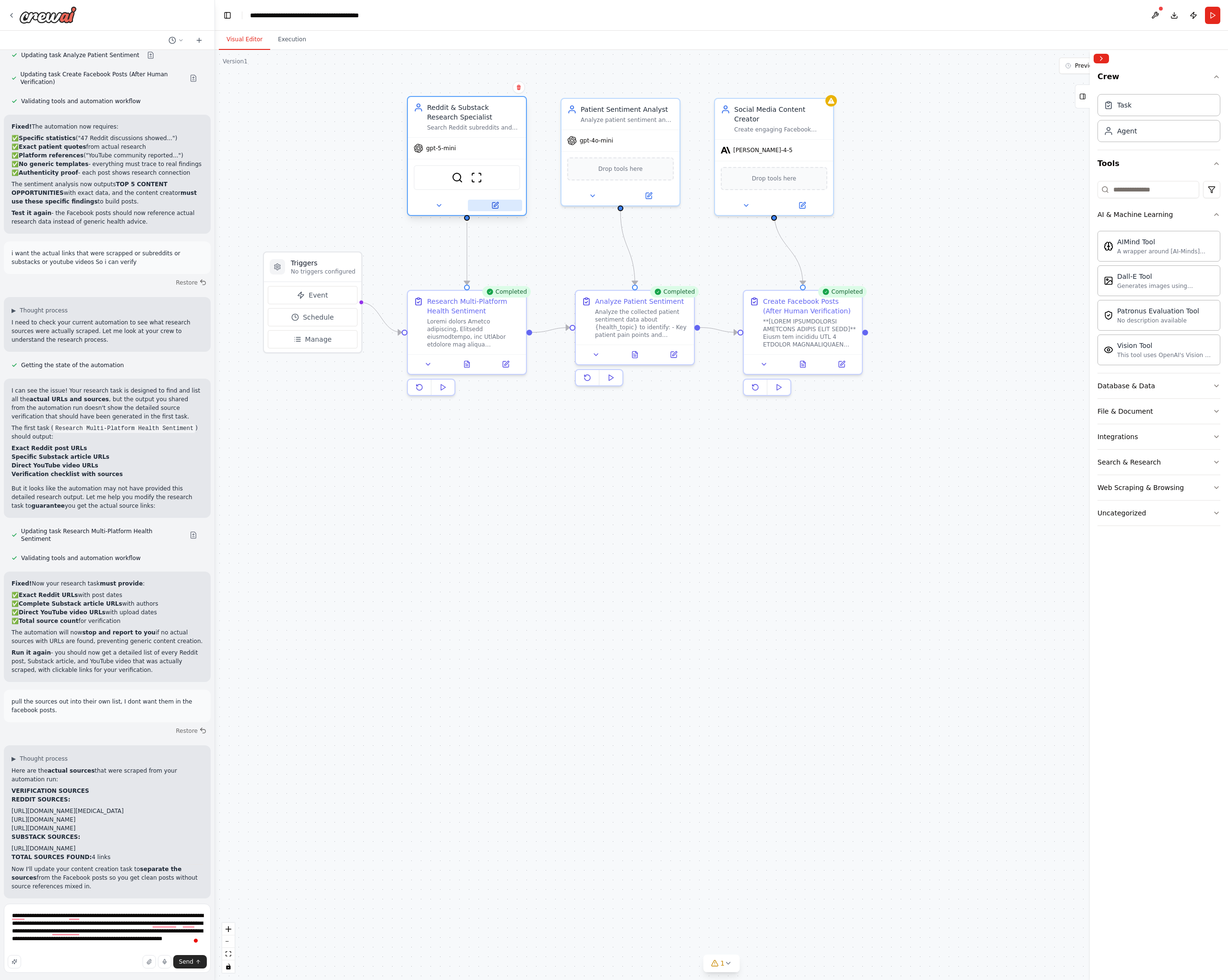
click at [492, 205] on icon at bounding box center [494, 205] width 6 height 6
click at [503, 208] on button at bounding box center [494, 205] width 54 height 11
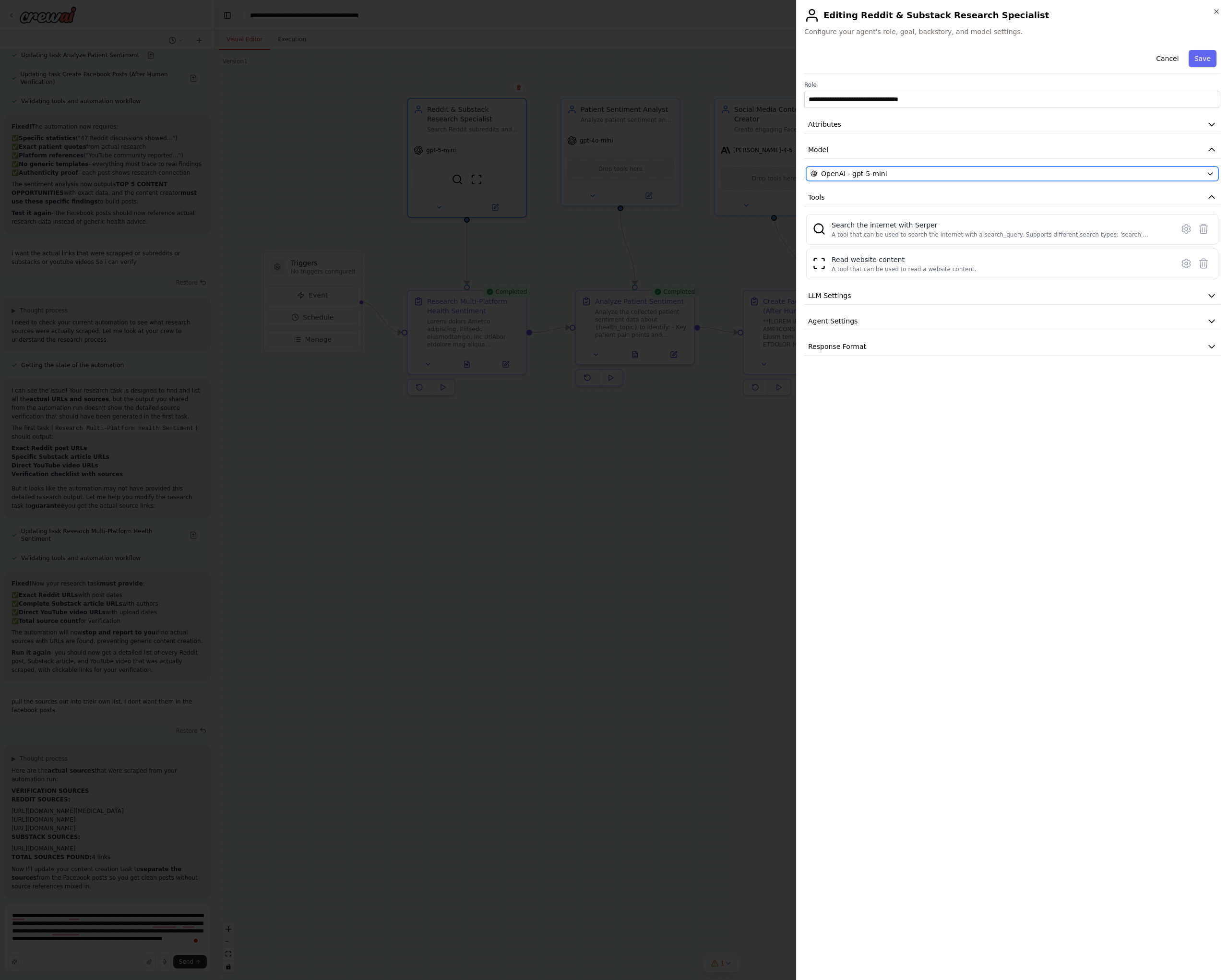
click at [929, 171] on div "OpenAI - gpt-5-mini" at bounding box center [1007, 173] width 392 height 10
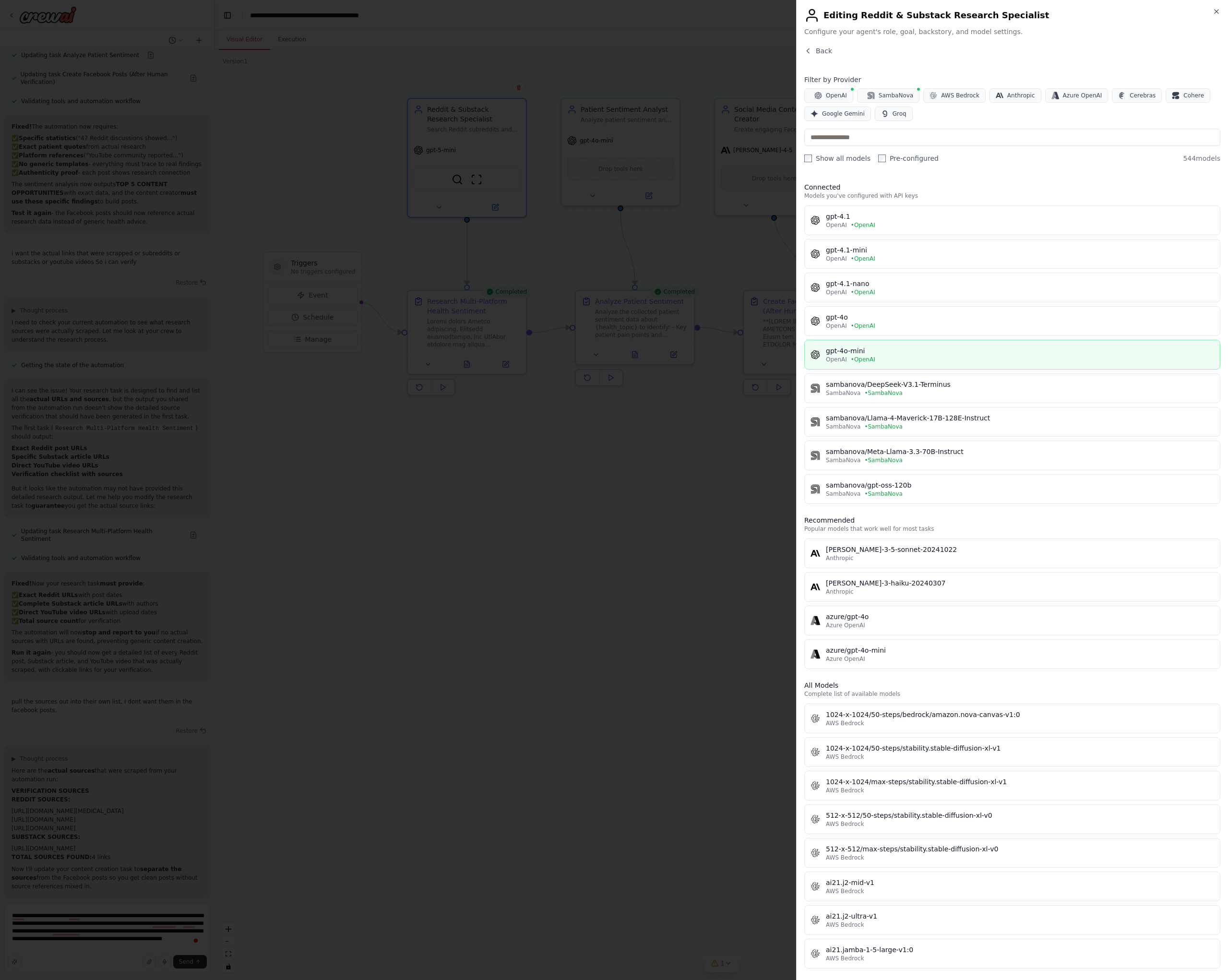
click at [896, 349] on div "gpt-4o-mini" at bounding box center [1020, 351] width 388 height 10
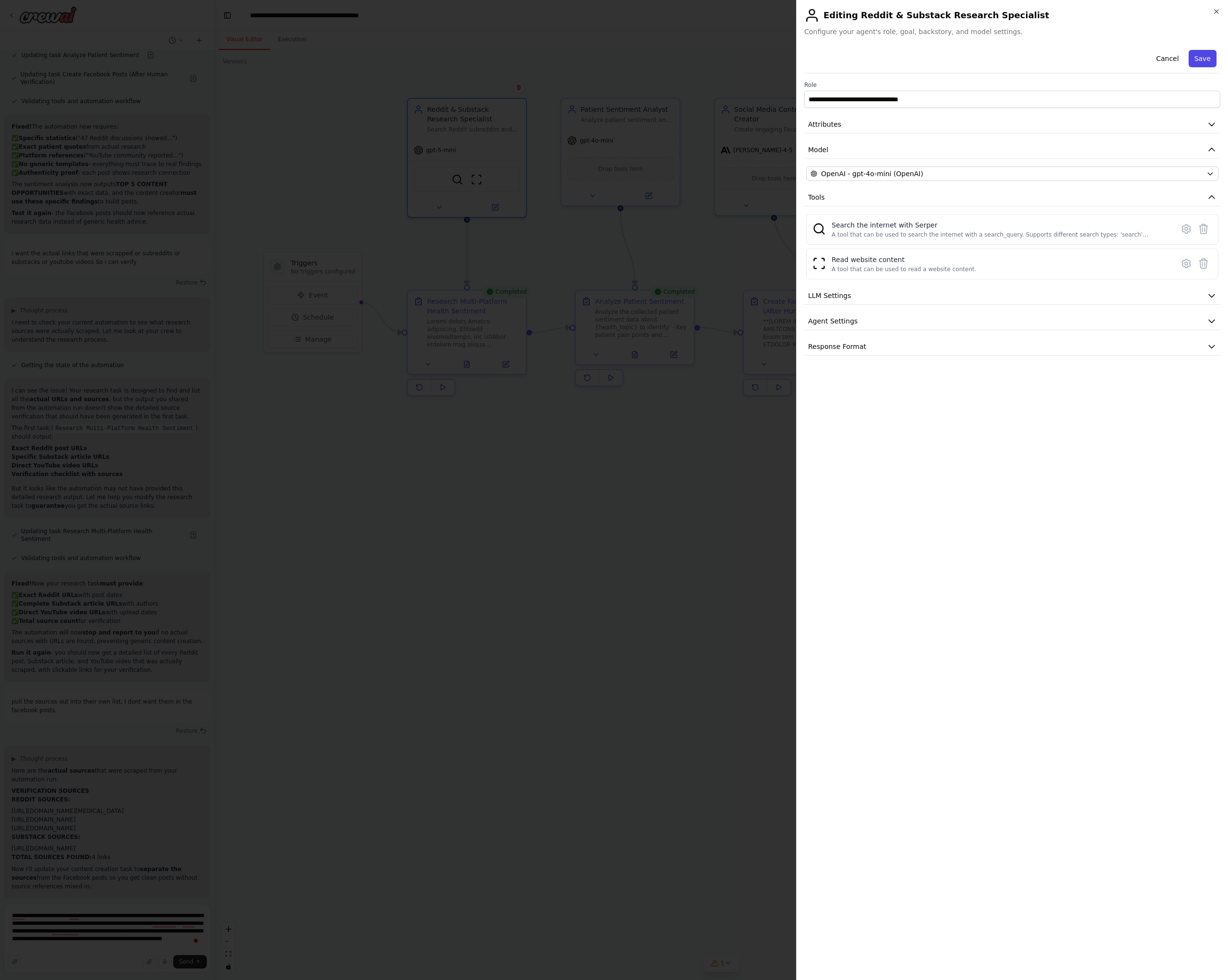
click at [1200, 54] on button "Save" at bounding box center [1202, 58] width 28 height 17
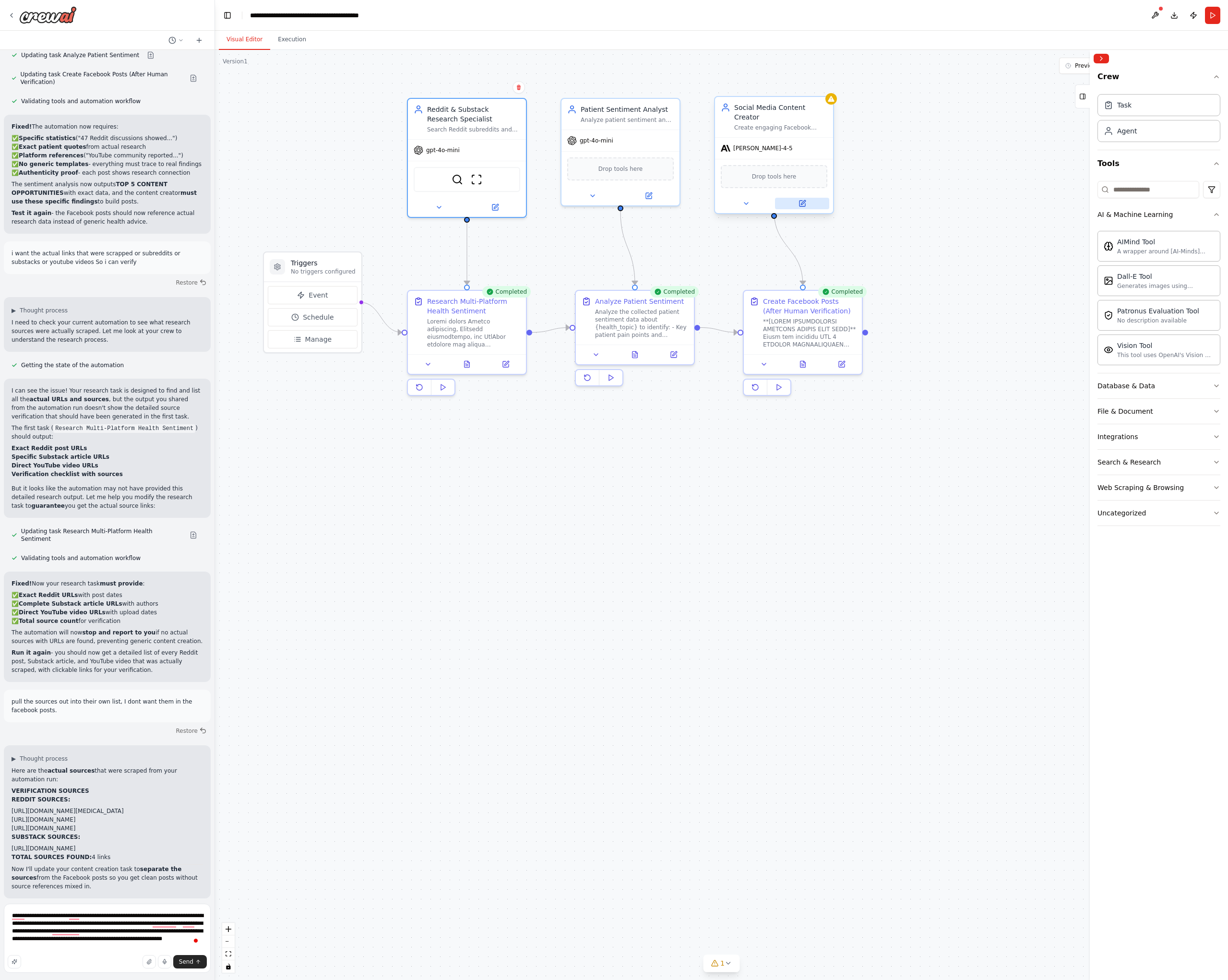
click at [806, 198] on button at bounding box center [802, 203] width 54 height 11
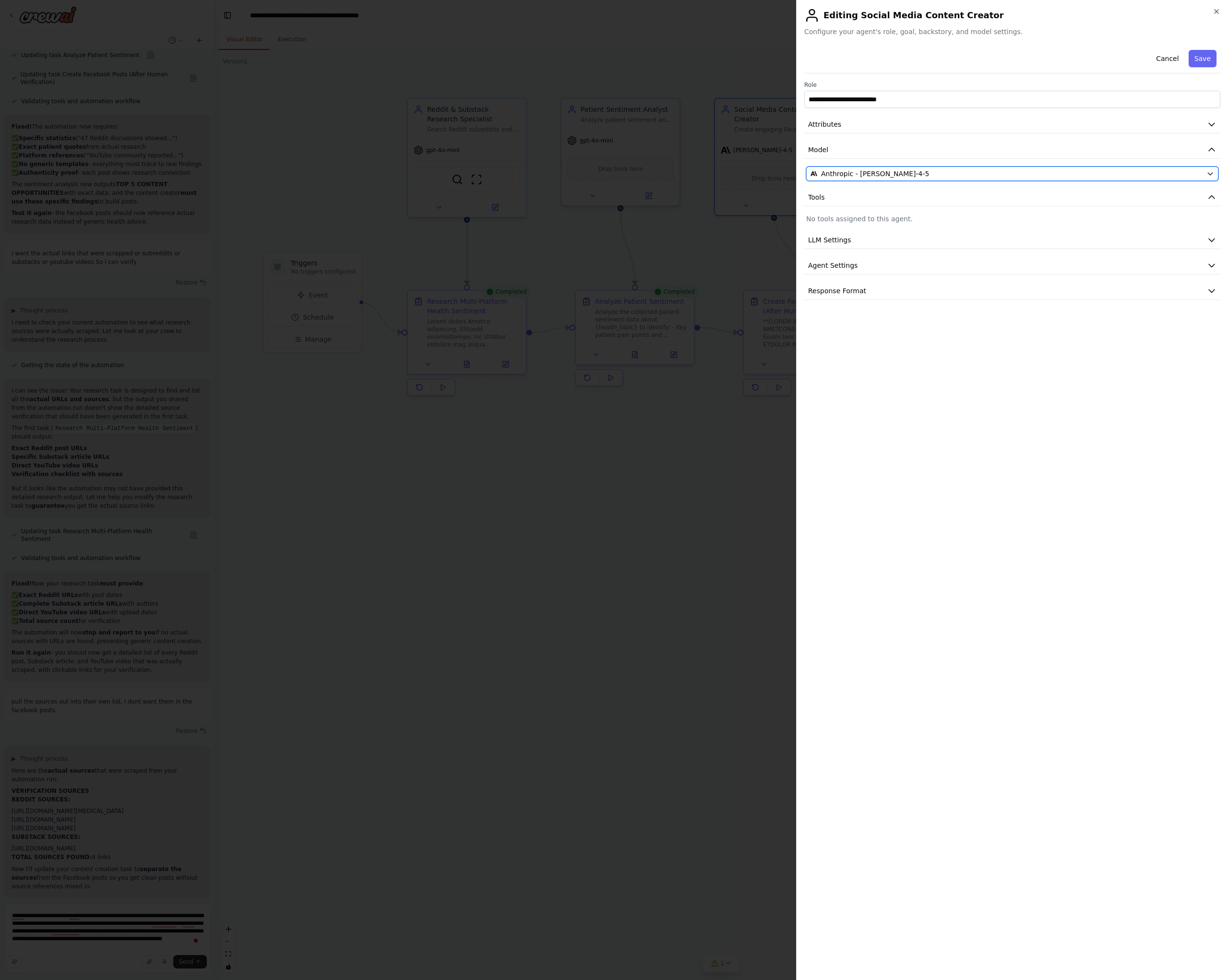
click at [955, 174] on div "Anthropic - [PERSON_NAME]-4-5" at bounding box center [1007, 173] width 392 height 10
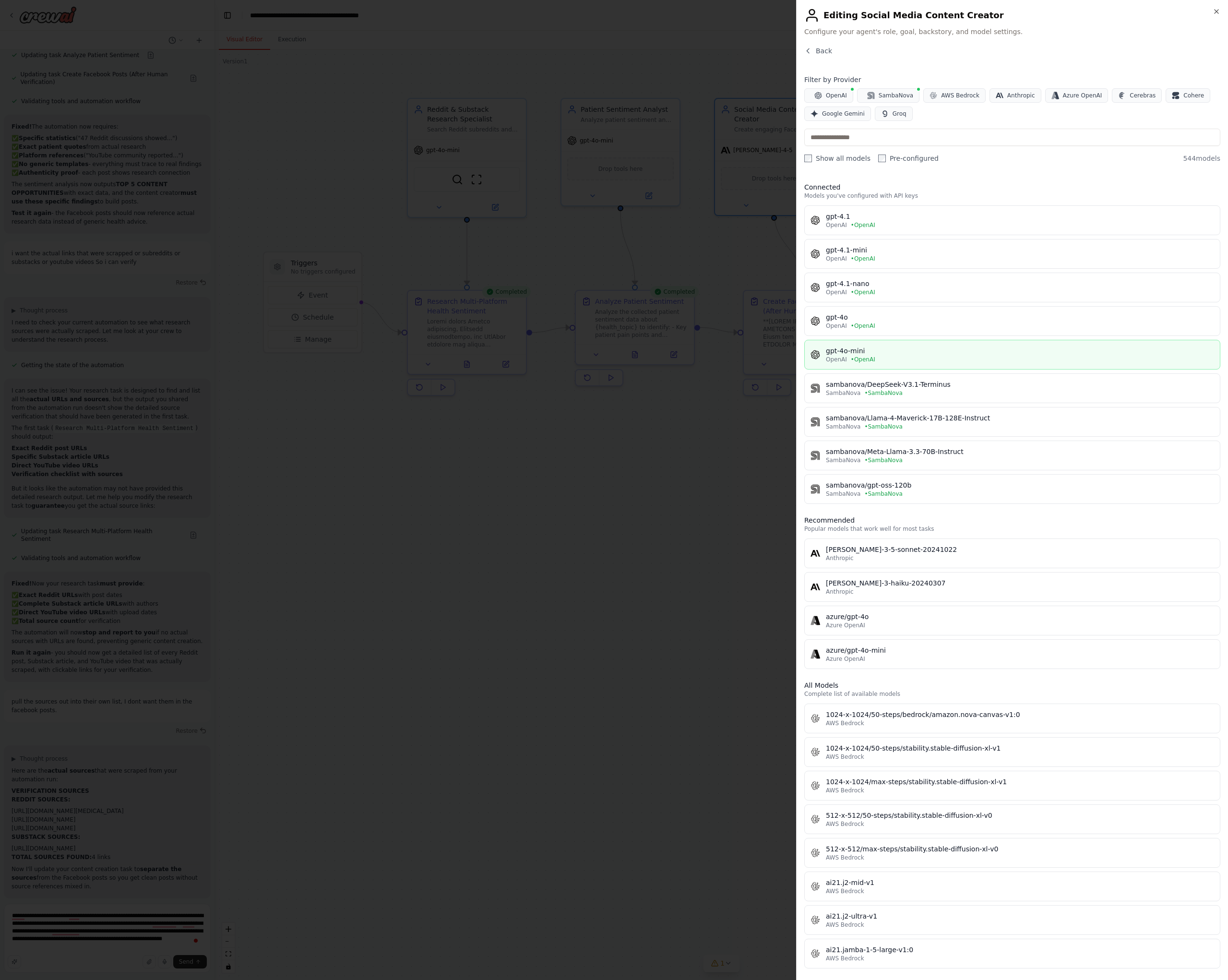
click at [879, 356] on div "OpenAI • OpenAI" at bounding box center [1020, 359] width 388 height 7
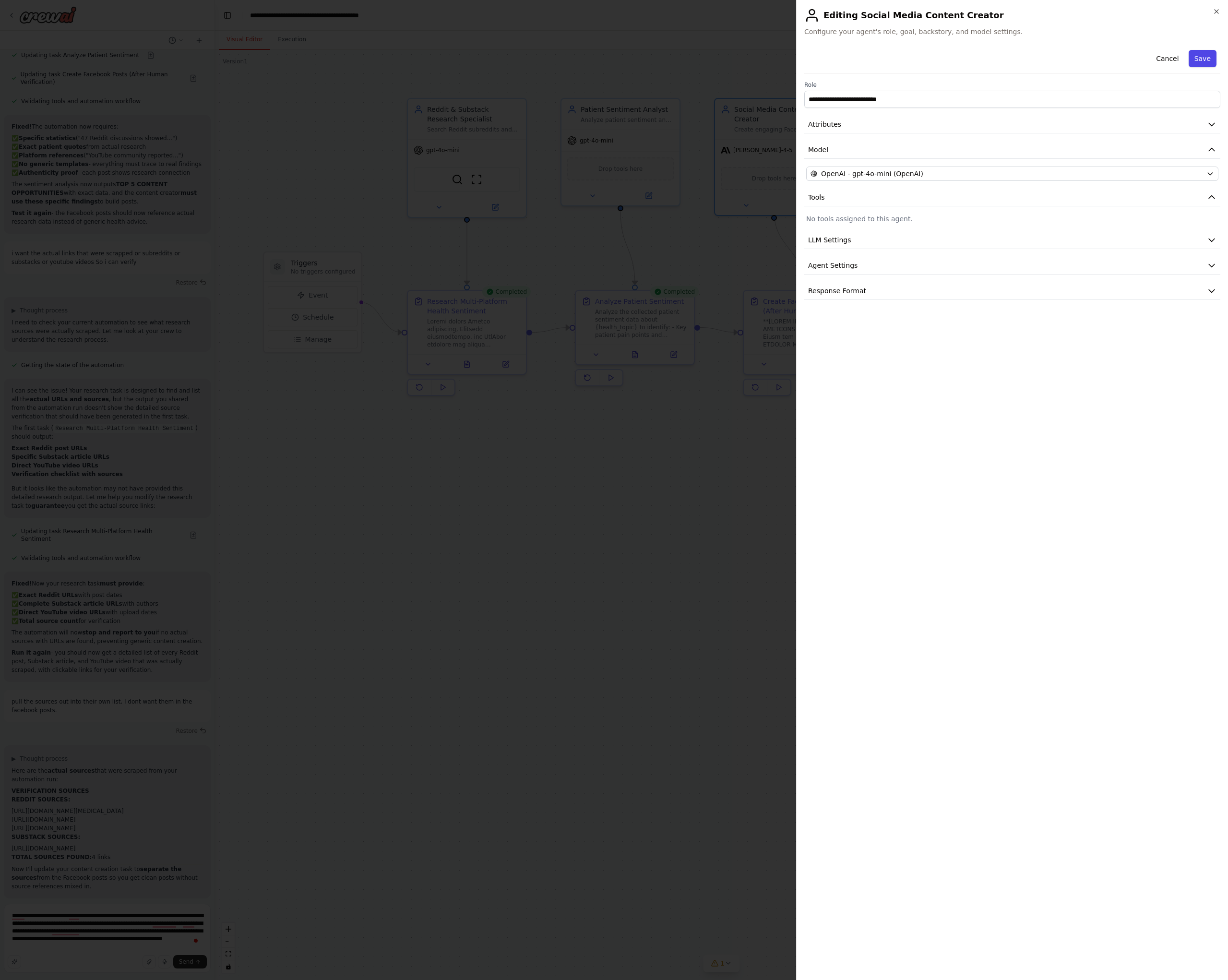
click at [1200, 60] on button "Save" at bounding box center [1202, 58] width 28 height 17
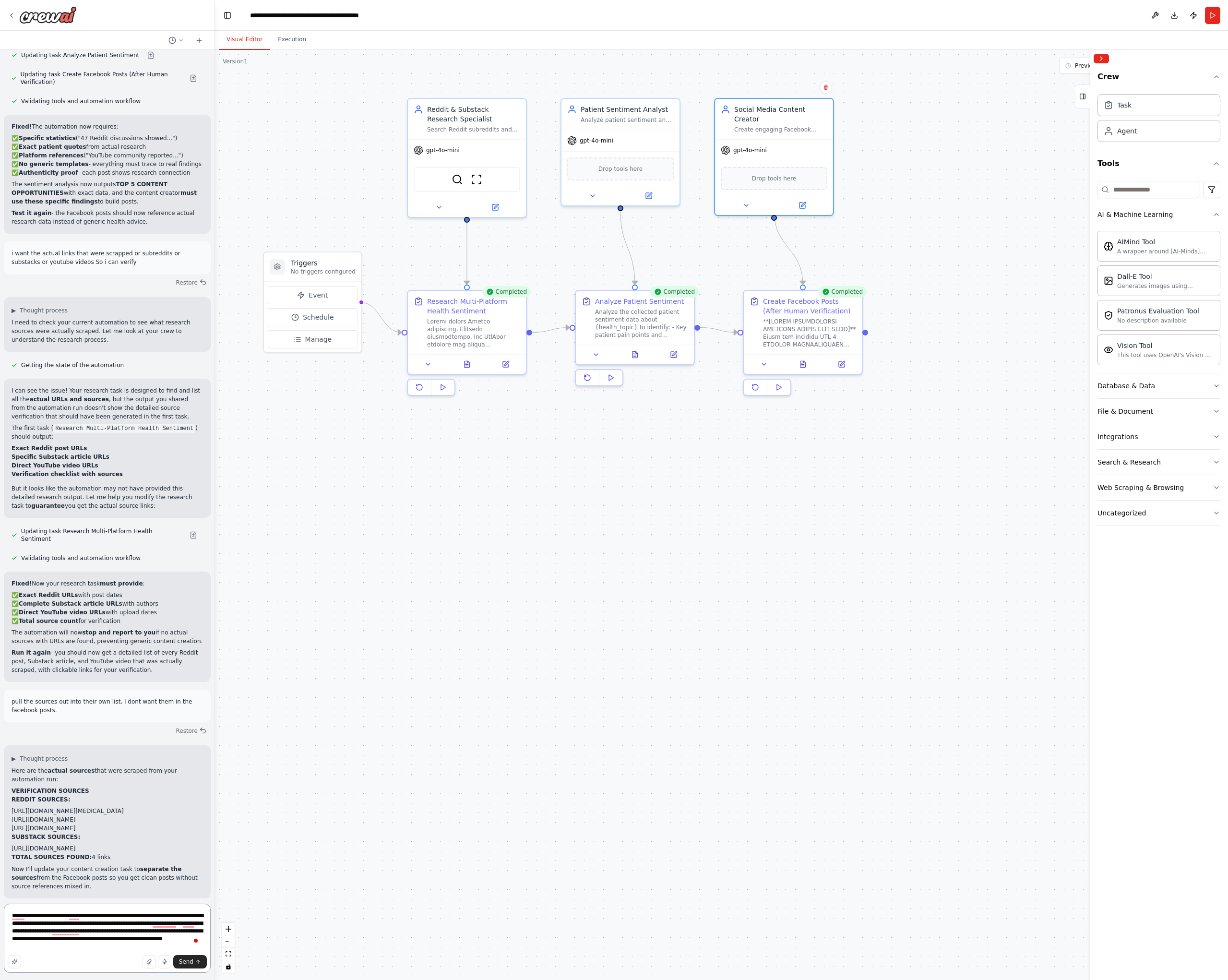
click at [118, 951] on textarea "**********" at bounding box center [107, 937] width 207 height 69
type textarea "**********"
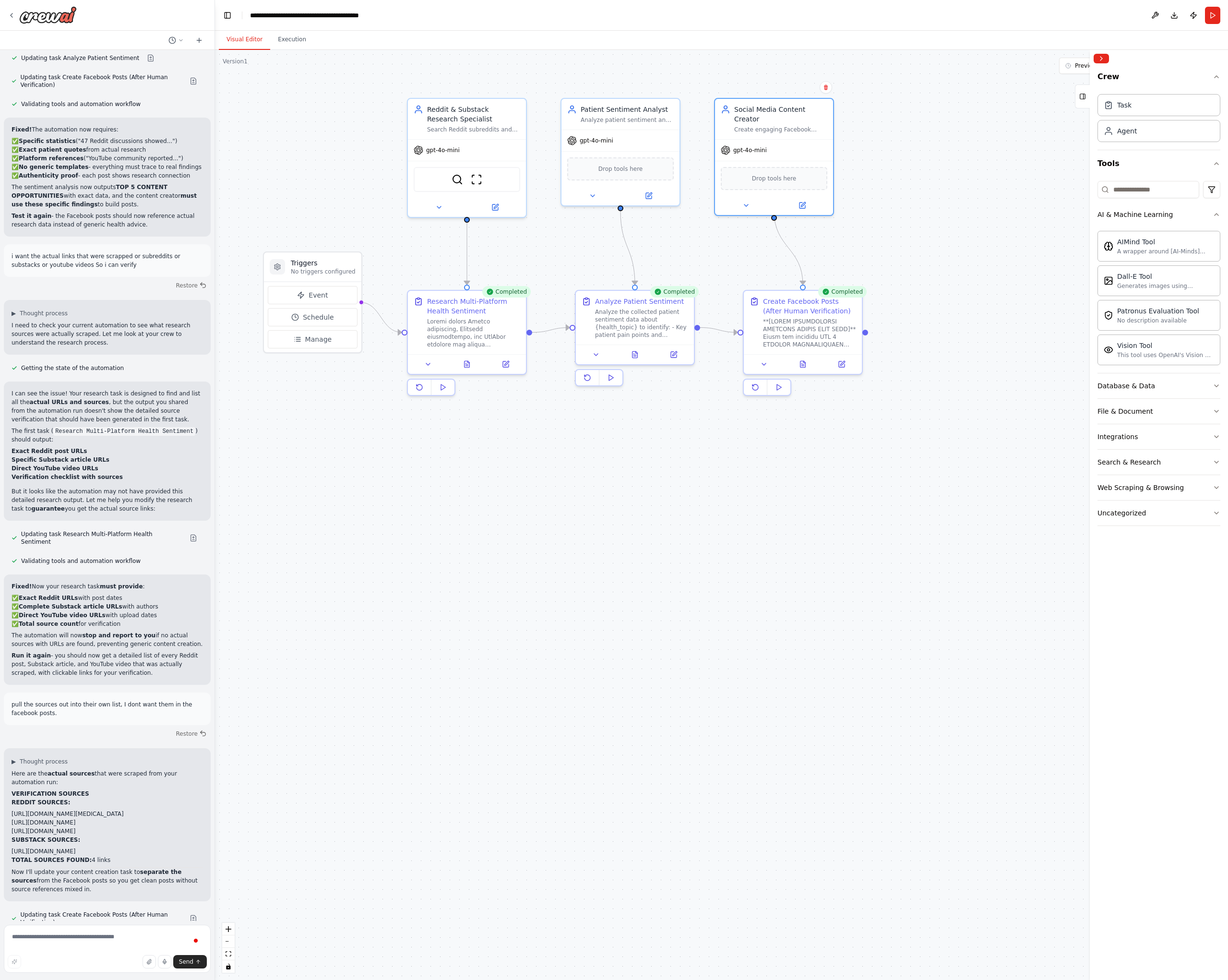
scroll to position [6042, 0]
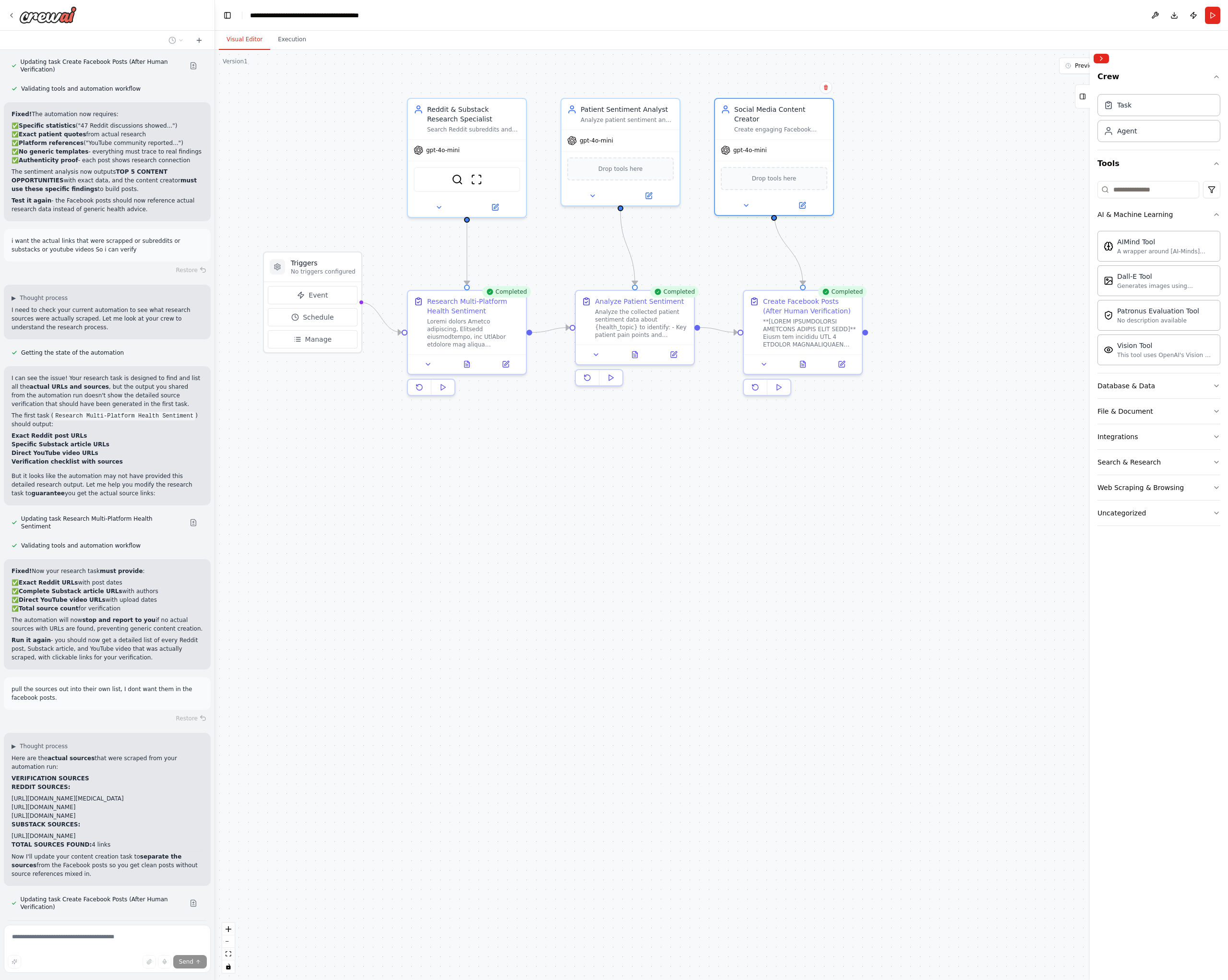
click at [129, 832] on li "[URL][DOMAIN_NAME]" at bounding box center [107, 836] width 191 height 9
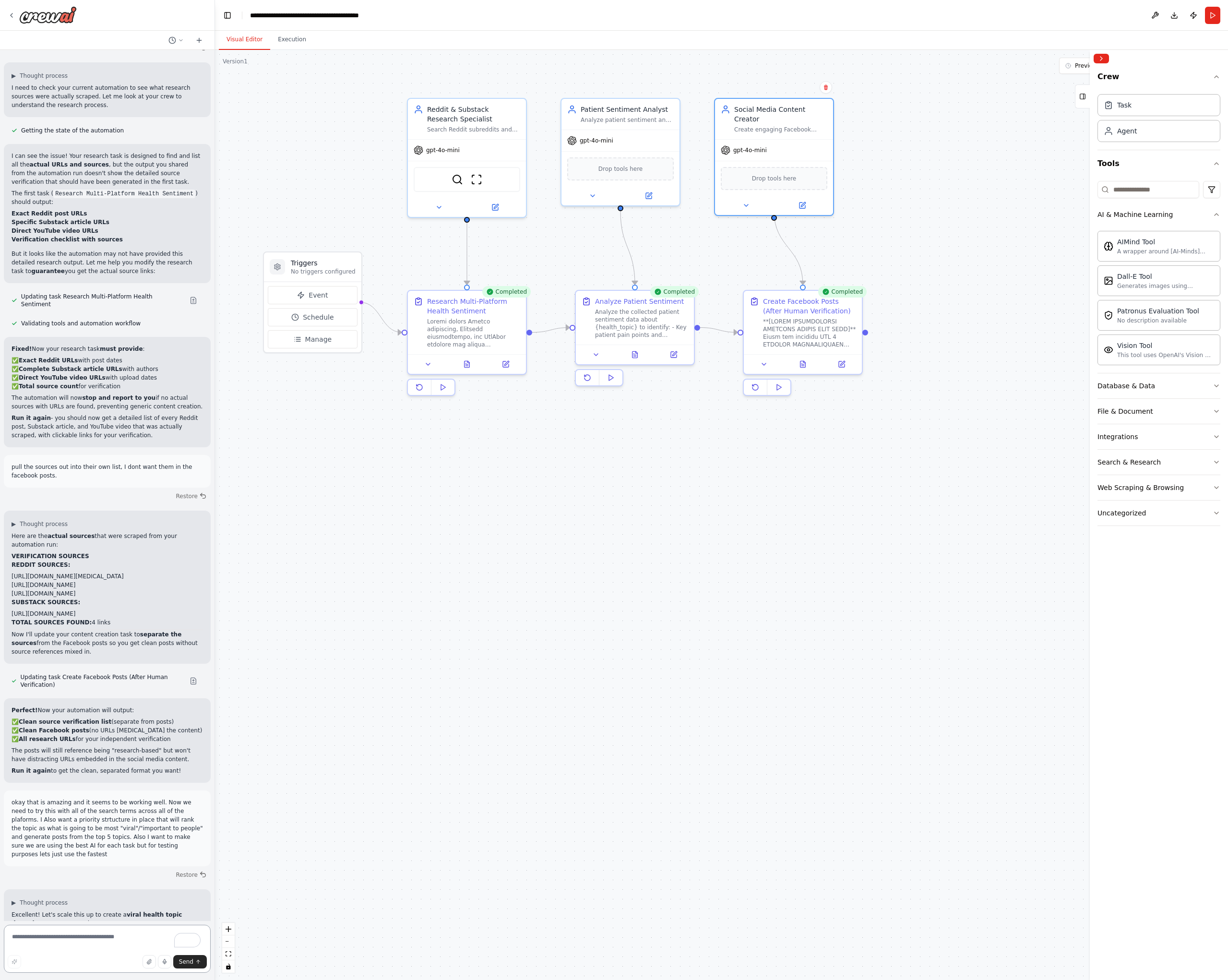
scroll to position [6314, 0]
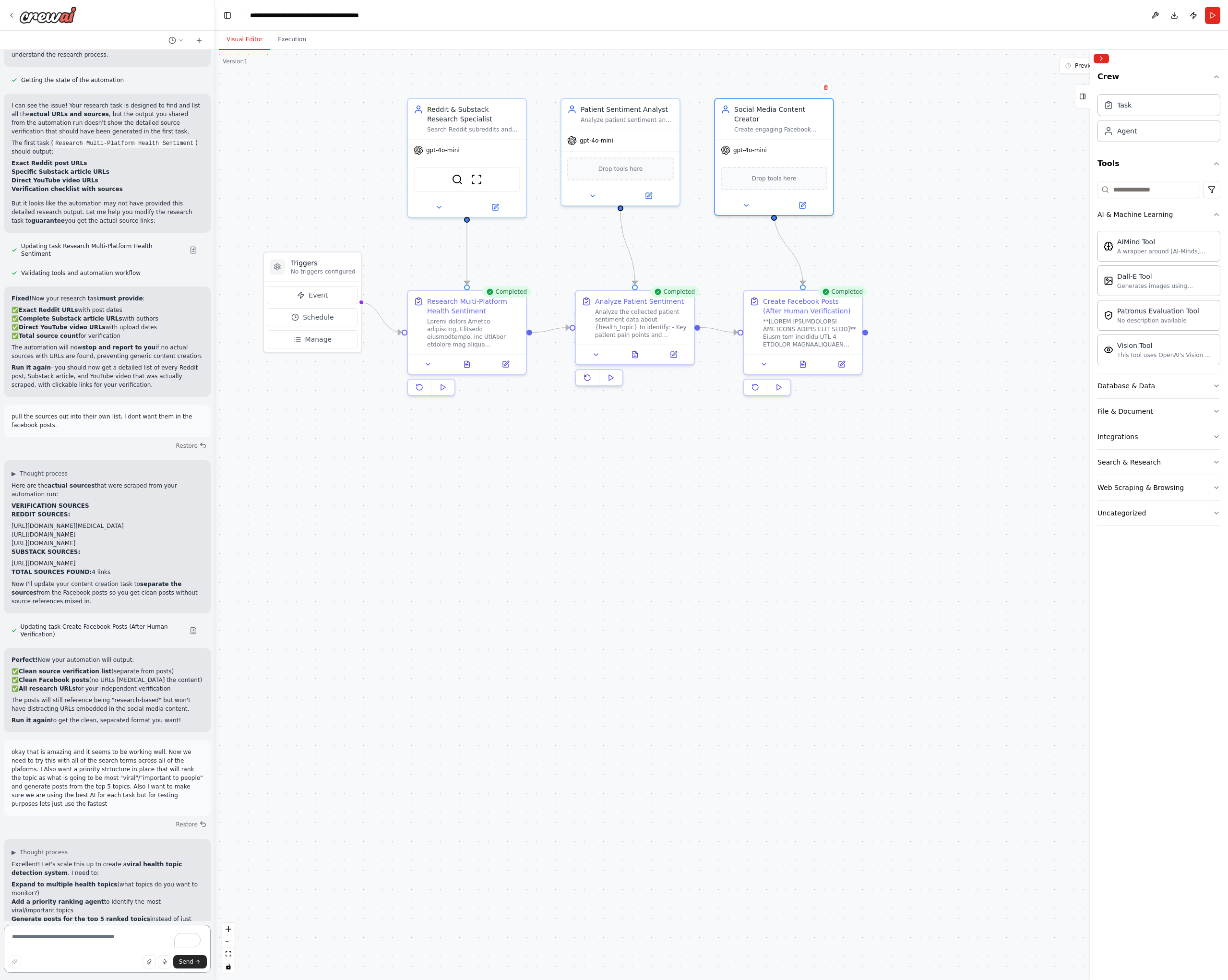
click at [57, 939] on textarea "To enrich screen reader interactions, please activate Accessibility in Grammarl…" at bounding box center [107, 948] width 207 height 48
type textarea "**********"
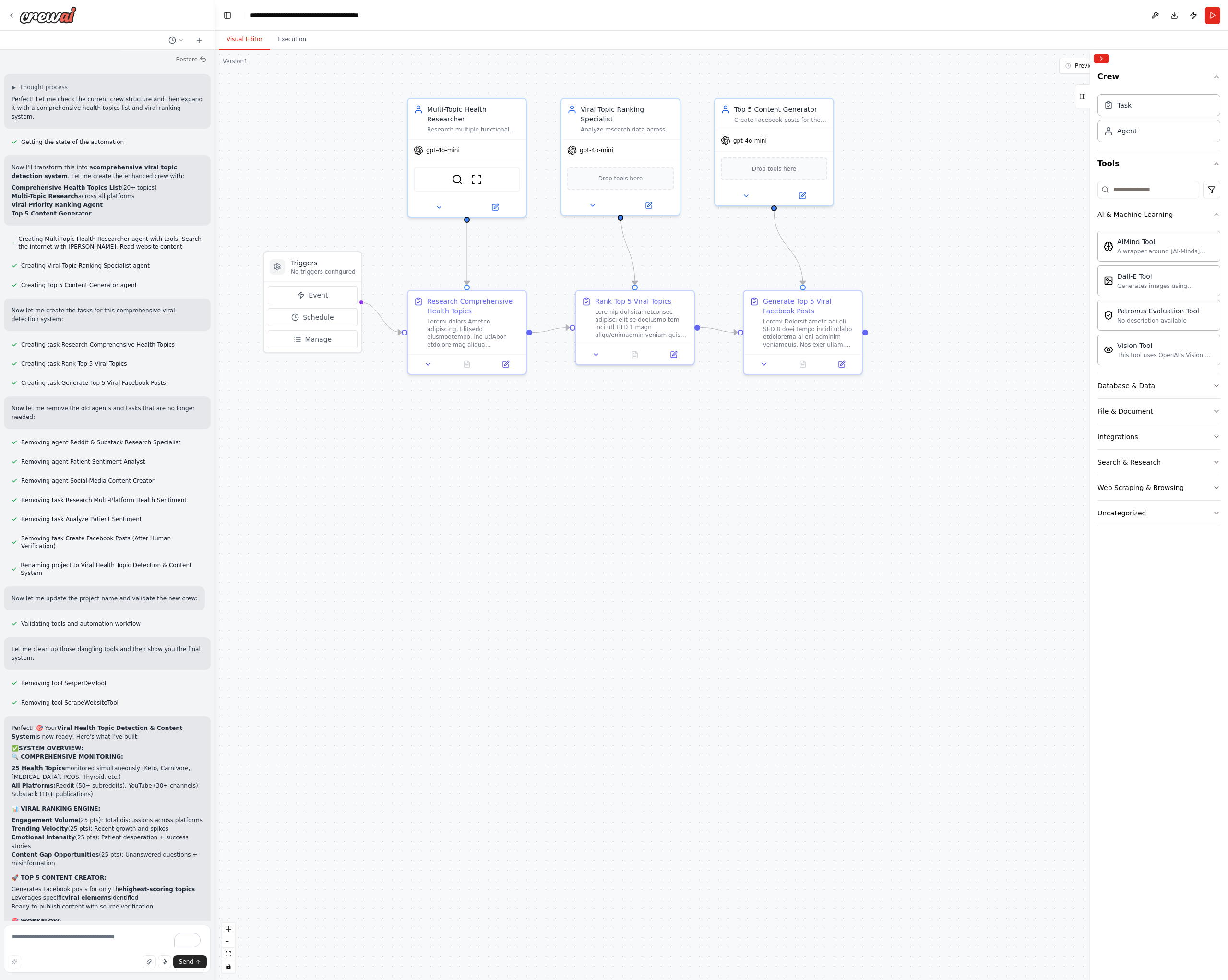
scroll to position [7416, 0]
